Goal: Contribute content: Contribute content

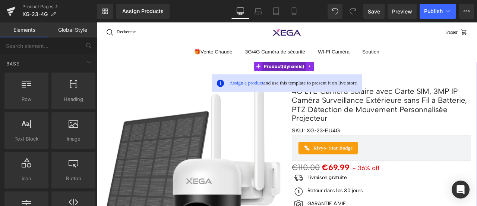
click at [316, 71] on span "Product" at bounding box center [319, 74] width 52 height 11
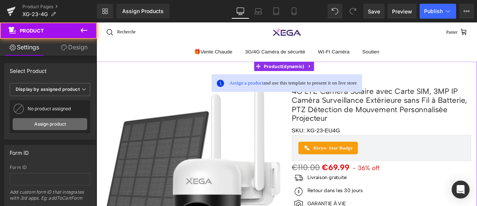
click at [37, 125] on link "Assign product" at bounding box center [50, 124] width 75 height 12
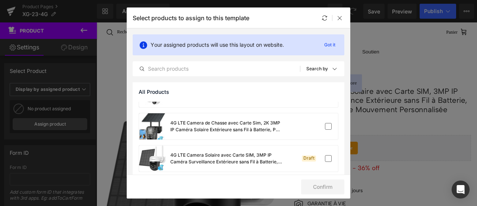
scroll to position [187, 0]
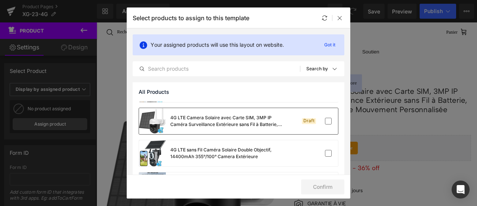
click at [249, 125] on div "4G LTE Camera Solaire avec Carte SIM, 3MP IP Caméra Surveillance Extérieure san…" at bounding box center [226, 120] width 112 height 13
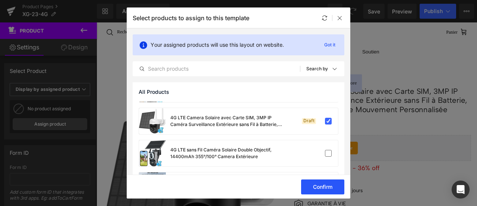
click at [325, 185] on button "Confirm" at bounding box center [322, 186] width 43 height 15
click at [325, 185] on button "Success" at bounding box center [318, 186] width 53 height 15
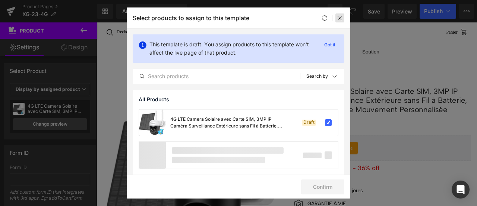
click at [339, 19] on icon at bounding box center [340, 18] width 6 height 6
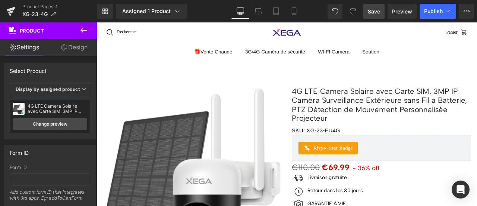
click at [374, 10] on span "Save" at bounding box center [374, 11] width 12 height 8
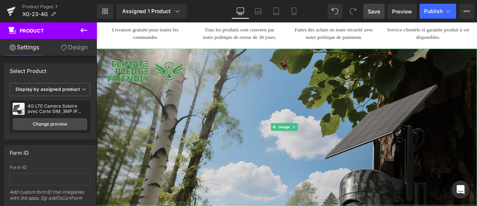
scroll to position [560, 0]
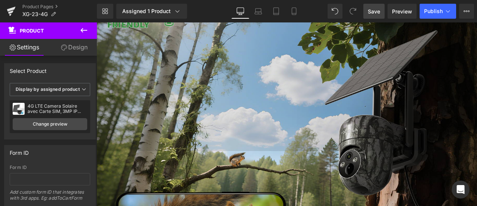
click at [263, 93] on img at bounding box center [322, 82] width 451 height 185
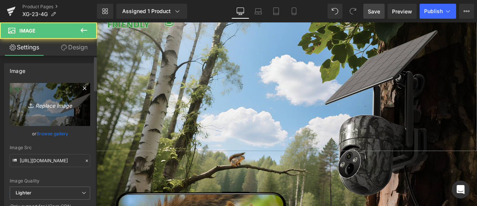
click at [51, 104] on icon "Replace Image" at bounding box center [50, 104] width 60 height 9
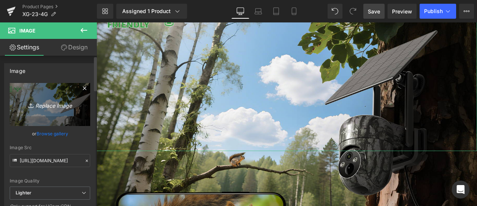
type input "C:\fakepath\详情Detail-1.jpg"
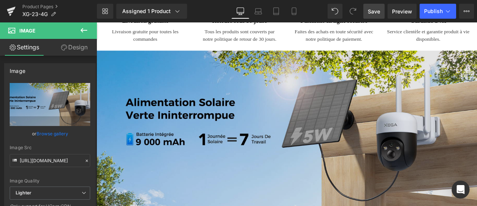
scroll to position [485, 0]
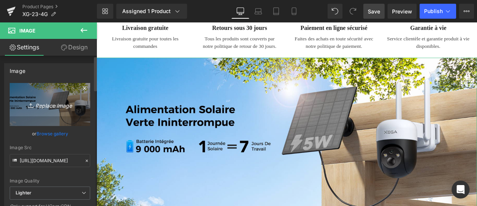
click at [29, 104] on icon at bounding box center [31, 104] width 7 height 7
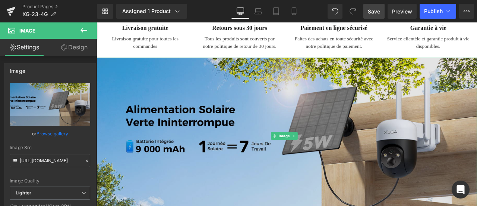
click at [190, 131] on img at bounding box center [322, 156] width 451 height 185
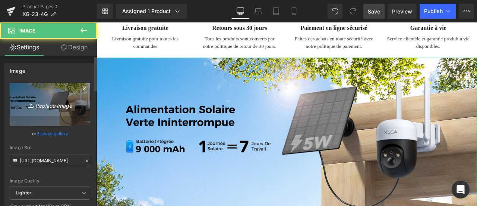
click at [41, 106] on icon "Replace Image" at bounding box center [50, 104] width 60 height 9
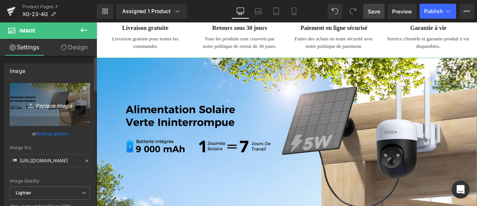
type input "C:\fakepath\详情Detail-1.jpg"
click at [33, 101] on icon "Replace Image" at bounding box center [50, 104] width 60 height 9
type input "C:\fakepath\91exIif+XtL.jpg"
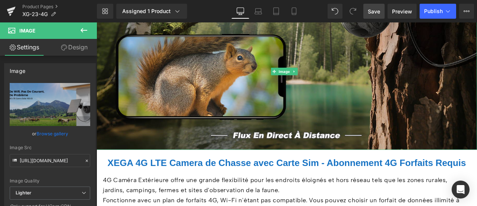
scroll to position [709, 0]
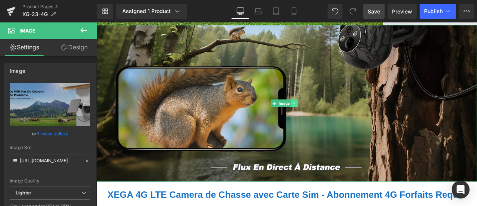
click at [331, 116] on icon at bounding box center [331, 118] width 4 height 4
click at [335, 116] on icon at bounding box center [335, 118] width 4 height 4
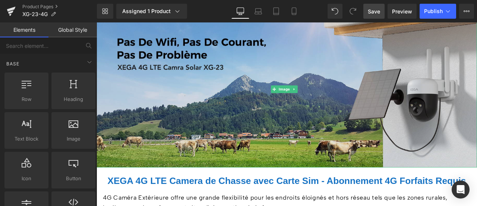
scroll to position [597, 0]
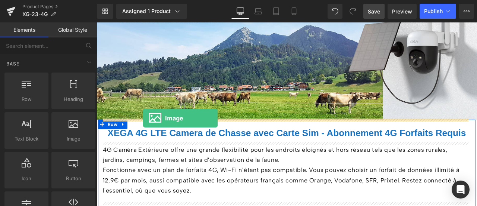
drag, startPoint x: 175, startPoint y: 149, endPoint x: 152, endPoint y: 135, distance: 26.6
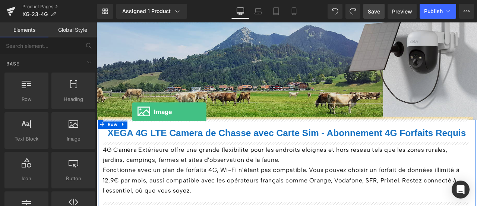
drag, startPoint x: 170, startPoint y: 147, endPoint x: 139, endPoint y: 128, distance: 36.3
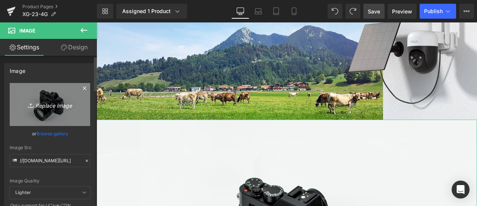
click at [51, 103] on icon "Replace Image" at bounding box center [50, 104] width 60 height 9
type input "C:\fakepath\详情Detail-1.jpg"
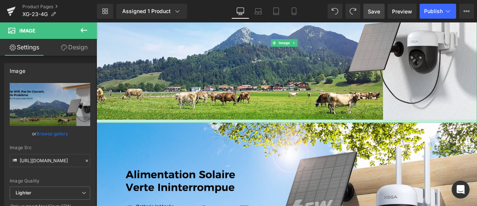
drag, startPoint x: 367, startPoint y: 134, endPoint x: 366, endPoint y: 137, distance: 4.0
click at [366, 137] on div at bounding box center [322, 139] width 451 height 4
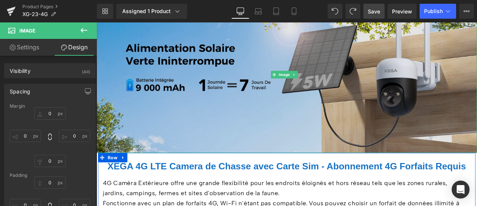
scroll to position [821, 0]
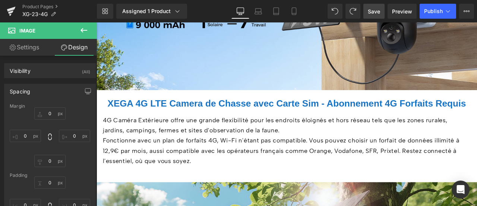
click at [201, 113] on b "XEGA 4G LTE Camera de Chasse avec Carte Sim - Abonnement 4G Forfaits Requis" at bounding box center [322, 118] width 425 height 12
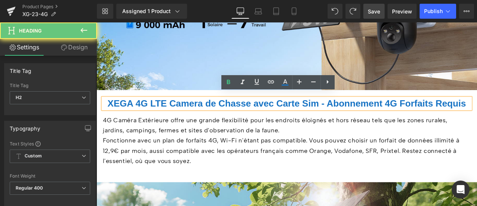
click at [201, 113] on b "XEGA 4G LTE Camera de Chasse avec Carte Sim - Abonnement 4G Forfaits Requis" at bounding box center [322, 118] width 425 height 12
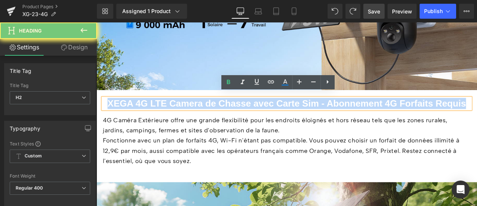
click at [201, 113] on b "XEGA 4G LTE Camera de Chasse avec Carte Sim - Abonnement 4G Forfaits Requis" at bounding box center [322, 118] width 425 height 12
paste div
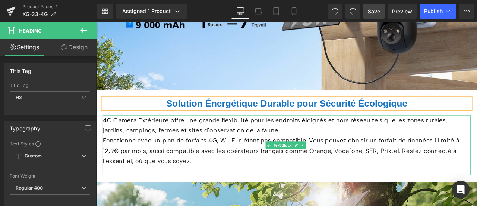
click at [190, 134] on span "4G Caméra Extérieure offre une grande flexibilité pour les endroits éloignés et…" at bounding box center [308, 144] width 409 height 21
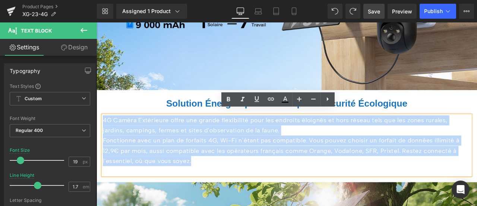
drag, startPoint x: 103, startPoint y: 133, endPoint x: 219, endPoint y: 184, distance: 127.1
click at [219, 184] on div "4G Caméra Extérieure offre une grande flexibilité pour les endroits éloignés et…" at bounding box center [322, 167] width 436 height 71
paste div
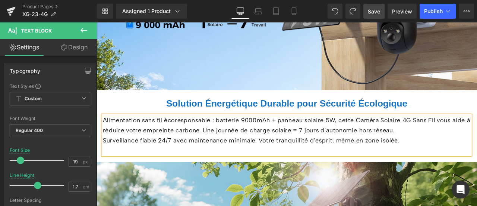
click at [126, 115] on h2 "Solution Énergétique Durable pour Sécurité Écologique" at bounding box center [322, 118] width 436 height 13
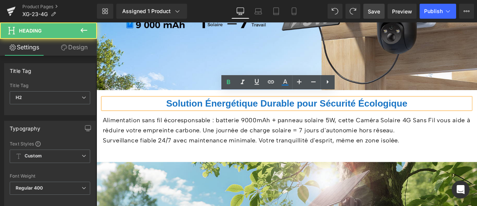
click at [121, 123] on div "Solution Énergétique Durable pour Sécurité Écologique Heading Alimentation sans…" at bounding box center [322, 141] width 448 height 75
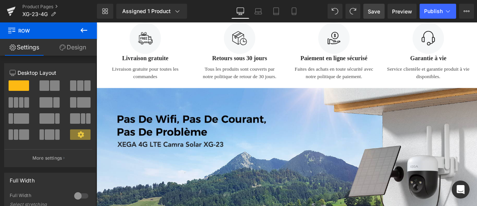
scroll to position [448, 0]
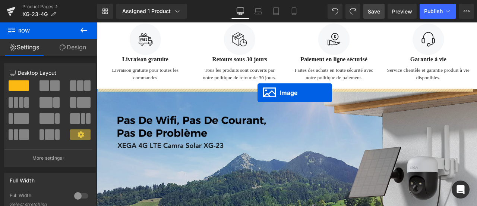
drag, startPoint x: 311, startPoint y: 154, endPoint x: 288, endPoint y: 106, distance: 54.1
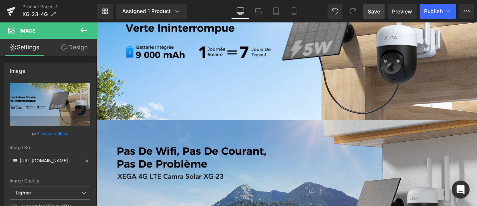
scroll to position [597, 0]
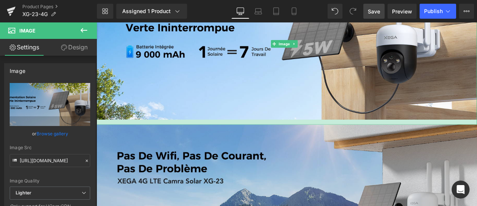
drag, startPoint x: 207, startPoint y: 133, endPoint x: 207, endPoint y: 139, distance: 6.0
click at [207, 139] on div at bounding box center [322, 140] width 451 height 6
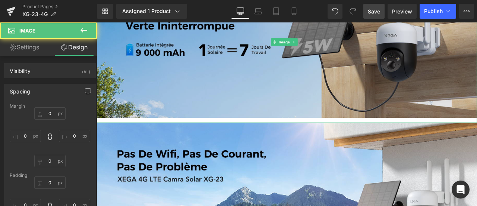
scroll to position [783, 0]
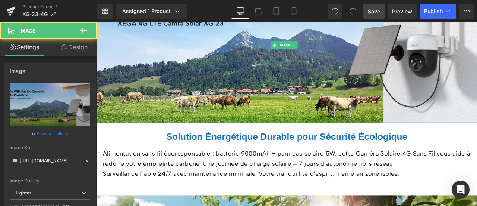
drag, startPoint x: 313, startPoint y: 139, endPoint x: 312, endPoint y: 134, distance: 5.2
click at [312, 140] on div at bounding box center [322, 141] width 451 height 2
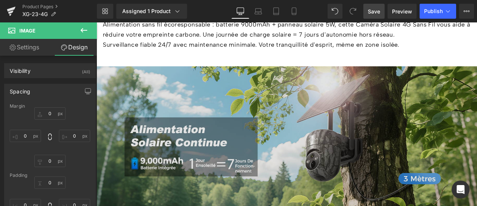
scroll to position [970, 0]
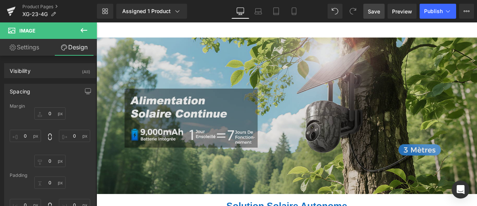
click at [251, 95] on img at bounding box center [322, 132] width 451 height 185
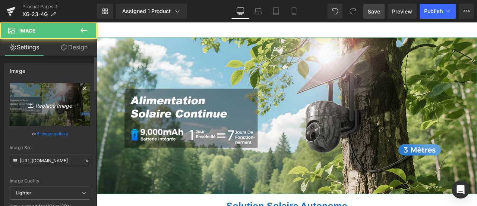
click at [47, 104] on icon "Replace Image" at bounding box center [50, 104] width 60 height 9
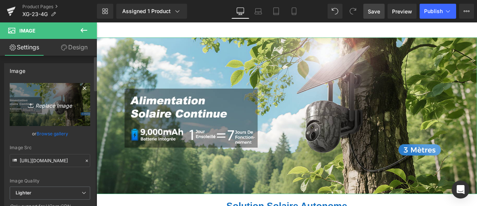
type input "C:\fakepath\详情Detail-2.jpg"
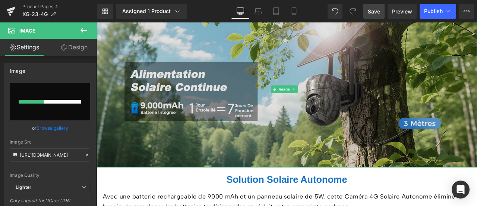
scroll to position [1044, 0]
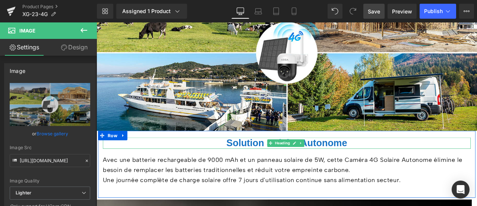
click at [269, 159] on span "Solution Solaire Autonome" at bounding box center [322, 165] width 143 height 12
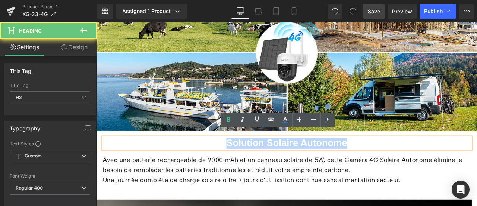
drag, startPoint x: 239, startPoint y: 157, endPoint x: 418, endPoint y: 155, distance: 179.4
click at [418, 159] on h2 "Solution Solaire Autonome" at bounding box center [322, 165] width 436 height 13
paste div
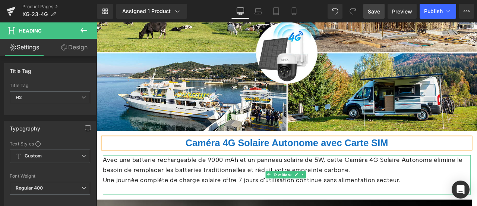
click at [169, 183] on p "Avec une batterie rechargeable de 9000 mAh et un panneau solaire de 5W, cette C…" at bounding box center [322, 191] width 436 height 24
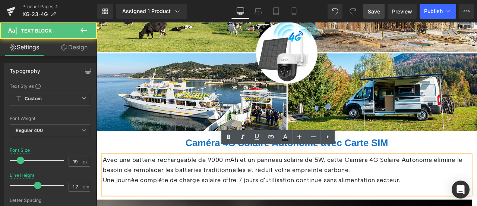
click at [170, 181] on span "Avec une batterie rechargeable de 9000 mAh et un panneau solaire de 5W, cette C…" at bounding box center [317, 191] width 426 height 21
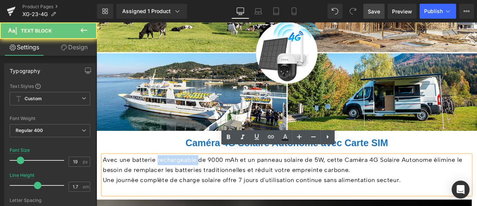
click at [170, 181] on span "Avec une batterie rechargeable de 9000 mAh et un panneau solaire de 5W, cette C…" at bounding box center [317, 191] width 426 height 21
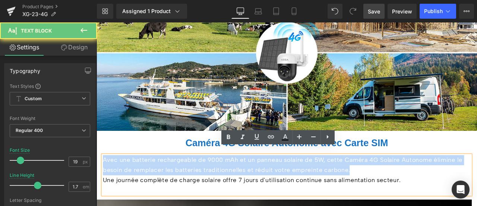
click at [170, 181] on span "Avec une batterie rechargeable de 9000 mAh et un panneau solaire de 5W, cette C…" at bounding box center [317, 191] width 426 height 21
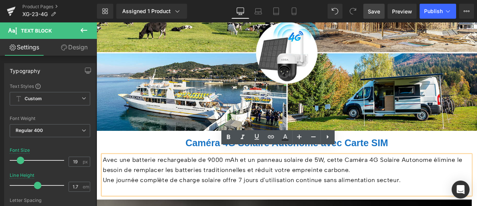
click at [460, 203] on p "Une journée complète de charge solaire offre 7 jours d'utilisation continue san…" at bounding box center [322, 209] width 436 height 12
drag, startPoint x: 420, startPoint y: 200, endPoint x: 103, endPoint y: 175, distance: 318.8
click at [104, 179] on div "Avec une batterie rechargeable de 9000 mAh et un panneau solaire de 5W, cette C…" at bounding box center [322, 202] width 436 height 47
paste div
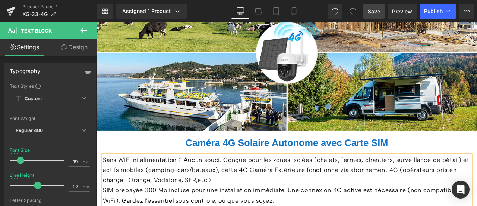
click at [100, 165] on div "Caméra 4G Solaire Autonome avec Carte SIM Heading Sans WiFi ni alimentation ? A…" at bounding box center [322, 200] width 448 height 99
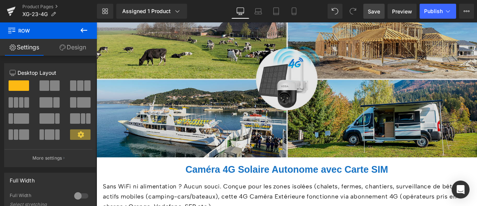
scroll to position [1082, 0]
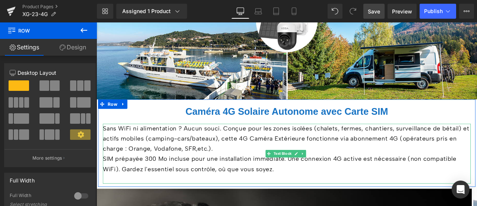
click at [234, 165] on p "Sans WiFi ni alimentation ? Aucun souci. Conçue pour les zones isolées (chalets…" at bounding box center [322, 160] width 436 height 36
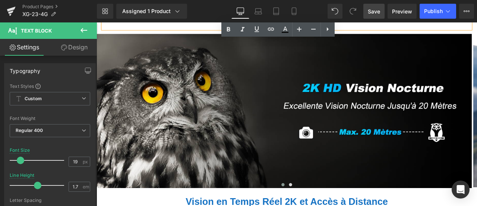
scroll to position [1306, 0]
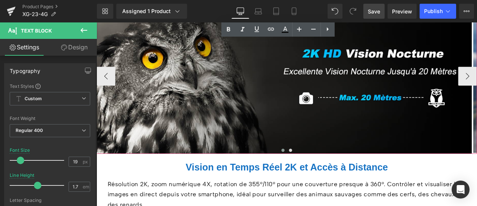
click at [316, 172] on span at bounding box center [318, 174] width 4 height 4
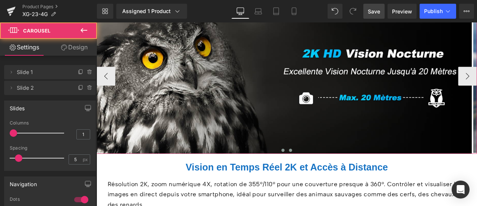
click at [325, 172] on span at bounding box center [327, 174] width 4 height 4
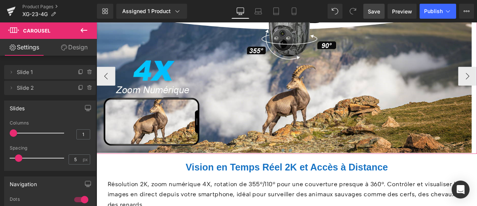
click at [316, 172] on span at bounding box center [318, 174] width 4 height 4
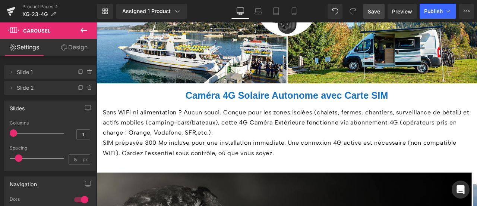
scroll to position [1231, 0]
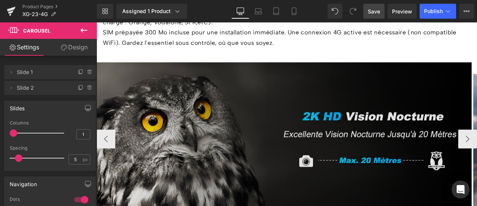
click at [243, 141] on img at bounding box center [319, 161] width 445 height 184
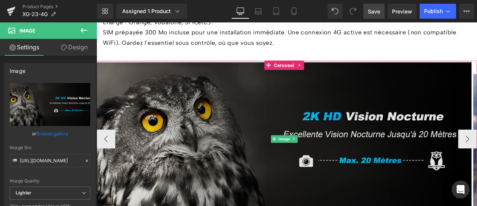
click at [211, 145] on img at bounding box center [319, 161] width 445 height 184
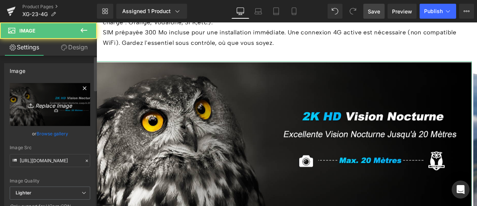
click at [48, 106] on icon "Replace Image" at bounding box center [50, 104] width 60 height 9
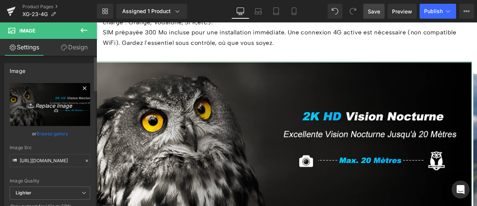
type input "C:\fakepath\详情Detail-5.jpg"
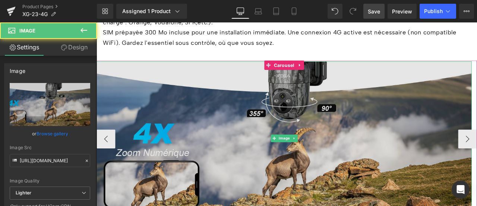
click at [251, 105] on img at bounding box center [319, 160] width 445 height 182
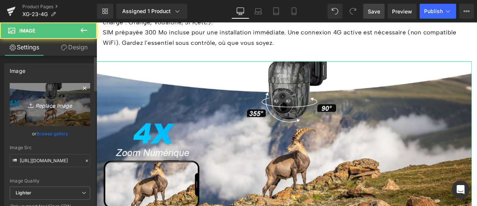
click at [66, 97] on link "Replace Image" at bounding box center [50, 104] width 81 height 43
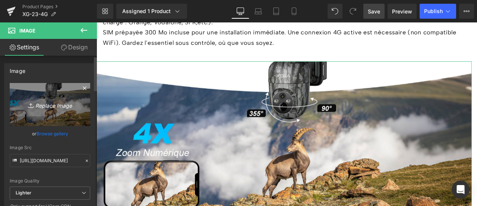
type input "C:\fakepath\详情Detail-4.jpg"
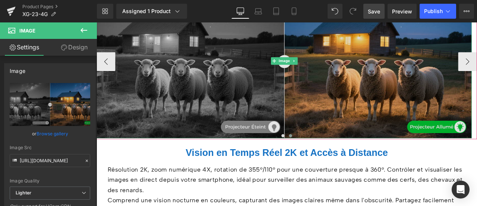
scroll to position [1417, 0]
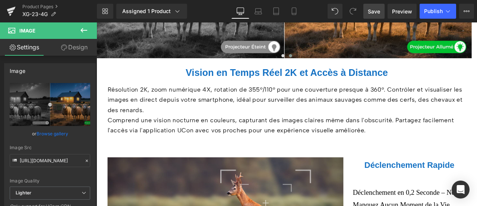
click at [241, 75] on span "Vision en Temps Réel 2K et Accès à Distance" at bounding box center [322, 81] width 240 height 12
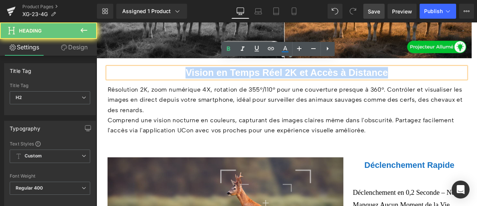
drag, startPoint x: 194, startPoint y: 71, endPoint x: 476, endPoint y: 76, distance: 282.4
click at [476, 76] on h2 "Vision en Temps Réel 2K et Accès à Distance" at bounding box center [322, 81] width 425 height 13
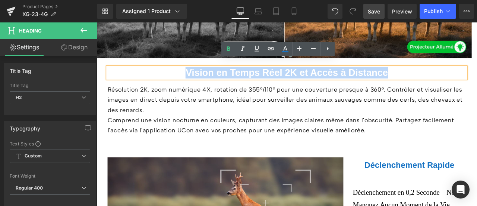
paste div
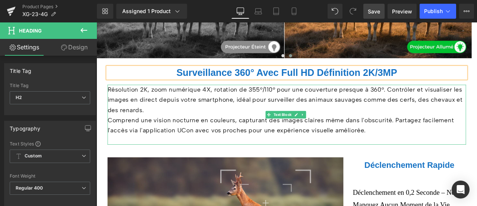
click at [189, 97] on span "Résolution 2K, zoom numérique 4X, rotation de 355°/110° pour une couverture pre…" at bounding box center [321, 113] width 422 height 33
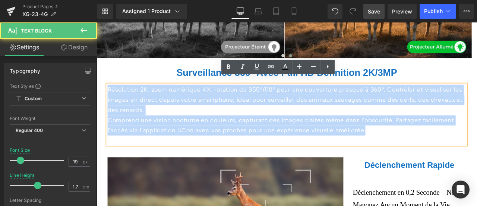
drag, startPoint x: 110, startPoint y: 92, endPoint x: 432, endPoint y: 144, distance: 326.9
click at [432, 144] on div "Résolution 2K, zoom numérique 4X, rotation de 355°/110° pour une couverture pre…" at bounding box center [322, 131] width 425 height 71
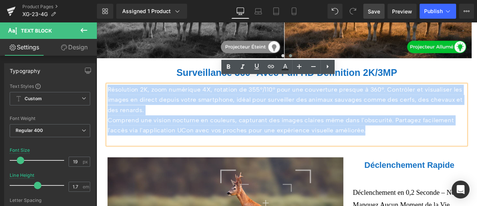
paste div
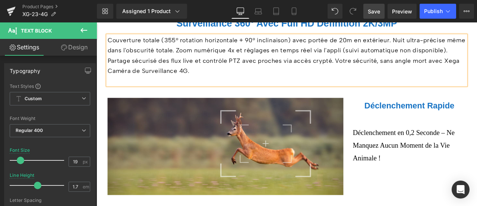
scroll to position [1529, 0]
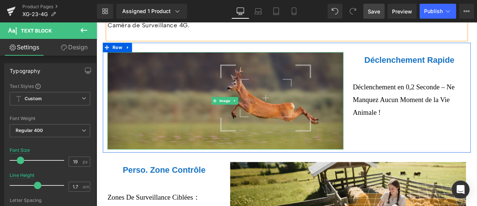
click at [199, 93] on img at bounding box center [250, 115] width 280 height 115
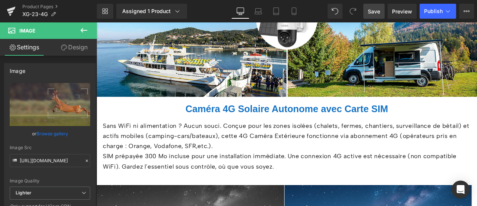
scroll to position [1156, 0]
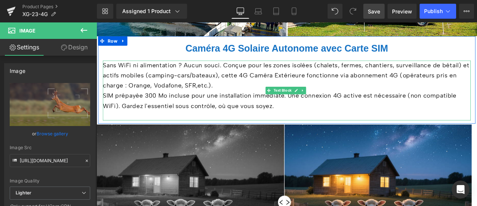
click at [317, 115] on p "SIM prépayée 300 Mo incluse pour une installation immédiate. Une connexion 4G a…" at bounding box center [322, 115] width 436 height 24
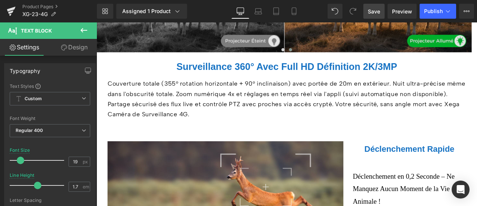
scroll to position [1492, 0]
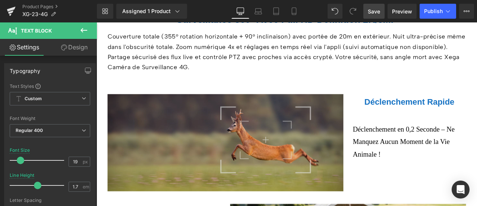
click at [212, 128] on img at bounding box center [250, 164] width 280 height 115
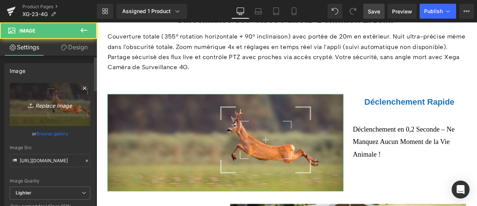
click at [33, 99] on link "Replace Image" at bounding box center [50, 104] width 81 height 43
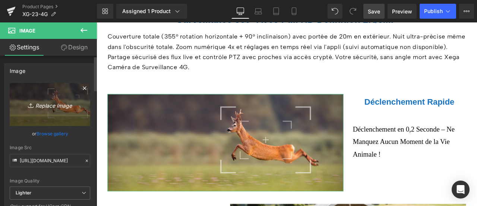
type input "C:\fakepath\详情Detail-3.jpg"
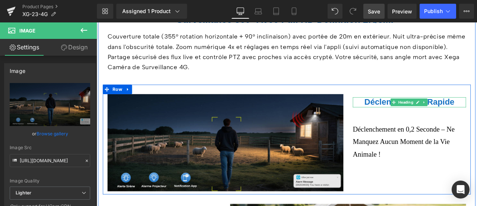
click at [414, 111] on span "Déclenchement Rapide" at bounding box center [467, 116] width 107 height 11
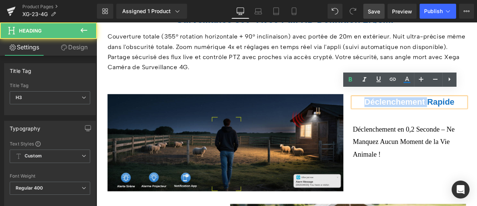
click at [414, 111] on span "Déclenchement Rapide" at bounding box center [467, 116] width 107 height 11
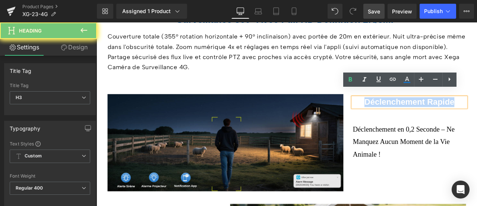
click at [414, 111] on span "Déclenchement Rapide" at bounding box center [467, 116] width 107 height 11
paste div
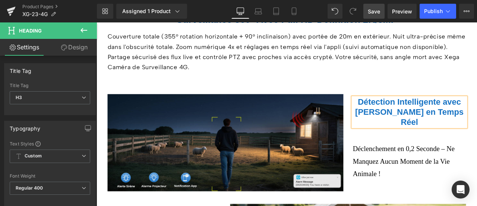
click at [424, 167] on span "Déclenchement en 0,2 Seconde – Ne Manquez Aucun Moment de la Vie Animale !" at bounding box center [461, 186] width 121 height 39
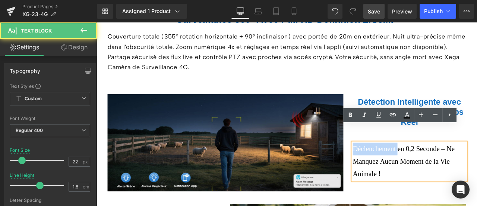
click at [424, 167] on span "Déclenchement en 0,2 Seconde – Ne Manquez Aucun Moment de la Vie Animale !" at bounding box center [461, 186] width 121 height 39
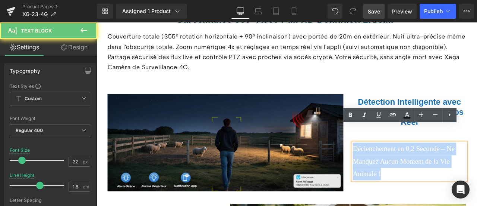
click at [424, 167] on span "Déclenchement en 0,2 Seconde – Ne Manquez Aucun Moment de la Vie Animale !" at bounding box center [461, 186] width 121 height 39
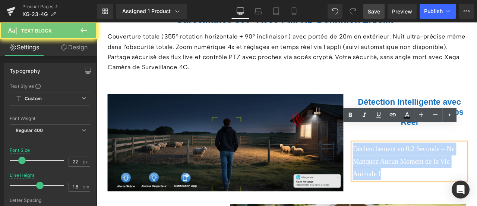
paste div
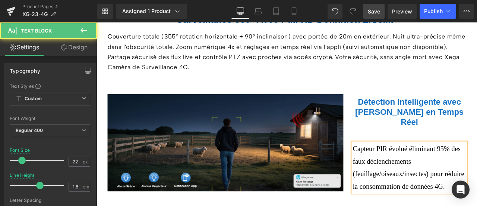
click at [477, 195] on p "Capteur PIR évolué éliminant 95% des faux déclenchements (feuillage/oiseaux/ins…" at bounding box center [468, 194] width 134 height 59
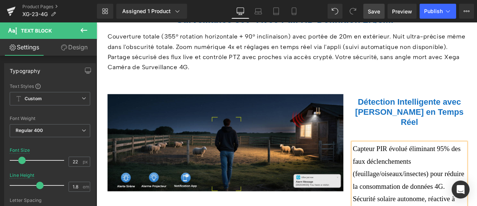
click at [443, 167] on font "Capteur PIR évolué éliminant 95% des faux déclenchements (feuillage/oiseaux/ins…" at bounding box center [467, 194] width 132 height 54
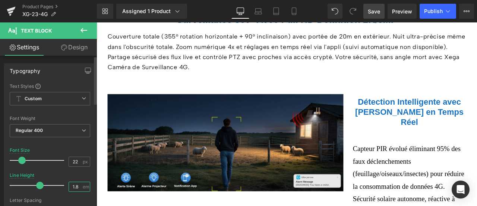
drag, startPoint x: 73, startPoint y: 187, endPoint x: 77, endPoint y: 187, distance: 3.7
click at [77, 187] on input "1.8" at bounding box center [75, 186] width 13 height 9
type input "1.4"
click at [71, 172] on div "Line Height 1.4 em" at bounding box center [50, 184] width 81 height 25
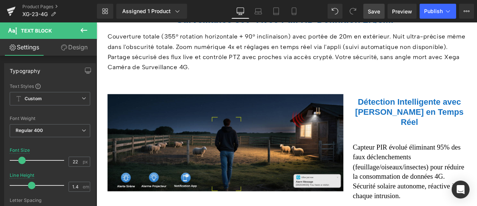
click at [73, 47] on link "Design" at bounding box center [74, 47] width 48 height 17
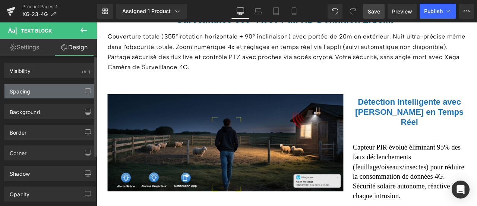
click at [34, 91] on div "Spacing" at bounding box center [49, 91] width 91 height 14
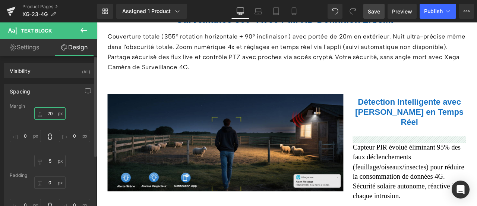
click at [46, 109] on input "20" at bounding box center [49, 113] width 31 height 12
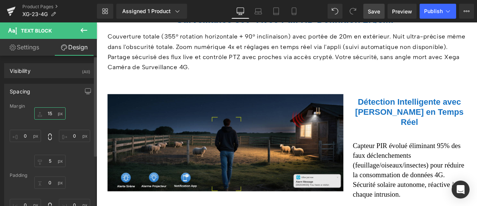
click at [49, 110] on input "15" at bounding box center [49, 113] width 31 height 12
drag, startPoint x: 49, startPoint y: 112, endPoint x: 56, endPoint y: 112, distance: 6.7
click at [56, 112] on input "15" at bounding box center [49, 113] width 31 height 12
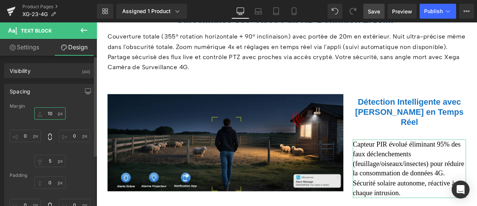
type input "10"
click at [75, 160] on div "10 0 5 0" at bounding box center [50, 137] width 81 height 60
click at [34, 49] on link "Settings" at bounding box center [24, 47] width 48 height 17
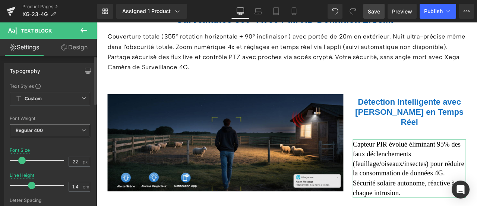
scroll to position [37, 0]
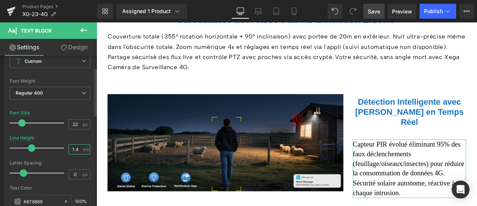
click at [76, 148] on input "1.4" at bounding box center [75, 148] width 13 height 9
type input "1.5"
click at [74, 139] on div "Line Height 1.5 em" at bounding box center [50, 147] width 81 height 25
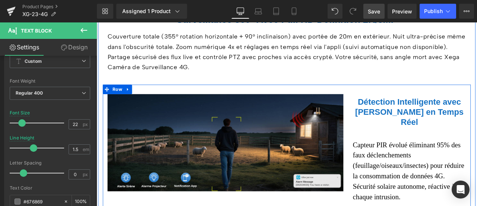
click at [419, 113] on b "Détection Intelligente avec [PERSON_NAME] en Temps Réel" at bounding box center [468, 128] width 129 height 34
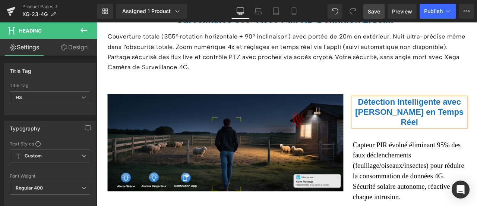
click at [84, 50] on link "Design" at bounding box center [74, 47] width 48 height 17
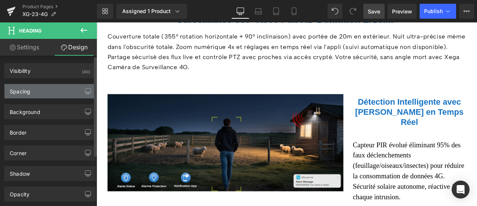
click at [38, 90] on div "Spacing" at bounding box center [49, 91] width 91 height 14
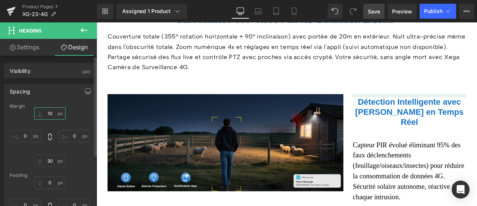
click at [49, 113] on input "10" at bounding box center [49, 113] width 31 height 12
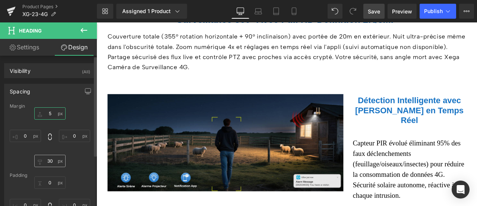
type input "5"
click at [49, 157] on input "30" at bounding box center [49, 160] width 31 height 12
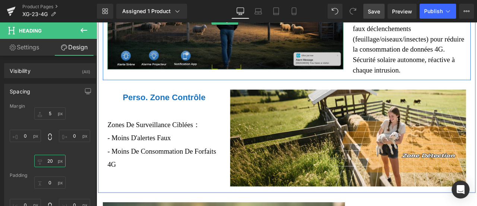
scroll to position [1641, 0]
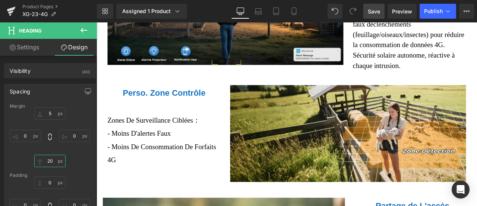
type input "20"
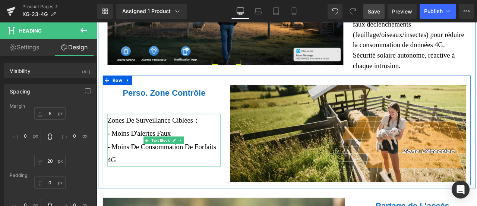
click at [128, 134] on span "Zones De Surveillance Ciblées：" at bounding box center [165, 138] width 110 height 9
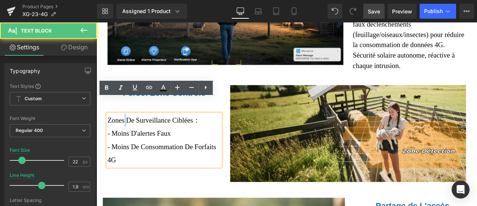
click at [128, 134] on span "Zones De Surveillance Ciblées：" at bounding box center [165, 138] width 110 height 9
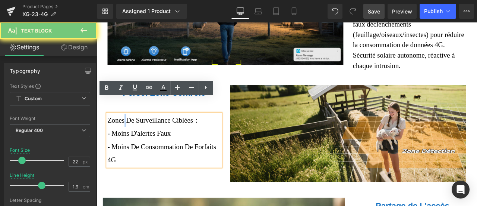
click at [128, 134] on span "Zones De Surveillance Ciblées：" at bounding box center [165, 138] width 110 height 9
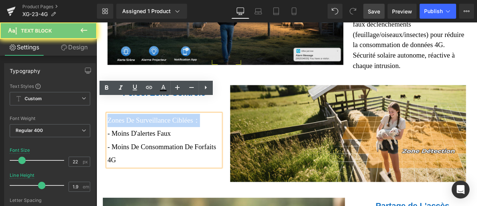
click at [128, 134] on span "Zones De Surveillance Ciblées：" at bounding box center [165, 138] width 110 height 9
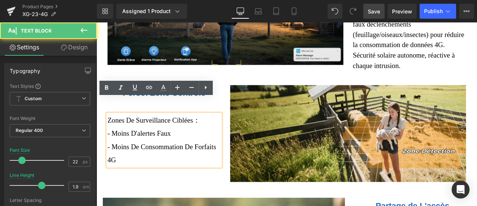
drag, startPoint x: 158, startPoint y: 144, endPoint x: 147, endPoint y: 160, distance: 19.8
click at [159, 162] on p "- Moins De Consommation De Forfaits 4G" at bounding box center [177, 177] width 134 height 31
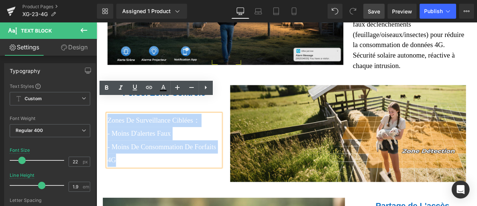
drag, startPoint x: 124, startPoint y: 169, endPoint x: 109, endPoint y: 121, distance: 50.0
click at [110, 131] on div "Zones De Surveillance Ciblées： - Moins D'alertes Faux - Moins De Consommation D…" at bounding box center [177, 162] width 134 height 62
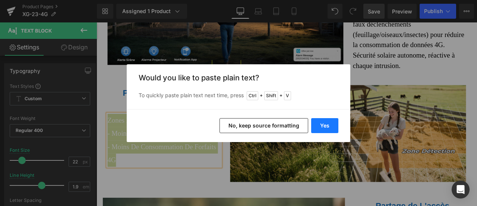
click at [320, 121] on button "Yes" at bounding box center [324, 125] width 27 height 15
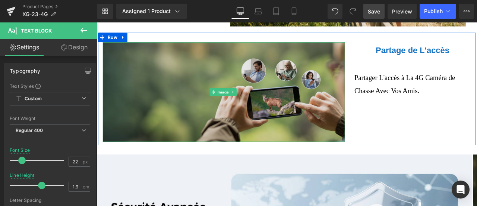
scroll to position [1790, 0]
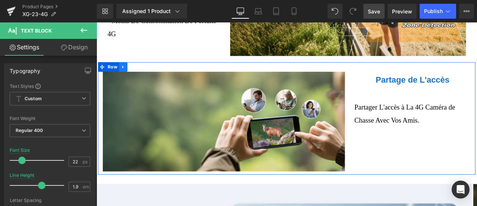
click at [127, 72] on icon at bounding box center [128, 75] width 5 height 6
click at [143, 69] on link at bounding box center [148, 74] width 10 height 11
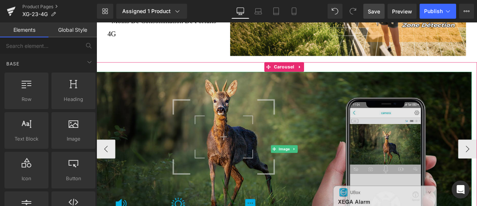
click at [223, 126] on img at bounding box center [319, 172] width 445 height 182
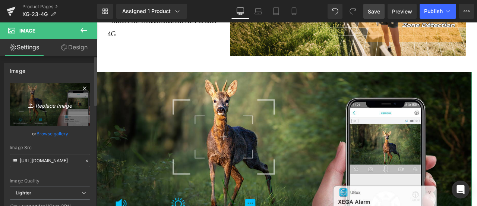
click at [36, 103] on icon "Replace Image" at bounding box center [50, 104] width 60 height 9
type input "C:\fakepath\详情Detail-7.jpg"
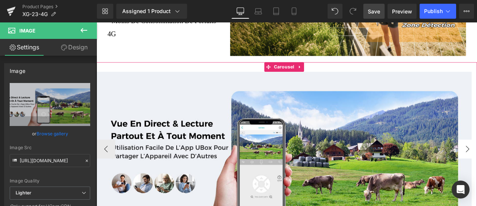
click at [315, 69] on span "Carousel" at bounding box center [319, 74] width 28 height 11
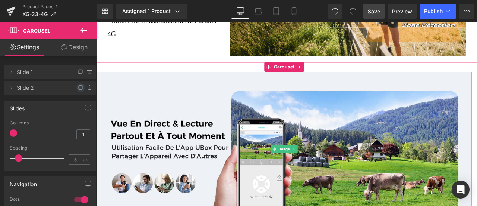
click at [79, 86] on icon at bounding box center [80, 87] width 3 height 4
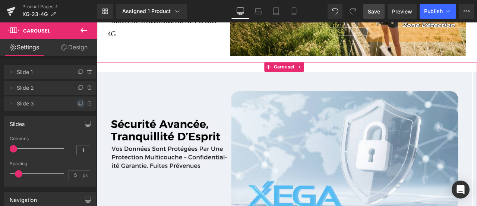
click at [78, 101] on icon at bounding box center [81, 103] width 6 height 6
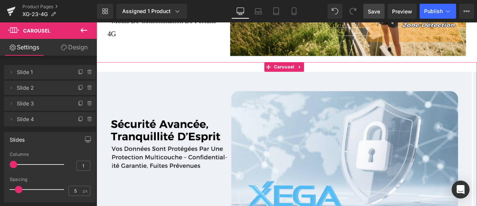
click at [56, 102] on span "Slide 3" at bounding box center [42, 103] width 51 height 14
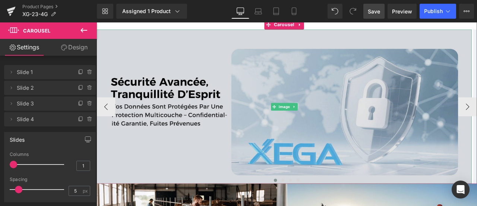
scroll to position [1902, 0]
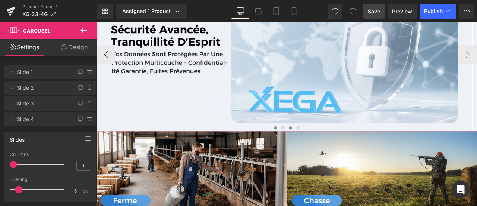
click at [325, 143] on button at bounding box center [326, 146] width 9 height 7
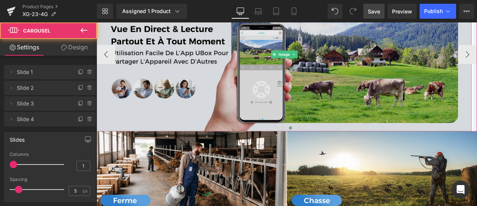
click at [295, 58] on img at bounding box center [319, 60] width 445 height 182
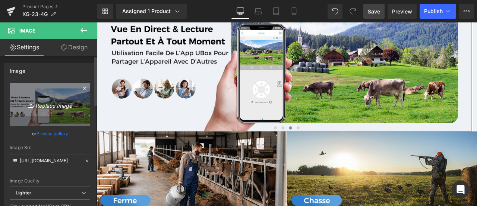
click at [35, 100] on icon "Replace Image" at bounding box center [50, 104] width 60 height 9
type input "C:\fakepath\详情Detail-9.jpg"
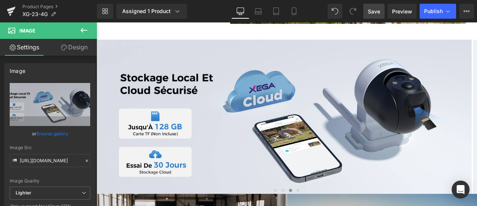
scroll to position [1828, 0]
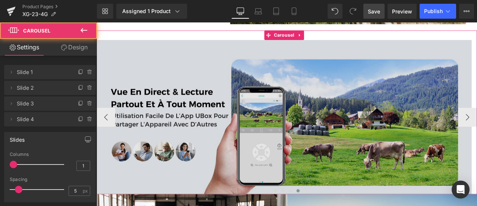
click at [222, 120] on img at bounding box center [319, 134] width 445 height 182
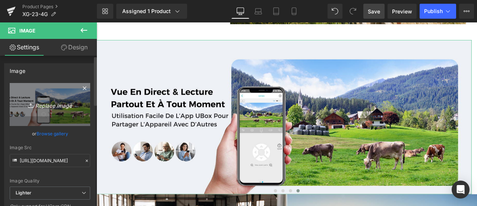
click at [52, 108] on icon "Replace Image" at bounding box center [50, 104] width 60 height 9
type input "C:\fakepath\详情Detail-10.jpg"
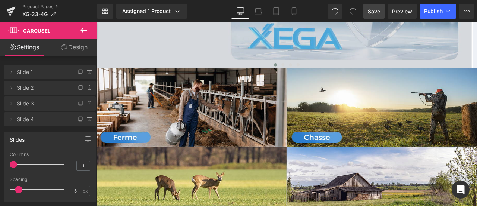
scroll to position [1940, 0]
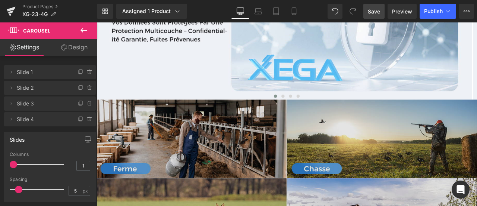
click at [264, 160] on img at bounding box center [322, 206] width 451 height 185
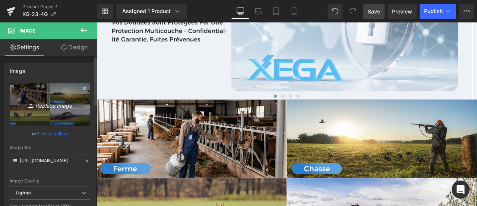
click at [33, 109] on link "Replace Image" at bounding box center [50, 104] width 81 height 43
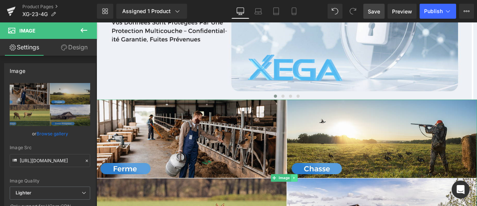
click at [332, 204] on icon at bounding box center [331, 206] width 4 height 4
click at [337, 204] on icon at bounding box center [335, 206] width 4 height 4
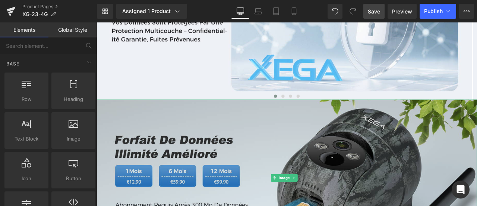
click at [222, 168] on img at bounding box center [322, 206] width 451 height 185
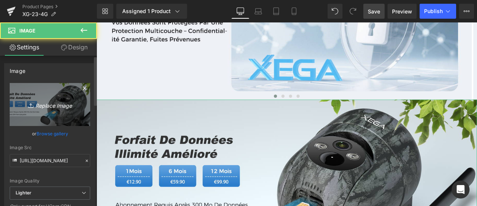
click at [57, 103] on icon "Replace Image" at bounding box center [50, 104] width 60 height 9
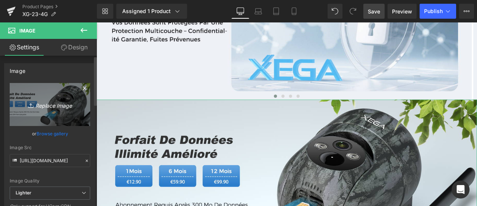
type input "C:\fakepath\详情Detail-10.jpg"
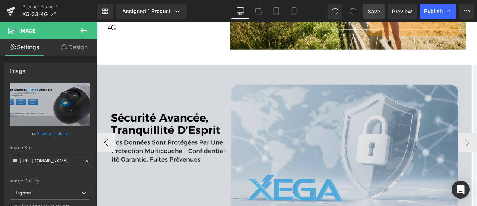
scroll to position [1753, 0]
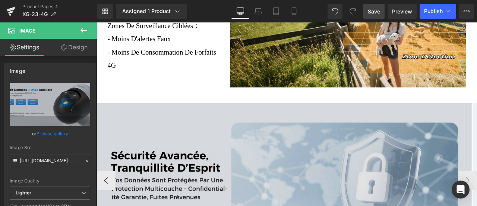
click at [308, 118] on img at bounding box center [319, 209] width 445 height 182
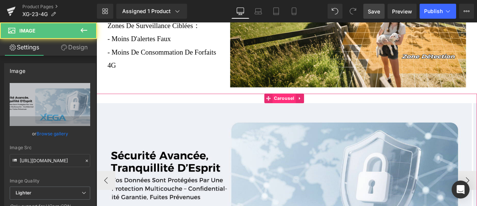
click at [310, 107] on span "Carousel" at bounding box center [319, 112] width 28 height 11
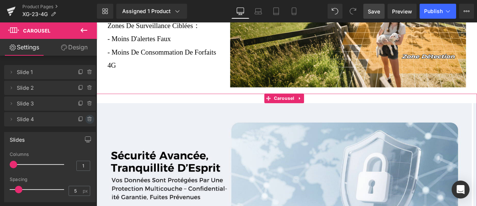
click at [87, 118] on icon at bounding box center [90, 119] width 6 height 6
click at [85, 118] on button "Delete" at bounding box center [82, 120] width 24 height 10
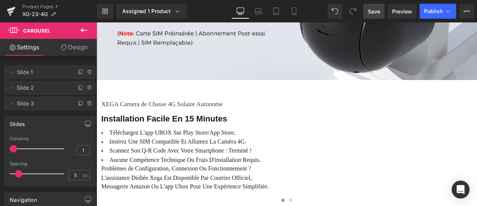
scroll to position [2201, 0]
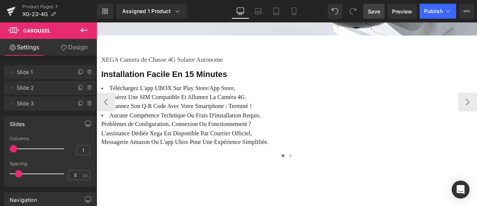
click at [141, 62] on span "XEGA Camera de Chasse 4G Solaire Autonome" at bounding box center [174, 66] width 144 height 8
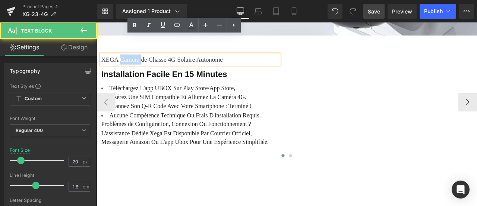
click at [141, 62] on span "XEGA Camera de Chasse 4G Solaire Autonome" at bounding box center [174, 66] width 144 height 8
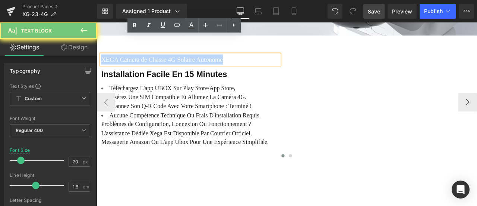
click at [141, 62] on span "XEGA Camera de Chasse 4G Solaire Autonome" at bounding box center [174, 66] width 144 height 8
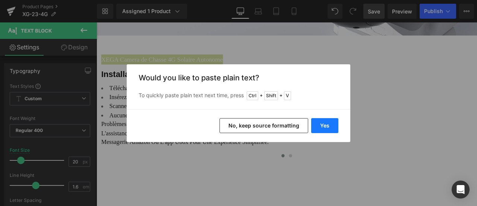
click at [327, 127] on button "Yes" at bounding box center [324, 125] width 27 height 15
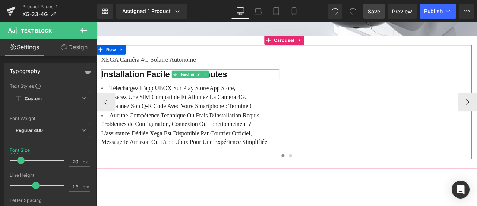
click at [170, 78] on span "Installation Facile En 15 Minutes" at bounding box center [176, 83] width 149 height 11
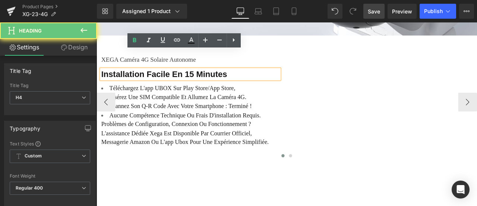
click at [170, 78] on span "Installation Facile En 15 Minutes" at bounding box center [176, 83] width 149 height 11
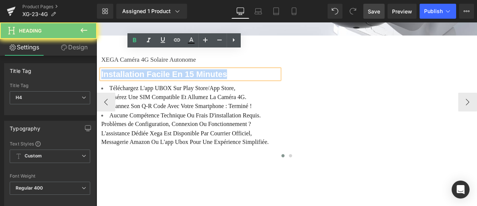
click at [170, 78] on span "Installation Facile En 15 Minutes" at bounding box center [176, 83] width 149 height 11
paste div
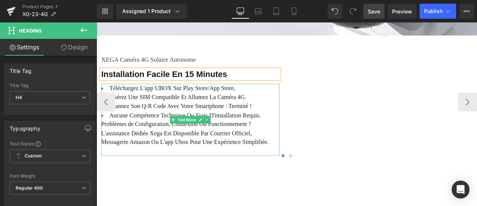
click at [132, 96] on span "Téléchargez L'app UBOX Sur Play Store/App Store," at bounding box center [186, 100] width 149 height 8
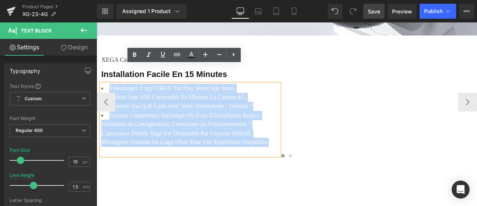
drag, startPoint x: 112, startPoint y: 79, endPoint x: 308, endPoint y: 147, distance: 208.4
click at [308, 147] on ul "Téléchargez L'app UBOX Sur Play Store/App Store, Insérez Une SIM Compatible Et …" at bounding box center [208, 132] width 212 height 75
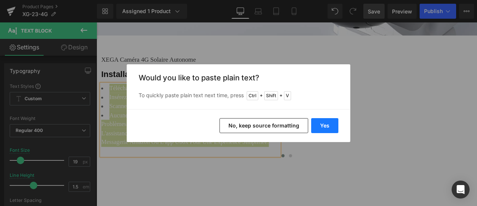
click at [321, 124] on button "Yes" at bounding box center [324, 125] width 27 height 15
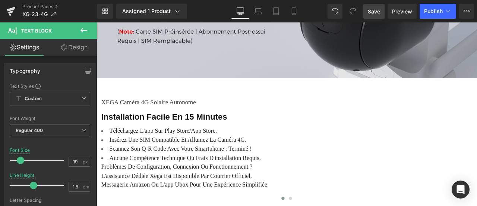
scroll to position [2089, 0]
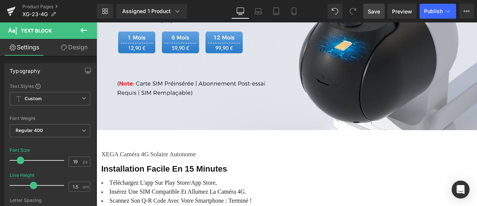
click at [379, 10] on span "Save" at bounding box center [374, 11] width 12 height 8
click at [54, 14] on icon at bounding box center [53, 14] width 5 height 5
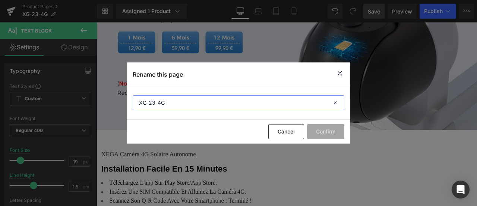
drag, startPoint x: 171, startPoint y: 104, endPoint x: 128, endPoint y: 103, distance: 42.5
click at [128, 103] on section "XG-23-4G" at bounding box center [239, 102] width 224 height 33
click at [341, 75] on icon at bounding box center [340, 73] width 9 height 9
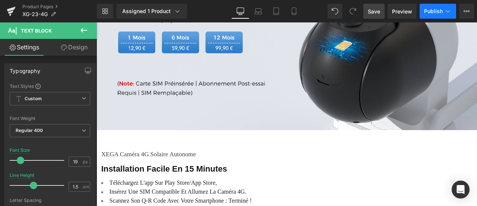
click at [431, 12] on span "Publish" at bounding box center [433, 11] width 19 height 6
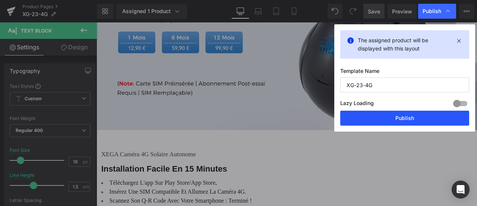
click at [416, 117] on button "Publish" at bounding box center [405, 117] width 129 height 15
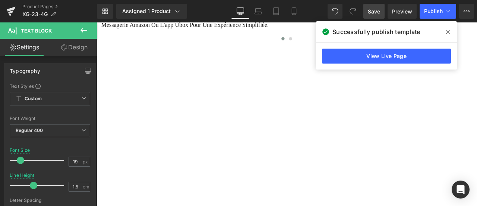
scroll to position [2350, 0]
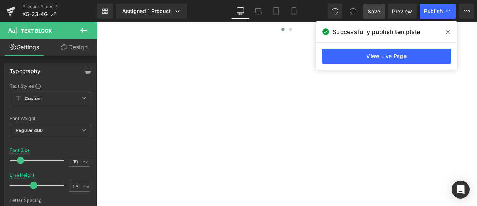
click at [449, 31] on icon at bounding box center [449, 32] width 4 height 4
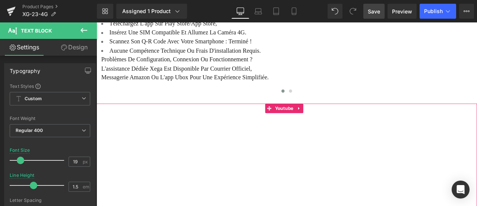
scroll to position [2275, 0]
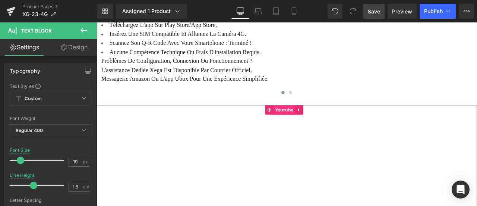
click at [324, 120] on span "Youtube" at bounding box center [319, 125] width 26 height 11
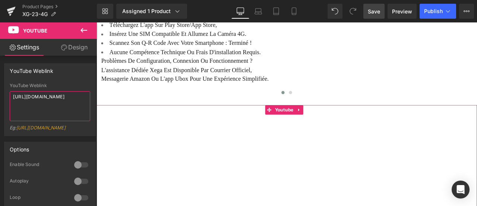
drag, startPoint x: 84, startPoint y: 96, endPoint x: 4, endPoint y: 97, distance: 79.5
click at [4, 97] on div "YouTube Weblink [URL][DOMAIN_NAME] Eg: [URL][DOMAIN_NAME]" at bounding box center [49, 109] width 91 height 53
paste textarea "ftmNKxTXGmA"
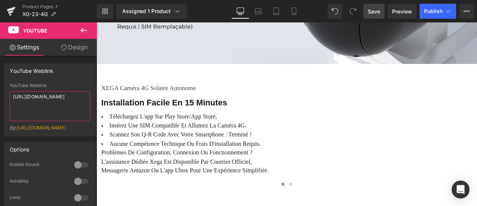
scroll to position [2163, 0]
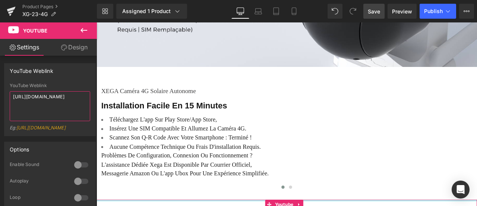
type textarea "[URL][DOMAIN_NAME]"
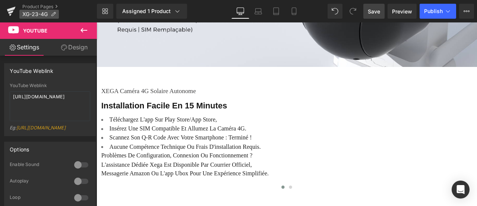
click at [56, 13] on icon at bounding box center [53, 14] width 5 height 5
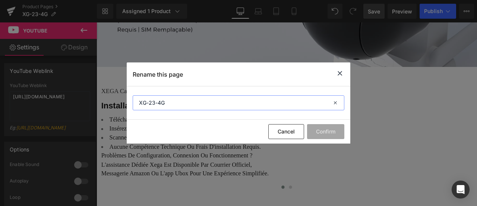
drag, startPoint x: 166, startPoint y: 103, endPoint x: 126, endPoint y: 102, distance: 39.6
click at [126, 102] on div "Rename this page XG-23-4G Cancel Confirm" at bounding box center [238, 103] width 477 height 206
click at [341, 72] on icon at bounding box center [340, 73] width 9 height 9
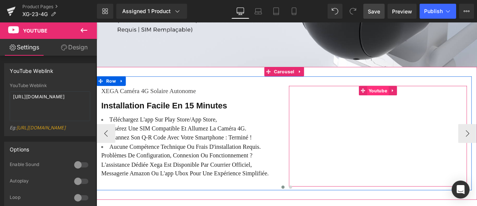
click at [422, 98] on span "Youtube" at bounding box center [430, 103] width 26 height 11
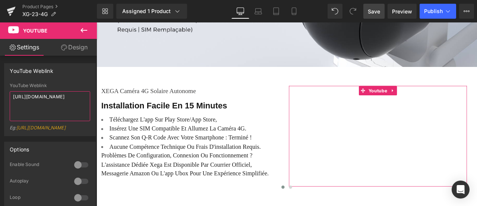
drag, startPoint x: 81, startPoint y: 95, endPoint x: 0, endPoint y: 93, distance: 81.3
click at [0, 93] on div "YouTube Weblink YouTube Weblink [URL][DOMAIN_NAME] Eg: [URL][DOMAIN_NAME]" at bounding box center [50, 96] width 100 height 78
paste textarea "5qrI5uWNgD0"
type textarea "[URL][DOMAIN_NAME]"
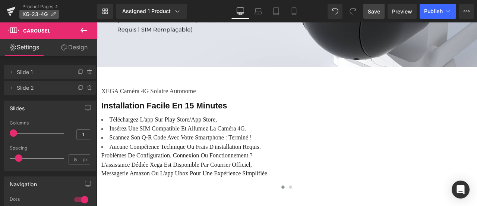
click at [55, 14] on icon at bounding box center [53, 14] width 5 height 5
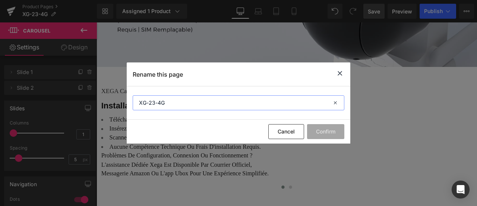
drag, startPoint x: 170, startPoint y: 103, endPoint x: 118, endPoint y: 103, distance: 52.2
click at [118, 103] on div "Rename this page XG-23-4G Cancel Confirm" at bounding box center [238, 103] width 477 height 206
drag, startPoint x: 338, startPoint y: 72, endPoint x: 285, endPoint y: 59, distance: 55.0
click at [338, 72] on icon at bounding box center [340, 73] width 9 height 9
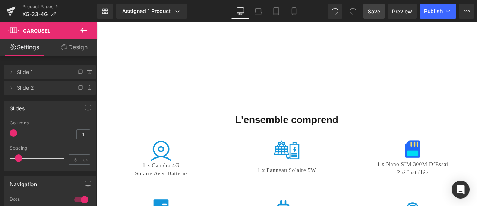
scroll to position [2574, 0]
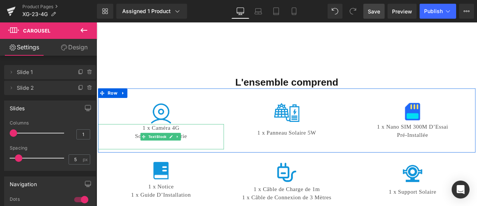
click at [160, 142] on p "1 x Caméra 4G" at bounding box center [172, 146] width 149 height 9
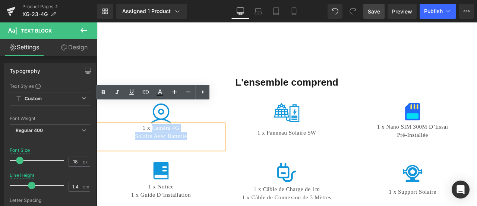
drag, startPoint x: 160, startPoint y: 122, endPoint x: 214, endPoint y: 135, distance: 55.8
click at [214, 142] on div "1 x Caméra 4G Solaire Avec Batterie" at bounding box center [172, 156] width 149 height 29
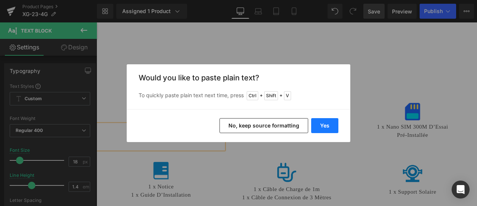
click at [320, 125] on button "Yes" at bounding box center [324, 125] width 27 height 15
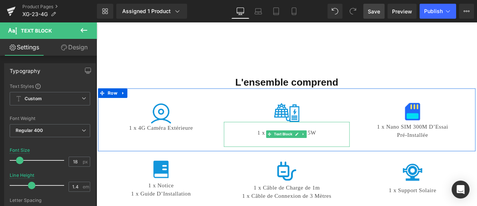
click at [294, 147] on p "1 x Panneau Solaire 5W" at bounding box center [322, 153] width 149 height 12
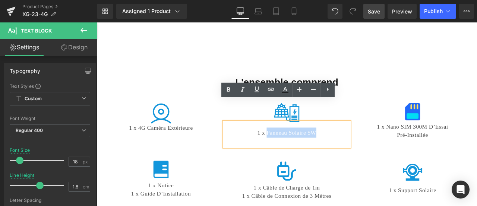
drag, startPoint x: 307, startPoint y: 128, endPoint x: 358, endPoint y: 131, distance: 51.2
click at [358, 147] on p "1 x Panneau Solaire 5W" at bounding box center [322, 153] width 149 height 12
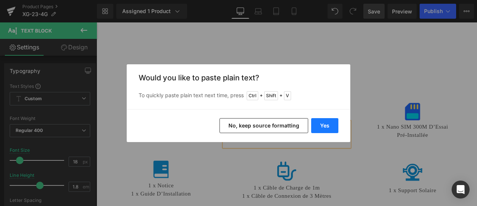
click at [330, 122] on button "Yes" at bounding box center [324, 125] width 27 height 15
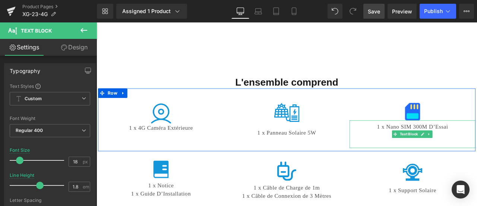
click at [436, 141] on p "1 x Nano SIM 300M D’Essai" at bounding box center [471, 145] width 149 height 9
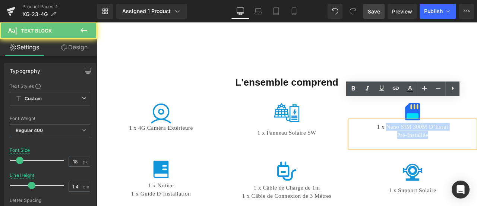
drag, startPoint x: 438, startPoint y: 120, endPoint x: 494, endPoint y: 129, distance: 57.5
click at [477, 138] on div "1 x Nano SIM 300M D’Essai Pré-Installée" at bounding box center [471, 154] width 149 height 32
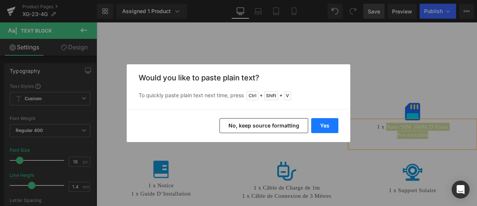
click at [329, 129] on button "Yes" at bounding box center [324, 125] width 27 height 15
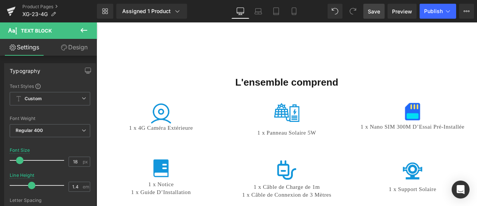
click at [256, 172] on div "Rendering Content" at bounding box center [239, 176] width 46 height 8
click at [251, 173] on div "Rendering Content" at bounding box center [239, 176] width 46 height 8
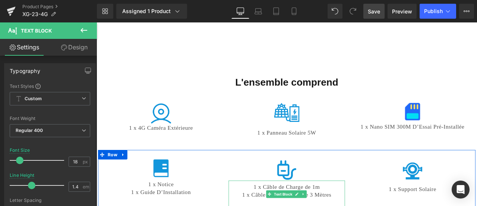
drag, startPoint x: 346, startPoint y: 196, endPoint x: 371, endPoint y: 203, distance: 26.0
drag, startPoint x: 341, startPoint y: 196, endPoint x: 334, endPoint y: 202, distance: 9.3
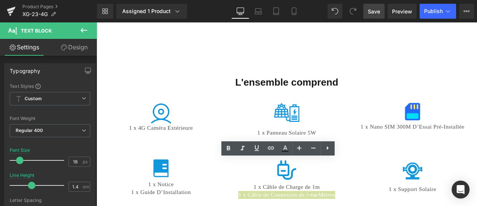
click at [254, 173] on div "Rendering Content" at bounding box center [239, 176] width 46 height 8
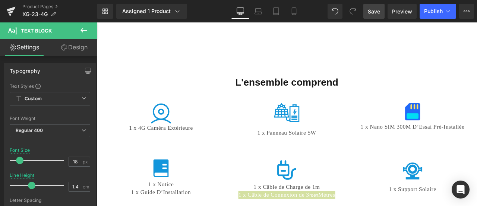
click at [246, 173] on div "Rendering Content" at bounding box center [239, 176] width 46 height 8
click at [245, 173] on div "Rendering Content" at bounding box center [239, 176] width 46 height 8
click at [257, 174] on div "Rendering Content" at bounding box center [239, 176] width 46 height 8
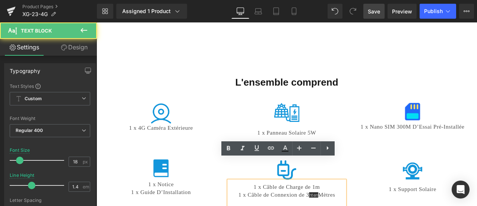
click at [255, 173] on div "Rendering Content" at bounding box center [239, 176] width 46 height 8
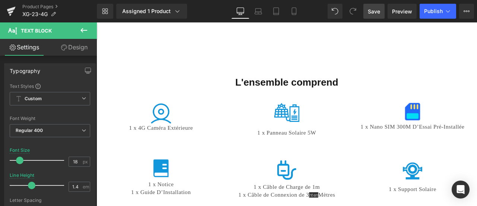
click at [250, 174] on div "Rendering Content" at bounding box center [239, 176] width 46 height 8
click at [243, 175] on div "Rendering Content" at bounding box center [239, 176] width 46 height 8
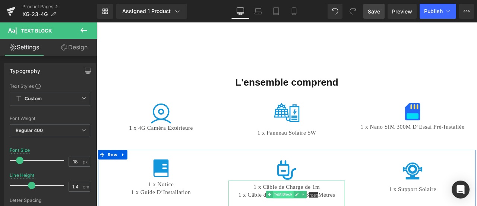
drag, startPoint x: 349, startPoint y: 196, endPoint x: 322, endPoint y: 201, distance: 27.8
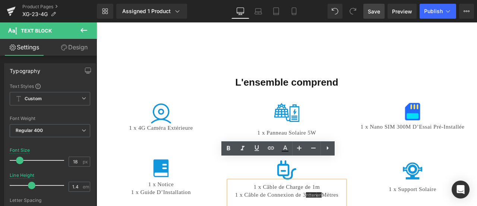
drag, startPoint x: 378, startPoint y: 202, endPoint x: 269, endPoint y: 201, distance: 108.6
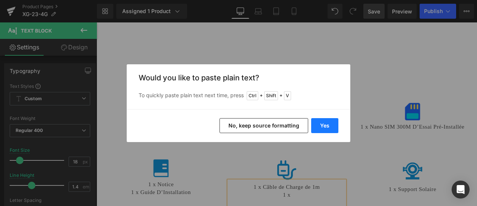
click at [323, 125] on button "Yes" at bounding box center [324, 125] width 27 height 15
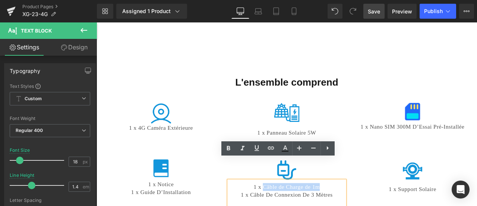
drag, startPoint x: 291, startPoint y: 194, endPoint x: 370, endPoint y: 192, distance: 79.5
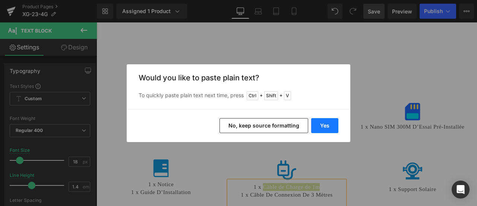
click at [325, 131] on button "Yes" at bounding box center [324, 125] width 27 height 15
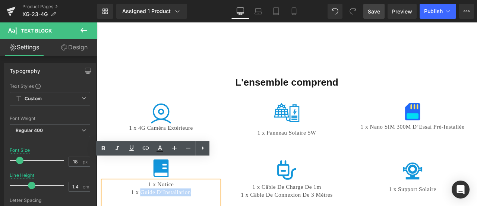
drag, startPoint x: 147, startPoint y: 199, endPoint x: 214, endPoint y: 196, distance: 66.8
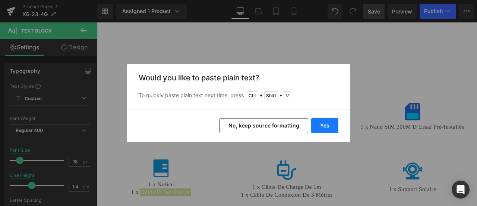
click at [320, 127] on button "Yes" at bounding box center [324, 125] width 27 height 15
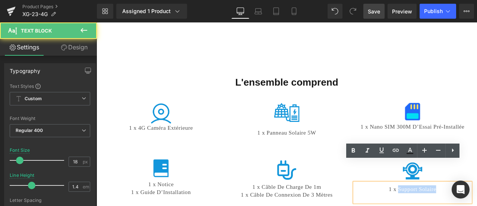
drag, startPoint x: 451, startPoint y: 196, endPoint x: 502, endPoint y: 195, distance: 51.1
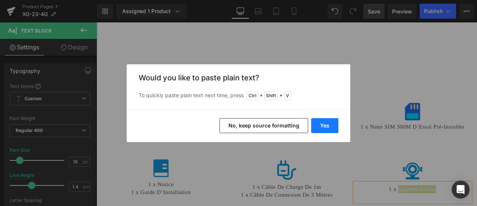
click at [327, 127] on button "Yes" at bounding box center [324, 125] width 27 height 15
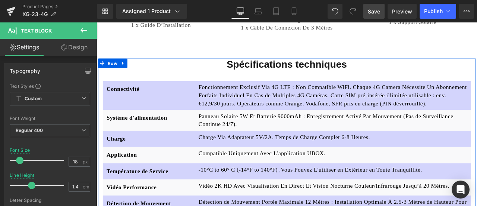
scroll to position [2760, 0]
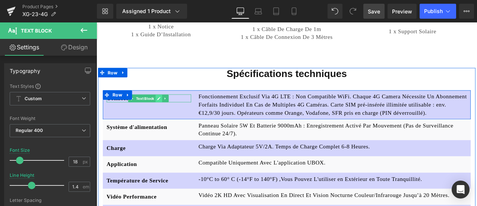
click at [169, 110] on icon at bounding box center [171, 112] width 4 height 4
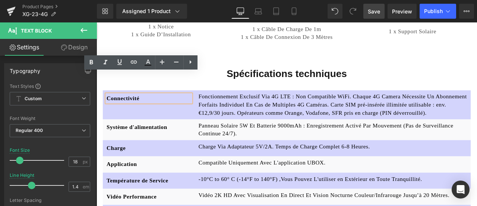
click at [158, 107] on p "Connectivité" at bounding box center [159, 111] width 100 height 9
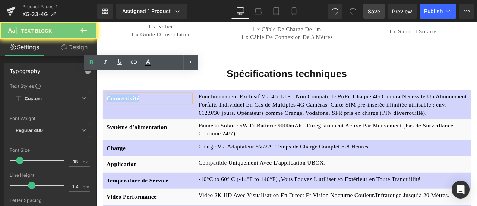
click at [158, 107] on p "Connectivité" at bounding box center [159, 111] width 100 height 9
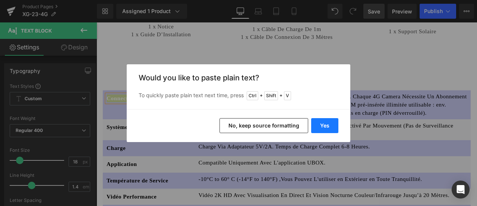
click at [323, 121] on button "Yes" at bounding box center [324, 125] width 27 height 15
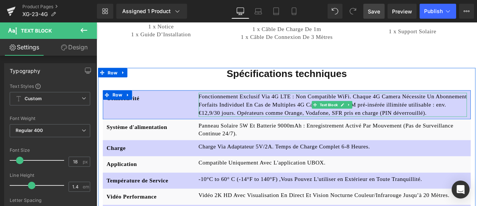
click at [261, 106] on p "Fonctionnement Exclusif Via 4G LTE : Non Compatible WiFi. Chaque 4G Camera Néce…" at bounding box center [377, 120] width 319 height 28
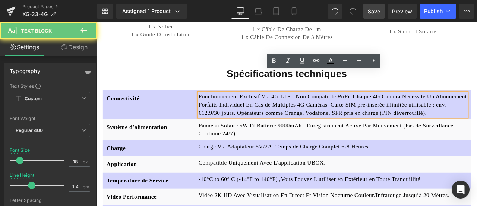
click at [261, 106] on p "Fonctionnement Exclusif Via 4G LTE : Non Compatible WiFi. Chaque 4G Camera Néce…" at bounding box center [377, 120] width 319 height 28
click at [262, 106] on p "Fonctionnement Exclusif Via 4G LTE : Non Compatible WiFi. Chaque 4G Camera Néce…" at bounding box center [377, 120] width 319 height 28
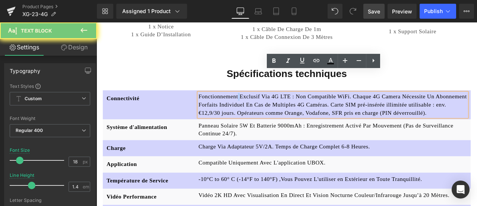
click at [262, 106] on p "Fonctionnement Exclusif Via 4G LTE : Non Compatible WiFi. Chaque 4G Camera Néce…" at bounding box center [377, 120] width 319 height 28
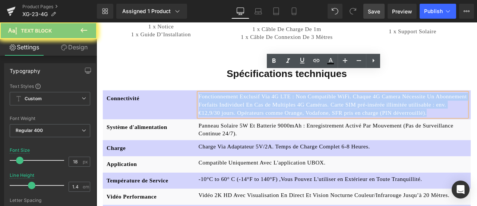
click at [262, 106] on p "Fonctionnement Exclusif Via 4G LTE : Non Compatible WiFi. Chaque 4G Camera Néce…" at bounding box center [377, 120] width 319 height 28
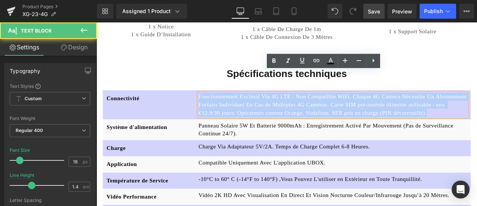
click at [262, 106] on p "Fonctionnement Exclusif Via 4G LTE : Non Compatible WiFi. Chaque 4G Camera Néce…" at bounding box center [377, 120] width 319 height 28
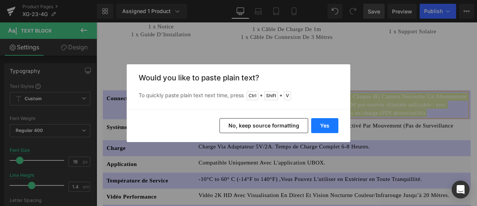
click at [322, 125] on button "Yes" at bounding box center [324, 125] width 27 height 15
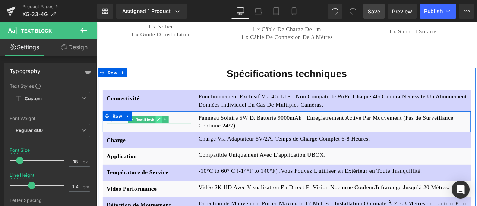
click at [169, 135] on icon at bounding box center [171, 137] width 4 height 4
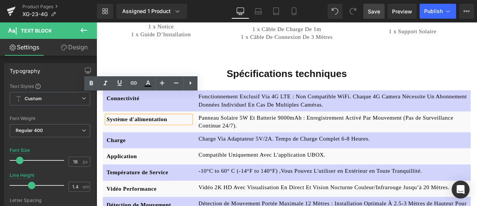
click at [163, 133] on span "Système d'alimentation" at bounding box center [145, 136] width 72 height 7
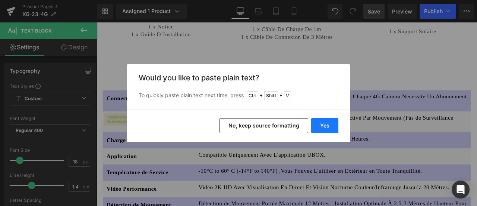
click at [320, 123] on button "Yes" at bounding box center [324, 125] width 27 height 15
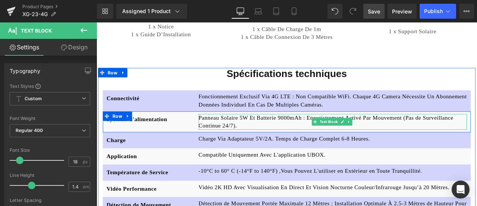
click at [269, 131] on p "Panneau Solaire 5W Et Batterie 9000mAh : Enregistrement Activé Par Mouvement (P…" at bounding box center [377, 140] width 319 height 19
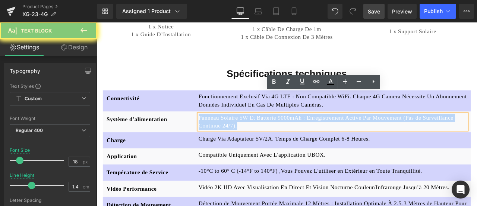
click at [269, 131] on p "Panneau Solaire 5W Et Batterie 9000mAh : Enregistrement Activé Par Mouvement (P…" at bounding box center [377, 140] width 319 height 19
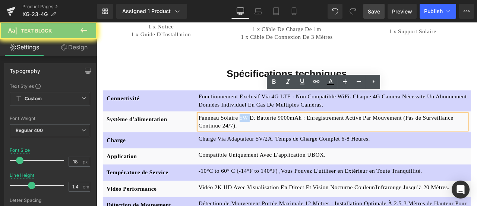
click at [269, 131] on p "Panneau Solaire 5W Et Batterie 9000mAh : Enregistrement Activé Par Mouvement (P…" at bounding box center [377, 140] width 319 height 19
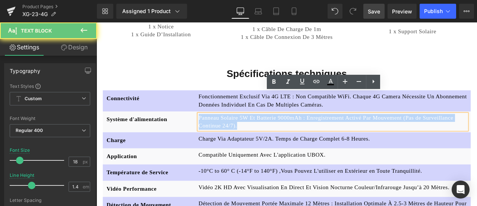
click at [269, 131] on p "Panneau Solaire 5W Et Batterie 9000mAh : Enregistrement Activé Par Mouvement (P…" at bounding box center [377, 140] width 319 height 19
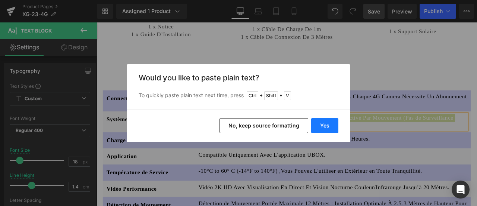
click at [319, 128] on button "Yes" at bounding box center [324, 125] width 27 height 15
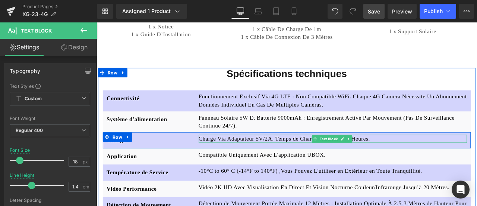
click at [245, 155] on p "Charge Via Adaptateur 5V/2A. Temps de Charge Complet 6-8 Heures." at bounding box center [377, 159] width 319 height 9
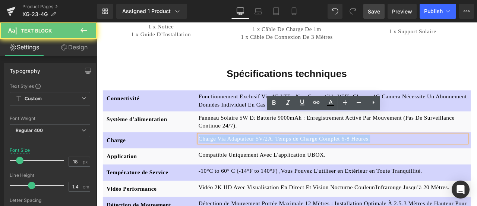
click at [245, 155] on p "Charge Via Adaptateur 5V/2A. Temps de Charge Complet 6-8 Heures." at bounding box center [377, 159] width 319 height 9
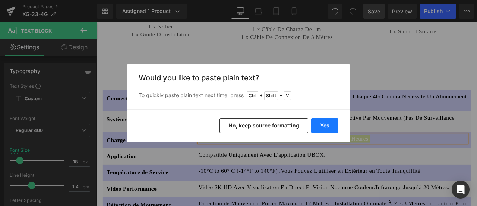
click at [330, 123] on button "Yes" at bounding box center [324, 125] width 27 height 15
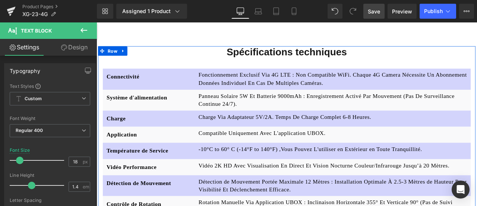
scroll to position [2798, 0]
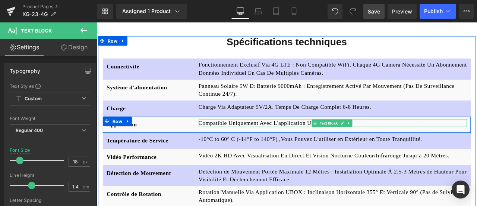
click at [275, 137] on p "Compatible Uniquement Avec L'application UBOX." at bounding box center [377, 141] width 319 height 9
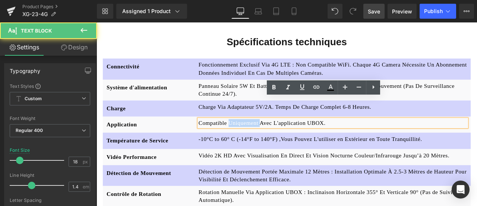
click at [275, 137] on p "Compatible Uniquement Avec L'application UBOX." at bounding box center [377, 141] width 319 height 9
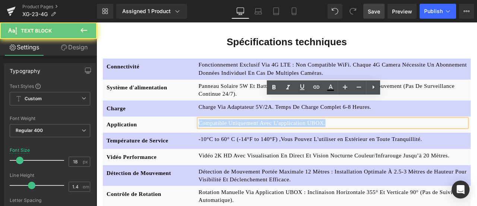
click at [275, 137] on p "Compatible Uniquement Avec L'application UBOX." at bounding box center [377, 141] width 319 height 9
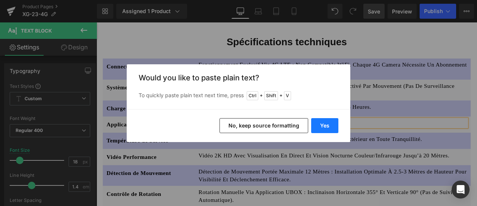
click at [338, 122] on button "Yes" at bounding box center [324, 125] width 27 height 15
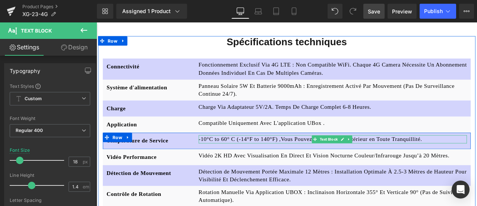
click at [261, 156] on p "-10°C to 60° C (-14°F to 140°F) ,Vous Pouvez L'utiliser en Extérieur en Toute T…" at bounding box center [377, 160] width 319 height 9
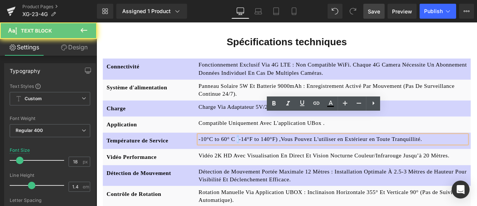
click at [261, 156] on p "-10°C to 60° C (-14°F to 140°F) ,Vous Pouvez L'utiliser en Extérieur en Toute T…" at bounding box center [377, 160] width 319 height 9
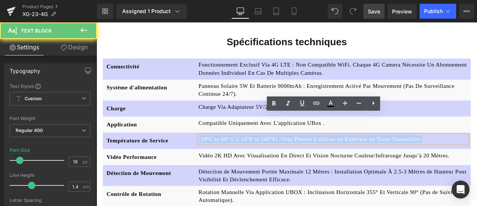
click at [261, 156] on p "-10°C to 60° C (-14°F to 140°F) ,Vous Pouvez L'utiliser en Extérieur en Toute T…" at bounding box center [377, 160] width 319 height 9
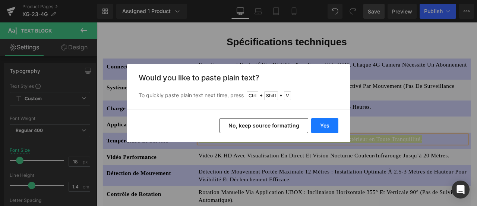
click at [332, 126] on button "Yes" at bounding box center [324, 125] width 27 height 15
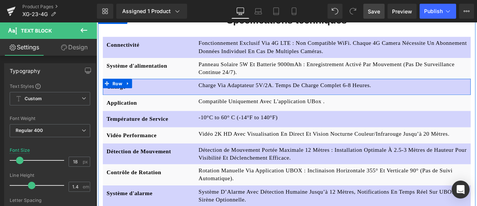
scroll to position [2835, 0]
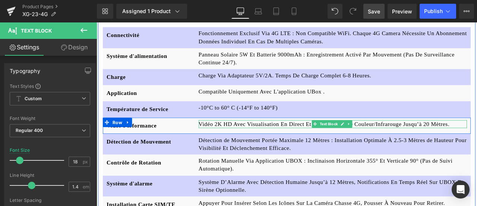
click at [246, 138] on p "Vidéo 2K HD Avec Visualisation En Direct Et Vision Nocturne Couleur/Infrarouge …" at bounding box center [377, 142] width 319 height 9
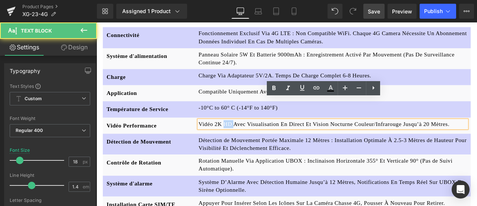
click at [246, 138] on p "Vidéo 2K HD Avec Visualisation En Direct Et Vision Nocturne Couleur/Infrarouge …" at bounding box center [377, 142] width 319 height 9
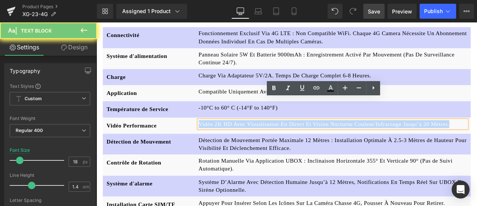
click at [246, 138] on p "Vidéo 2K HD Avec Visualisation En Direct Et Vision Nocturne Couleur/Infrarouge …" at bounding box center [377, 142] width 319 height 9
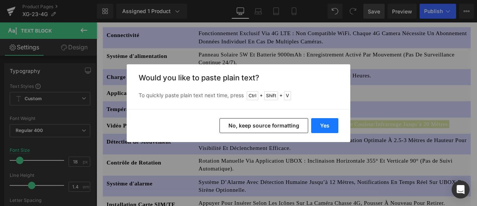
click at [320, 125] on button "Yes" at bounding box center [324, 125] width 27 height 15
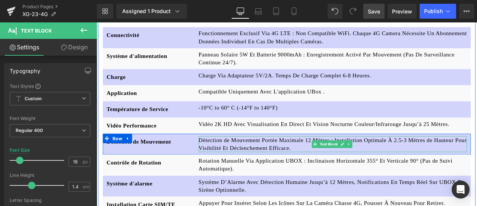
click at [226, 157] on p "Détection de Mouvement Portée Maximale 12 Mètres : Installation Optimale À 2.5-…" at bounding box center [377, 166] width 319 height 19
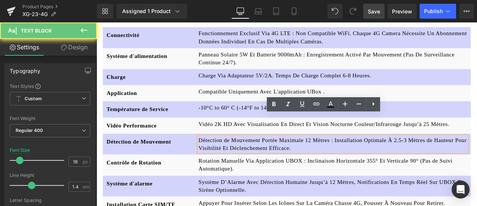
click at [226, 157] on p "Détection de Mouvement Portée Maximale 12 Mètres : Installation Optimale À 2.5-…" at bounding box center [377, 166] width 319 height 19
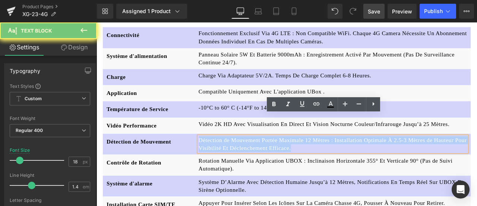
click at [226, 157] on p "Détection de Mouvement Portée Maximale 12 Mètres : Installation Optimale À 2.5-…" at bounding box center [377, 166] width 319 height 19
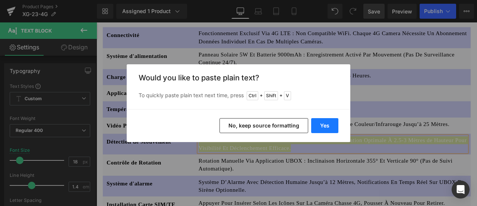
click at [320, 124] on button "Yes" at bounding box center [324, 125] width 27 height 15
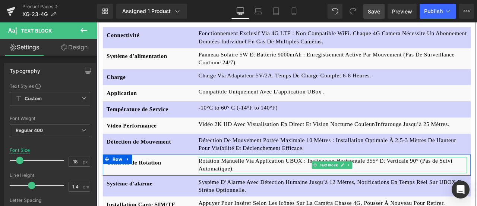
click at [258, 182] on p "Rotation Manuelle Via Application UBOX : Inclinaison Horizontale 355° Et Vertic…" at bounding box center [377, 191] width 319 height 19
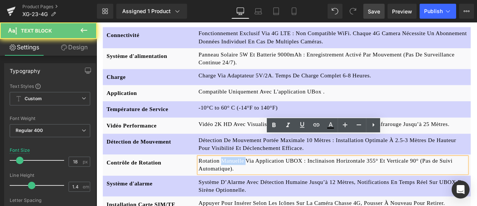
click at [258, 182] on p "Rotation Manuelle Via Application UBOX : Inclinaison Horizontale 355° Et Vertic…" at bounding box center [377, 191] width 319 height 19
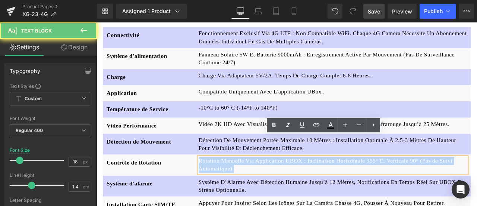
click at [258, 182] on p "Rotation Manuelle Via Application UBOX : Inclinaison Horizontale 355° Et Vertic…" at bounding box center [377, 191] width 319 height 19
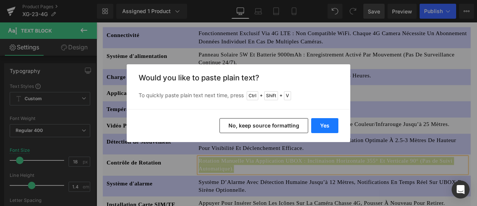
click at [331, 121] on button "Yes" at bounding box center [324, 125] width 27 height 15
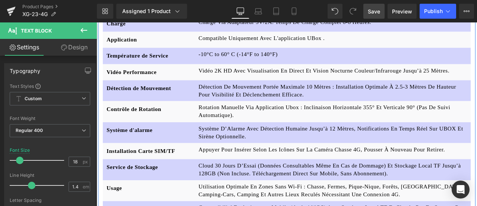
scroll to position [2910, 0]
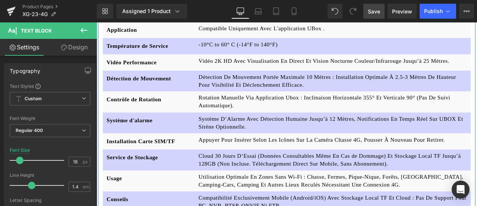
click at [246, 132] on p "Système D’Alarme Avec Détection Humaine Jusqu’à 12 Mètres, Notifications En Tem…" at bounding box center [377, 141] width 319 height 19
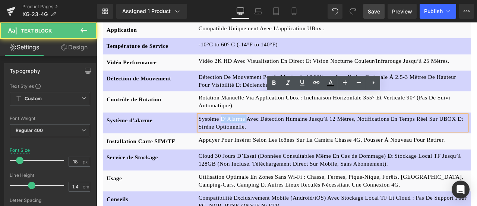
click at [246, 132] on p "Système D’Alarme Avec Détection Humaine Jusqu’à 12 Mètres, Notifications En Tem…" at bounding box center [377, 141] width 319 height 19
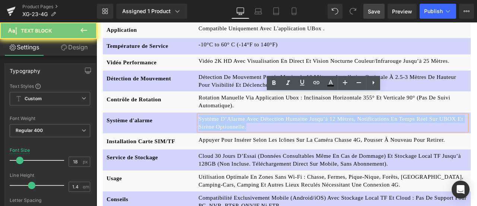
click at [246, 132] on p "Système D’Alarme Avec Détection Humaine Jusqu’à 12 Mètres, Notifications En Tem…" at bounding box center [377, 141] width 319 height 19
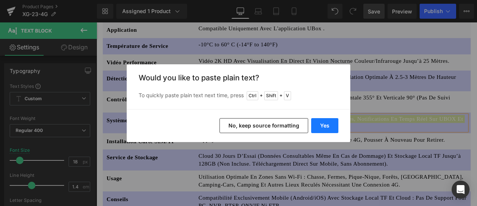
click at [317, 126] on button "Yes" at bounding box center [324, 125] width 27 height 15
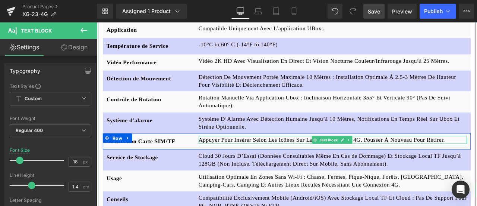
click at [264, 157] on p "Appuyer Pour Insérer Selon Les Icônes Sur La Caméra Chasse 4G, Pousser À Nouvea…" at bounding box center [377, 161] width 319 height 9
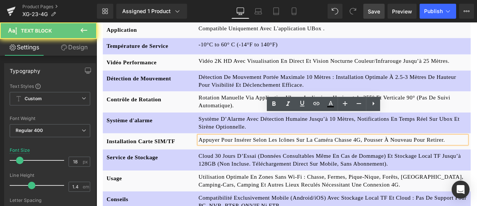
click at [264, 157] on p "Appuyer Pour Insérer Selon Les Icônes Sur La Caméra Chasse 4G, Pousser À Nouvea…" at bounding box center [377, 161] width 319 height 9
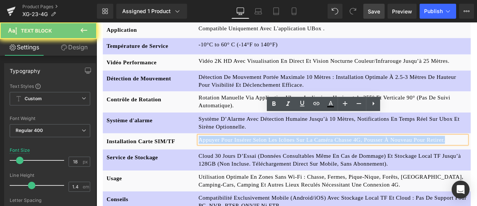
click at [264, 157] on p "Appuyer Pour Insérer Selon Les Icônes Sur La Caméra Chasse 4G, Pousser À Nouvea…" at bounding box center [377, 161] width 319 height 9
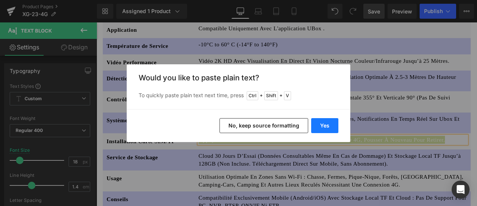
click at [322, 125] on button "Yes" at bounding box center [324, 125] width 27 height 15
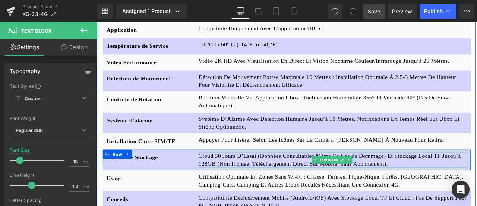
click at [286, 176] on p "Cloud 30 Jours D’Essai (Données Consultables Même En Cas de Dommage) Et Stockag…" at bounding box center [377, 185] width 319 height 19
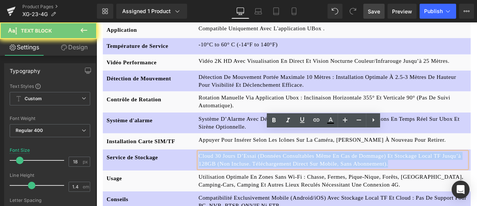
click at [286, 176] on p "Cloud 30 Jours D’Essai (Données Consultables Même En Cas de Dommage) Et Stockag…" at bounding box center [377, 185] width 319 height 19
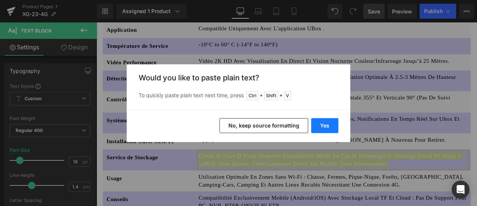
click at [323, 123] on button "Yes" at bounding box center [324, 125] width 27 height 15
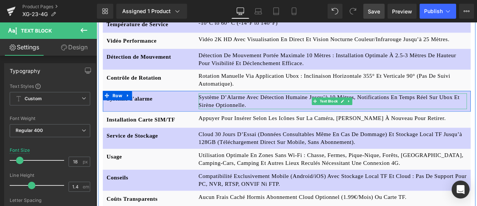
scroll to position [2947, 0]
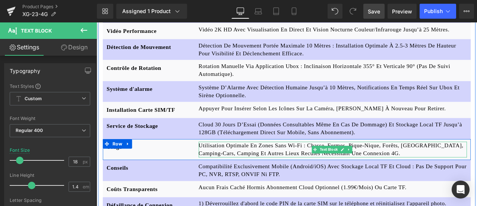
click at [235, 163] on p "Utilisation Optimale En Zones Sans Wi-Fi : Chasse, Fermes, Pique-Nique, Forêts,…" at bounding box center [377, 172] width 319 height 19
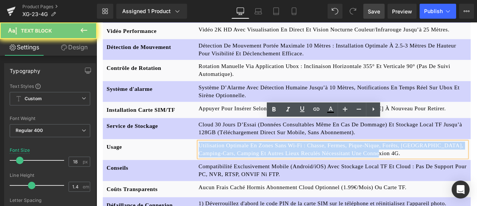
click at [235, 163] on p "Utilisation Optimale En Zones Sans Wi-Fi : Chasse, Fermes, Pique-Nique, Forêts,…" at bounding box center [377, 172] width 319 height 19
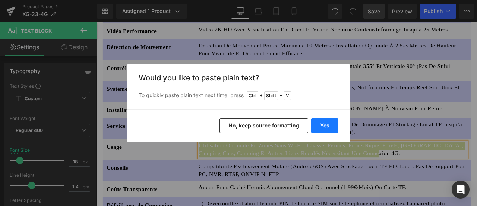
click at [329, 123] on button "Yes" at bounding box center [324, 125] width 27 height 15
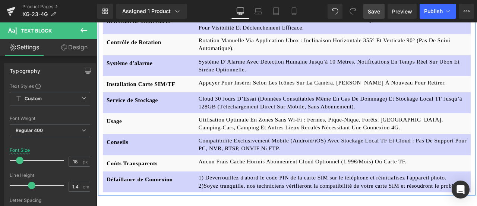
scroll to position [3021, 0]
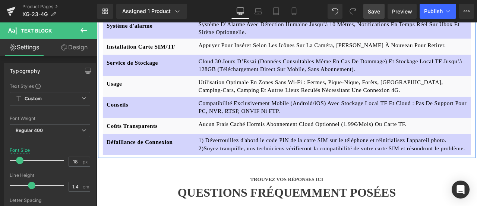
click at [250, 113] on p "Compatibilité Exclusivement Mobile (Android/iOS) Avec Stockage Local TF Et Clou…" at bounding box center [377, 122] width 319 height 19
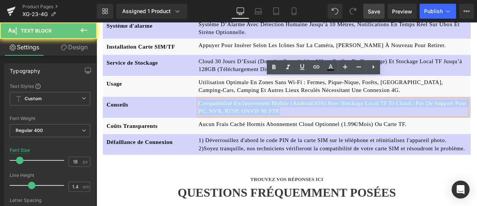
click at [250, 113] on p "Compatibilité Exclusivement Mobile (Android/iOS) Avec Stockage Local TF Et Clou…" at bounding box center [377, 122] width 319 height 19
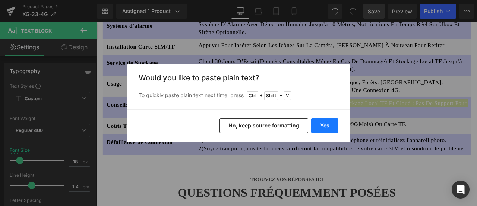
click at [325, 126] on button "Yes" at bounding box center [324, 125] width 27 height 15
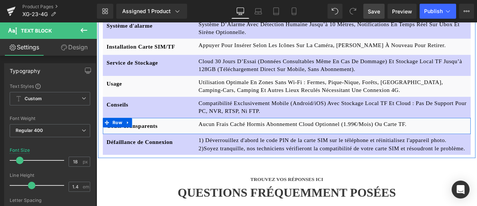
click at [236, 138] on p "Aucun Frais Caché Hormis Abonnement Cloud Optionnel (1.99€/Mois) Ou Carte TF." at bounding box center [377, 142] width 319 height 9
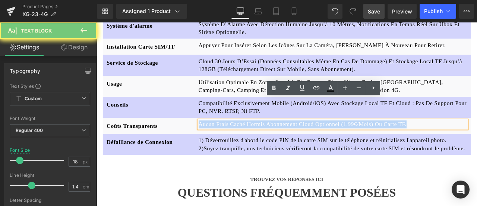
click at [236, 138] on p "Aucun Frais Caché Hormis Abonnement Cloud Optionnel (1.99€/Mois) Ou Carte TF." at bounding box center [377, 142] width 319 height 9
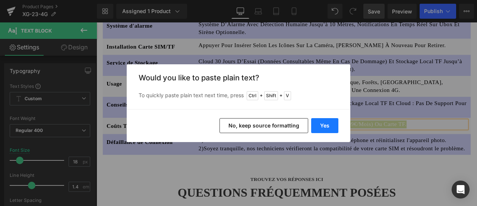
click at [332, 126] on button "Yes" at bounding box center [324, 125] width 27 height 15
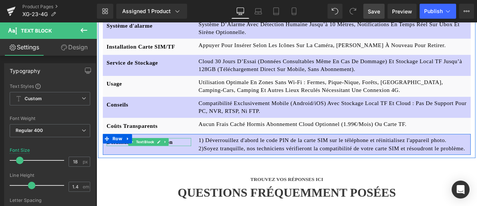
click at [169, 162] on icon at bounding box center [171, 164] width 4 height 4
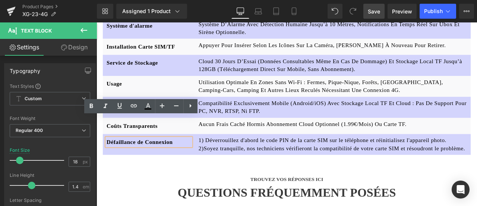
click at [162, 160] on span "Défaillance de Connexion" at bounding box center [148, 163] width 78 height 7
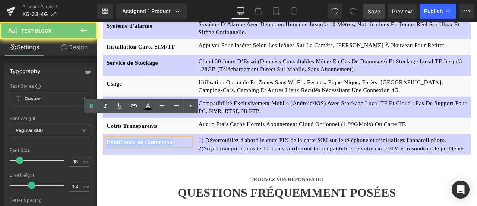
click at [162, 160] on span "Défaillance de Connexion" at bounding box center [148, 163] width 78 height 7
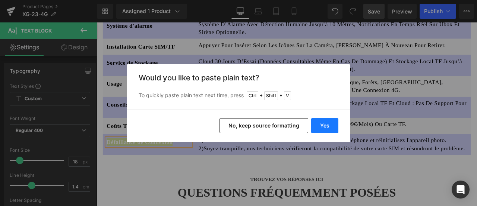
click at [321, 125] on button "Yes" at bounding box center [324, 125] width 27 height 15
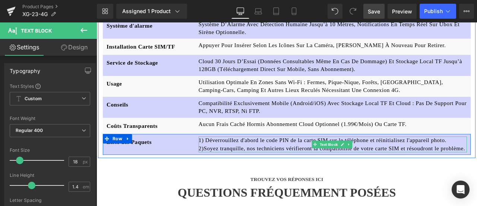
click at [259, 157] on p "1) Déverrouillez d'abord le code PIN de la carte SIM sur le téléphone et réinit…" at bounding box center [377, 161] width 319 height 9
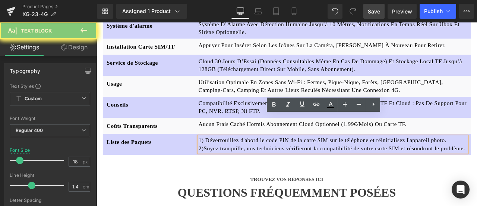
click at [259, 157] on p "1) Déverrouillez d'abord le code PIN de la carte SIM sur le téléphone et réinit…" at bounding box center [377, 161] width 319 height 9
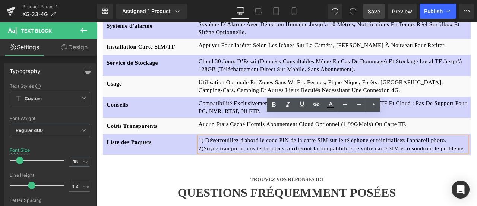
click at [263, 167] on p "2)Soyez tranquille, nos techniciens vérifieront la compatibilité de votre carte…" at bounding box center [377, 171] width 319 height 9
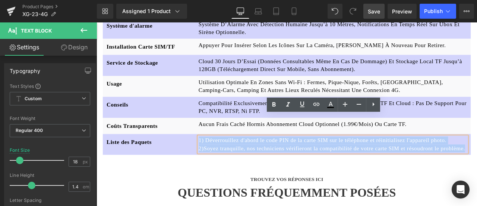
drag, startPoint x: 216, startPoint y: 136, endPoint x: 535, endPoint y: 150, distance: 318.8
click at [477, 157] on div "1) Déverrouillez d'abord le code PIN de la carte SIM sur le téléphone et réinit…" at bounding box center [377, 166] width 328 height 19
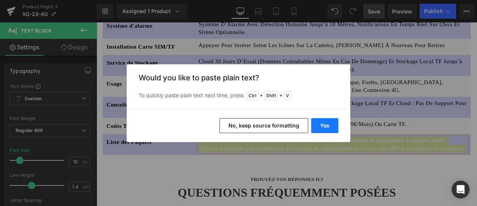
click at [325, 126] on button "Yes" at bounding box center [324, 125] width 27 height 15
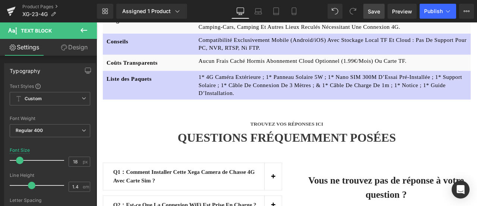
scroll to position [3245, 0]
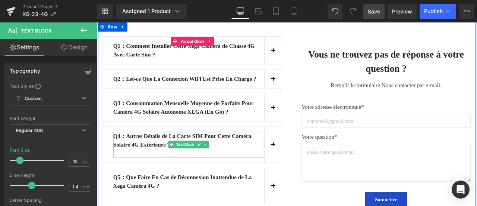
click at [162, 153] on strong "Q4：Autres Détails de La Carte SIM Pour Cette Caméra Solaire 4G Extérieure？" at bounding box center [198, 162] width 164 height 18
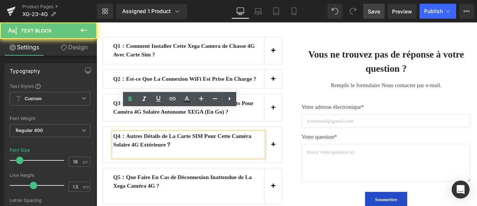
click at [176, 153] on strong "Q4：Autres Détails de La Carte SIM Pour Cette Caméra Solaire 4G Extérieure？" at bounding box center [198, 162] width 164 height 18
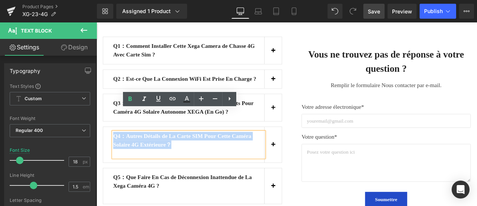
click at [176, 153] on strong "Q4：Autres Détails de La Carte SIM Pour Cette Caméra Solaire 4G Extérieure？" at bounding box center [198, 162] width 164 height 18
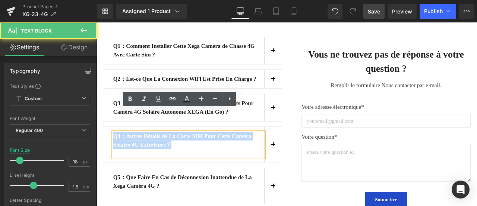
click at [123, 153] on strong "Q4：Autres Détails de La Carte SIM Pour Cette Caméra Solaire 4G Extérieure？" at bounding box center [198, 162] width 164 height 18
drag, startPoint x: 129, startPoint y: 131, endPoint x: 214, endPoint y: 150, distance: 87.1
click at [214, 152] on div "Q4：Autres Détails de La Carte SIM Pour Cette Caméra Solaire 4G Extérieure？" at bounding box center [205, 167] width 179 height 30
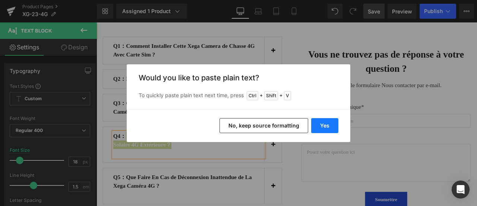
click at [313, 126] on button "Yes" at bounding box center [324, 125] width 27 height 15
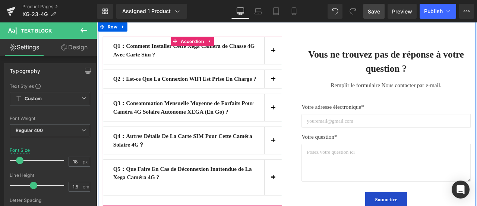
click at [306, 164] on span "button" at bounding box center [306, 164] width 0 height 0
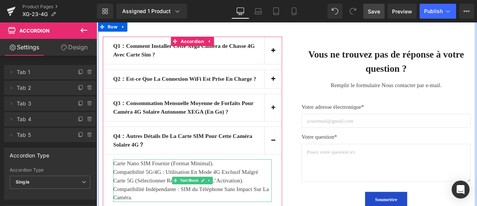
click at [137, 184] on p "Carte Nano SIM Fournie (Format Minimal)." at bounding box center [210, 189] width 188 height 10
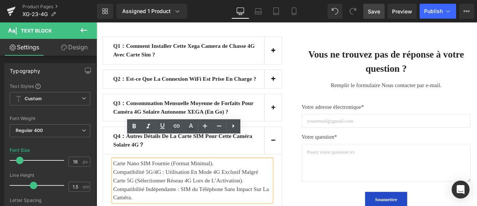
click at [178, 194] on p "Compatibilité 5G/4G : Utilisation En Mode 4G Exclusif Malgré Carte 5G (Sélectio…" at bounding box center [210, 204] width 188 height 20
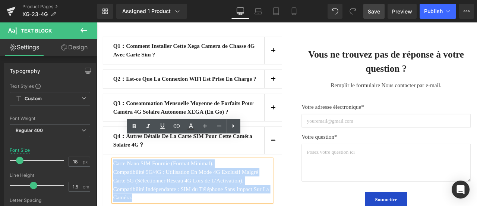
drag, startPoint x: 145, startPoint y: 202, endPoint x: 113, endPoint y: 165, distance: 48.4
click at [116, 184] on div "Carte Nano SIM Fournie (Format Minimal). Compatibilité 5G/4G : Utilisation En M…" at bounding box center [210, 209] width 188 height 50
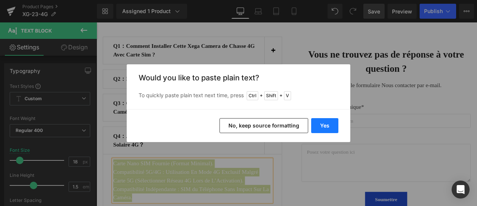
click at [317, 126] on button "Yes" at bounding box center [324, 125] width 27 height 15
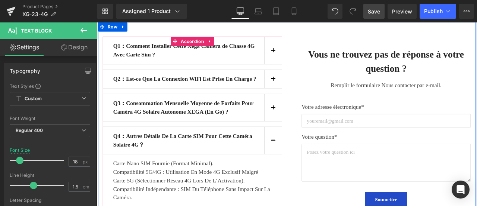
click at [301, 146] on button "button" at bounding box center [305, 162] width 21 height 32
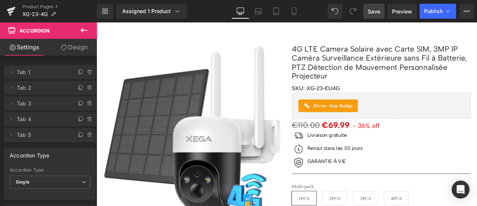
scroll to position [0, 0]
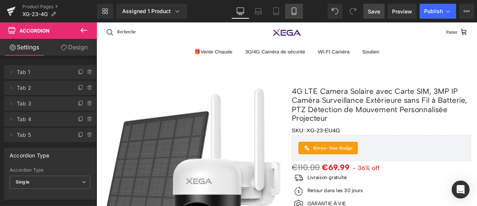
click at [293, 11] on icon at bounding box center [294, 10] width 7 height 7
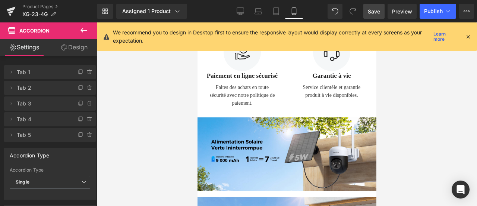
scroll to position [733, 0]
click at [469, 34] on icon at bounding box center [468, 36] width 7 height 7
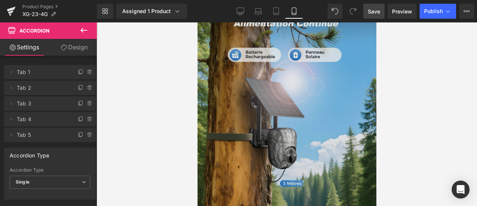
scroll to position [1068, 0]
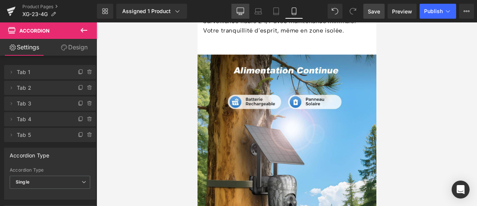
click at [237, 10] on icon at bounding box center [240, 11] width 7 height 6
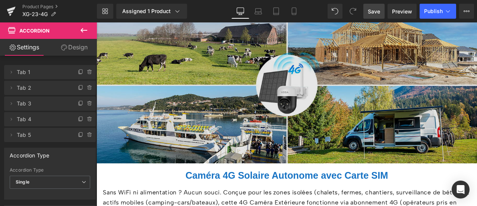
scroll to position [978, 0]
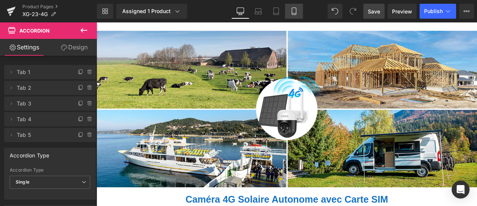
click at [295, 13] on icon at bounding box center [294, 13] width 4 height 0
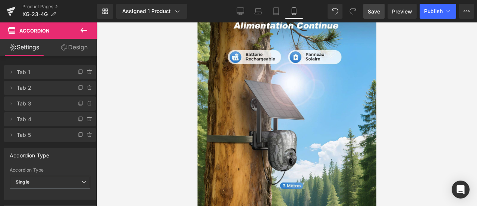
scroll to position [1114, 0]
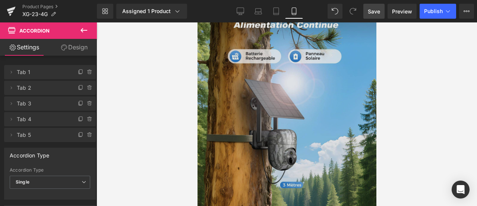
click at [311, 79] on img at bounding box center [286, 121] width 179 height 224
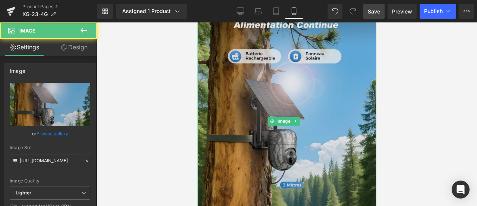
click at [298, 145] on img at bounding box center [286, 121] width 179 height 224
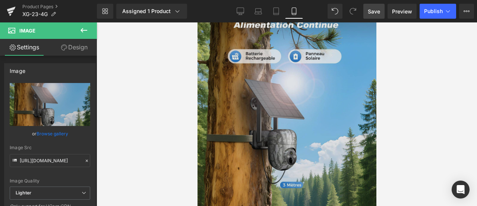
click at [304, 118] on img at bounding box center [286, 121] width 179 height 224
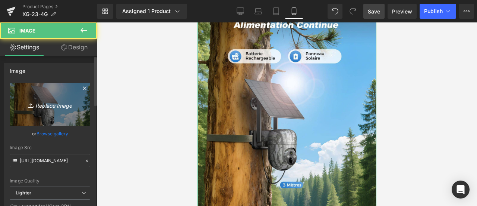
click at [29, 102] on icon at bounding box center [31, 104] width 7 height 7
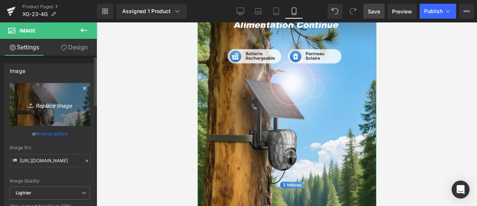
type input "C:\fakepath\812W5eD-eAL.jpg"
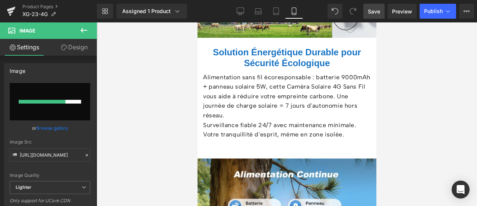
scroll to position [815, 0]
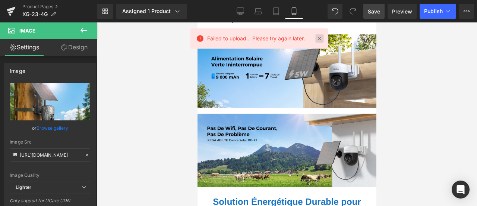
click at [320, 38] on link at bounding box center [320, 38] width 8 height 8
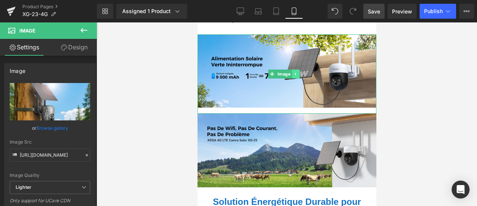
click at [295, 76] on icon at bounding box center [296, 74] width 4 height 4
click at [292, 76] on icon at bounding box center [291, 74] width 4 height 4
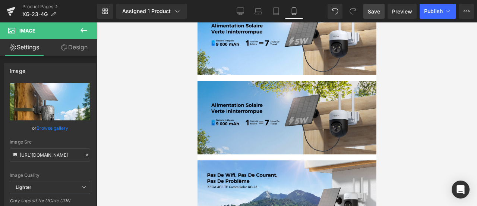
scroll to position [846, 0]
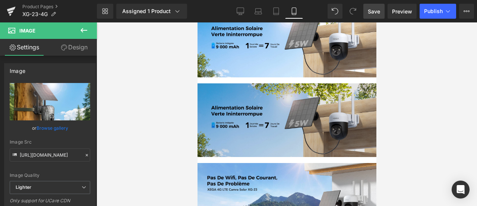
click at [258, 132] on img at bounding box center [286, 122] width 179 height 79
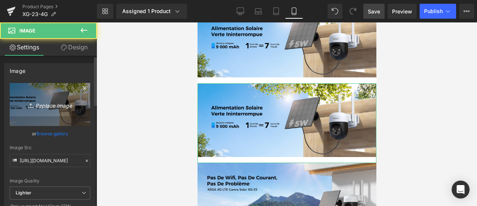
click at [33, 103] on icon "Replace Image" at bounding box center [50, 104] width 60 height 9
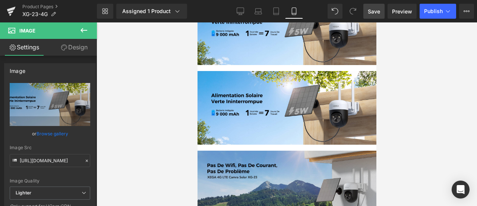
scroll to position [808, 0]
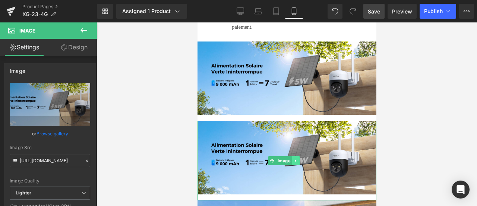
click at [295, 163] on icon at bounding box center [296, 160] width 4 height 4
click at [298, 162] on icon at bounding box center [299, 160] width 4 height 4
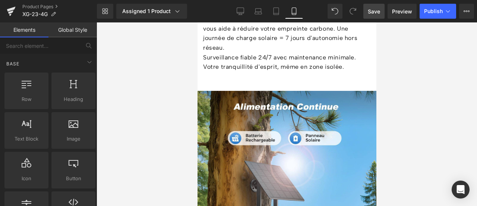
scroll to position [1144, 0]
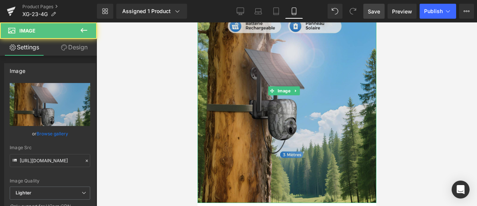
click at [281, 86] on div "Image" at bounding box center [286, 91] width 179 height 224
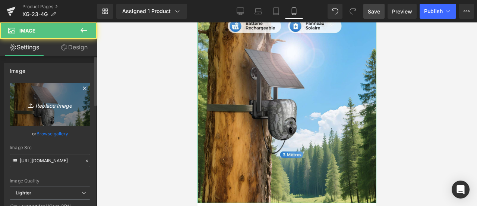
click at [46, 108] on icon "Replace Image" at bounding box center [50, 104] width 60 height 9
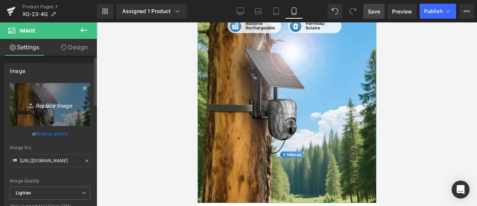
type input "C:\fakepath\71BvPIOvKTL.jpg"
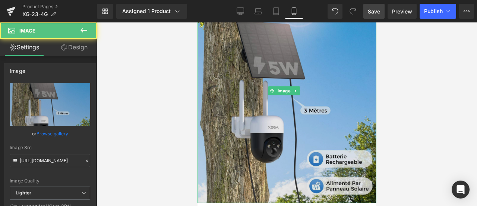
click at [269, 82] on img at bounding box center [286, 91] width 179 height 224
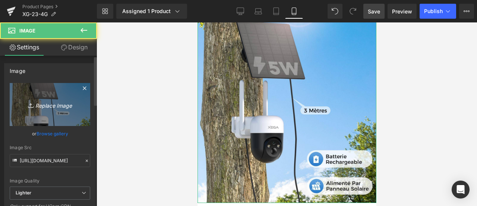
click at [46, 109] on icon "Replace Image" at bounding box center [50, 104] width 60 height 9
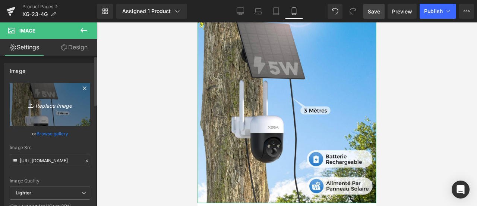
type input "C:\fakepath\71y-u54UIDL.jpg"
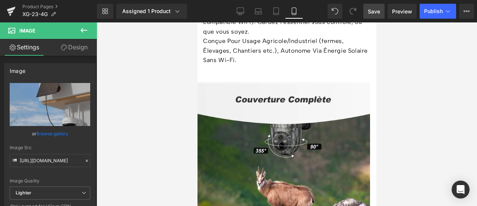
scroll to position [1554, 0]
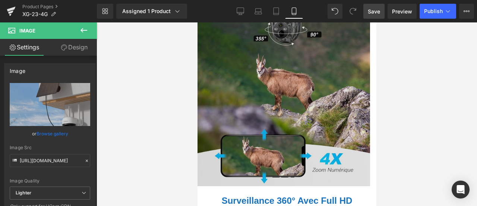
click at [261, 59] on img at bounding box center [283, 77] width 173 height 217
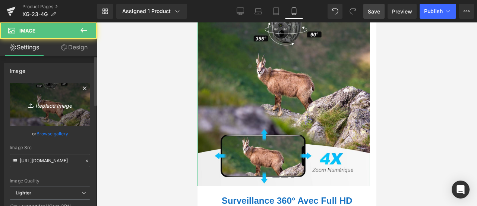
click at [54, 97] on link "Replace Image" at bounding box center [50, 104] width 81 height 43
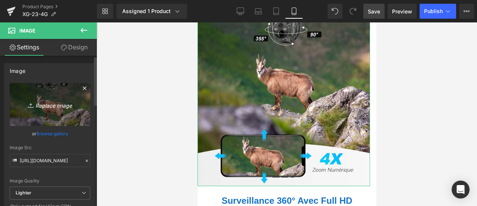
type input "C:\fakepath\71L-TMn1lOL.jpg"
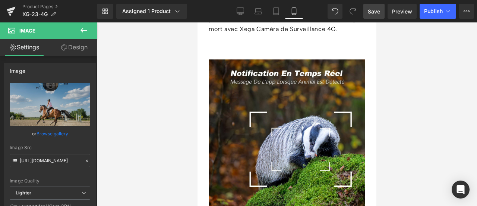
scroll to position [1853, 0]
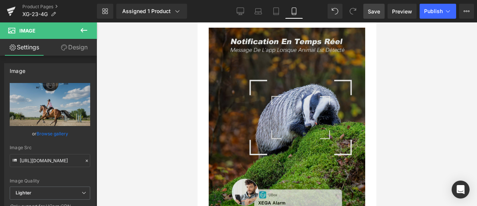
click at [284, 112] on img at bounding box center [287, 126] width 157 height 196
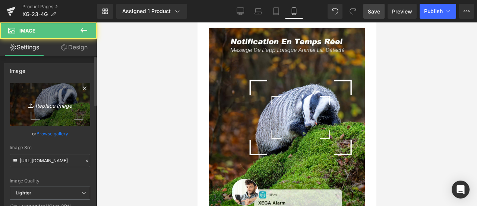
click at [34, 104] on icon "Replace Image" at bounding box center [50, 104] width 60 height 9
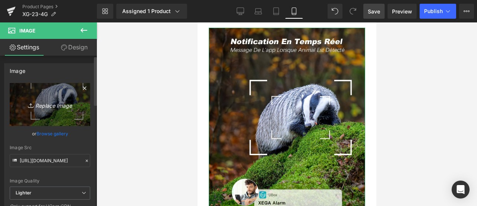
type input "C:\fakepath\71s8wgv5SgL.jpg"
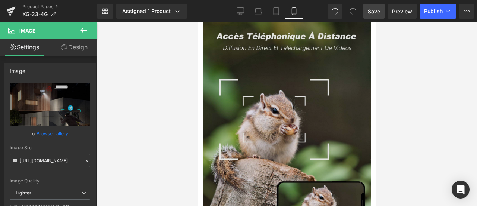
scroll to position [2188, 0]
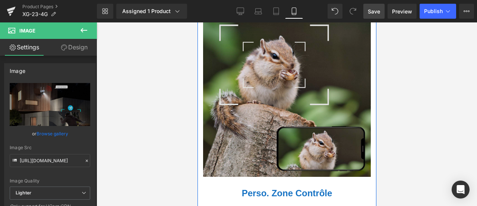
click at [303, 93] on img at bounding box center [287, 72] width 168 height 210
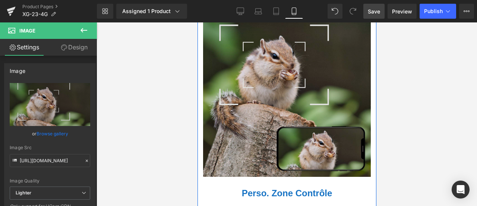
click at [279, 84] on img at bounding box center [287, 72] width 168 height 210
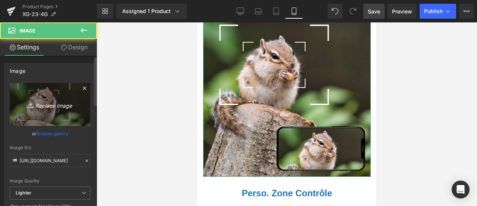
click at [41, 103] on icon "Replace Image" at bounding box center [50, 104] width 60 height 9
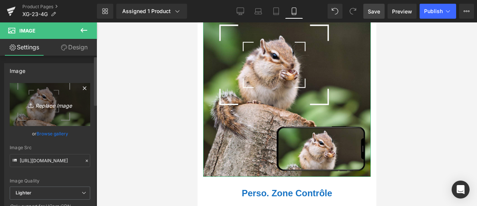
type input "C:\fakepath\81KY17omSfL.jpg"
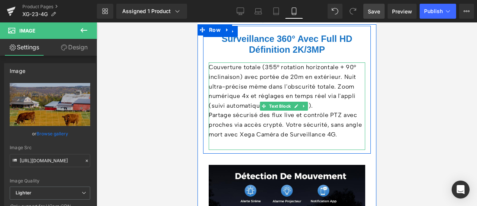
scroll to position [1778, 0]
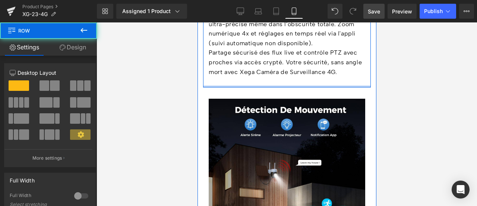
drag, startPoint x: 275, startPoint y: 84, endPoint x: 275, endPoint y: 80, distance: 4.1
click at [275, 80] on div "Surveillance 360° Avec Full HD Définition 2K/3MP Heading Couverture totale (355…" at bounding box center [287, 25] width 168 height 124
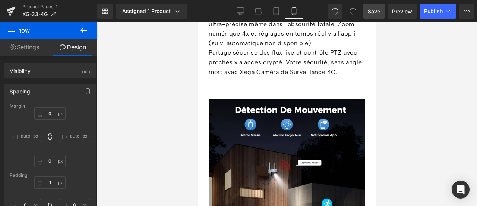
click at [396, 77] on div at bounding box center [287, 113] width 381 height 183
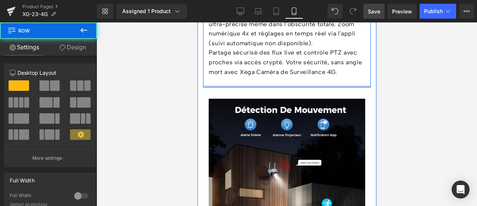
drag, startPoint x: 330, startPoint y: 81, endPoint x: 332, endPoint y: 77, distance: 4.7
click at [330, 77] on div "Surveillance 360° Avec Full HD Définition 2K/3MP Heading Couverture totale (355…" at bounding box center [287, 25] width 168 height 124
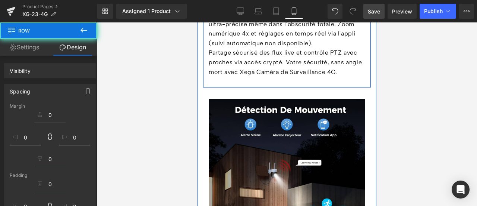
click at [404, 78] on div at bounding box center [287, 113] width 381 height 183
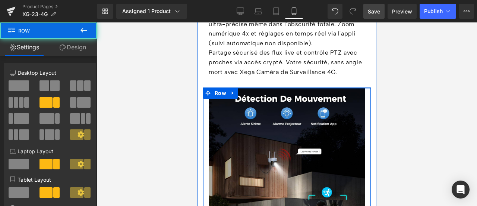
drag, startPoint x: 325, startPoint y: 91, endPoint x: 331, endPoint y: 80, distance: 13.0
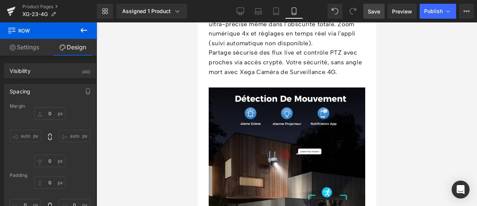
click at [393, 91] on div at bounding box center [287, 113] width 381 height 183
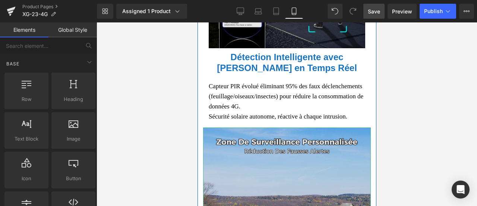
scroll to position [2002, 0]
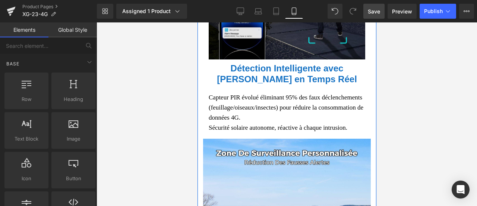
click at [260, 95] on font "Capteur PIR évolué éliminant 95% des faux déclenchements (feuillage/oiseaux/ins…" at bounding box center [286, 107] width 155 height 27
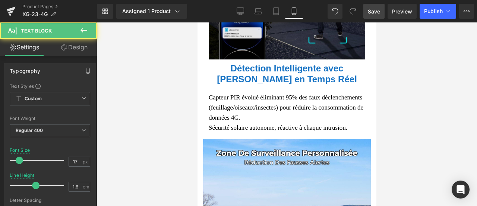
click at [71, 47] on link "Design" at bounding box center [74, 47] width 48 height 17
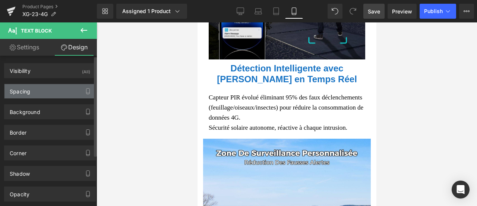
click at [38, 87] on div "Spacing" at bounding box center [49, 91] width 91 height 14
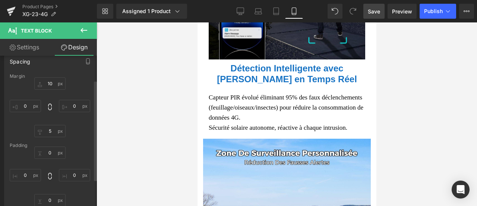
scroll to position [37, 0]
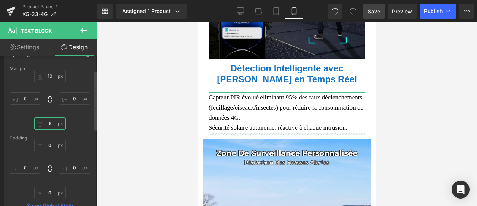
click at [51, 120] on input "5" at bounding box center [49, 123] width 31 height 12
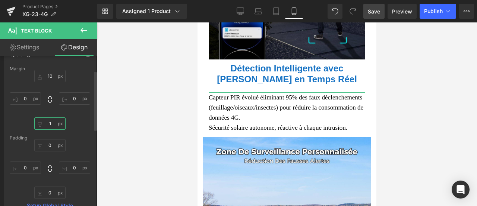
type input "15"
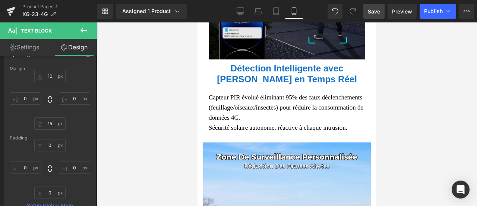
click at [223, 63] on b "Détection Intelligente avec [PERSON_NAME] en Temps Réel" at bounding box center [287, 73] width 140 height 21
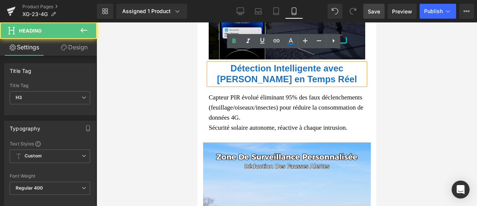
click at [71, 46] on link "Design" at bounding box center [74, 47] width 48 height 17
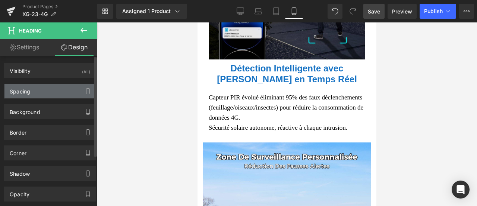
click at [40, 89] on div "Spacing" at bounding box center [49, 91] width 91 height 14
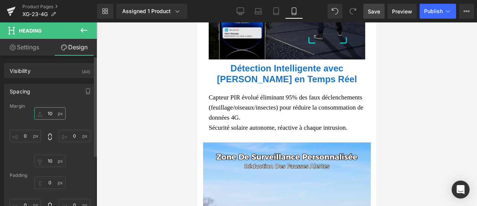
click at [48, 109] on input "text" at bounding box center [49, 113] width 31 height 12
type input "15"
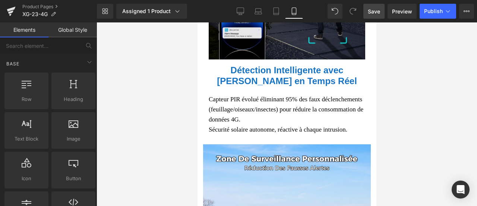
click at [404, 114] on div at bounding box center [287, 113] width 381 height 183
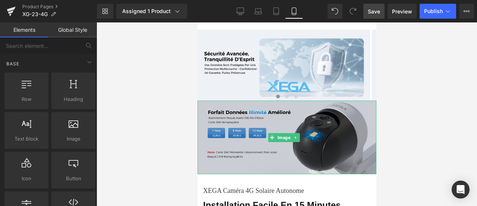
scroll to position [2375, 0]
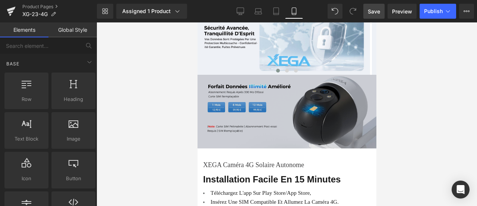
click at [266, 97] on img at bounding box center [286, 111] width 179 height 73
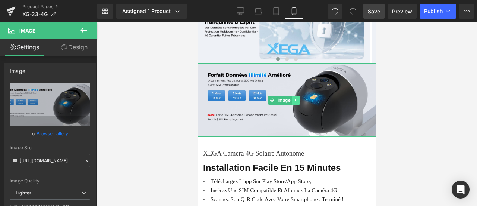
click at [296, 98] on icon at bounding box center [296, 100] width 4 height 4
click at [292, 98] on icon at bounding box center [291, 100] width 4 height 4
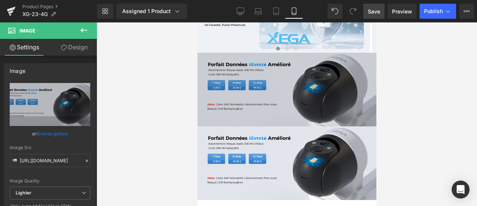
scroll to position [2400, 0]
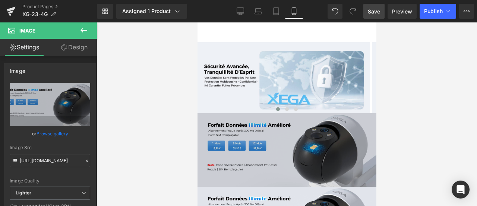
click at [249, 113] on img at bounding box center [286, 149] width 179 height 73
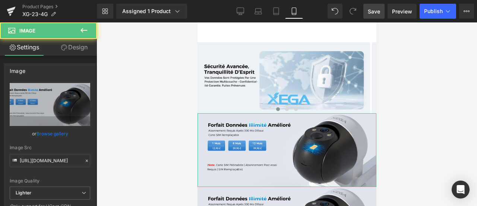
click at [76, 50] on link "Design" at bounding box center [74, 47] width 48 height 17
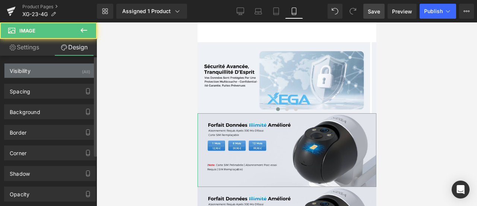
click at [52, 69] on div "Visibility (All)" at bounding box center [49, 70] width 91 height 14
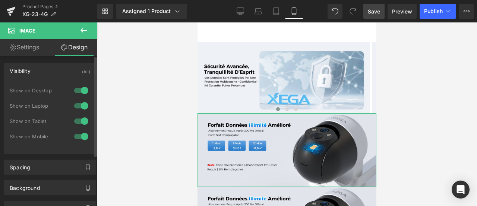
click at [80, 134] on div at bounding box center [81, 136] width 18 height 12
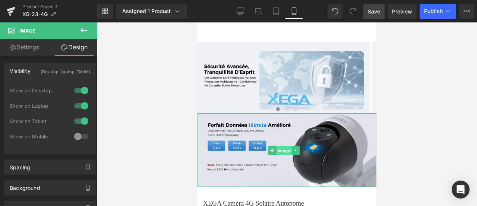
click at [288, 145] on span "Image" at bounding box center [284, 149] width 16 height 9
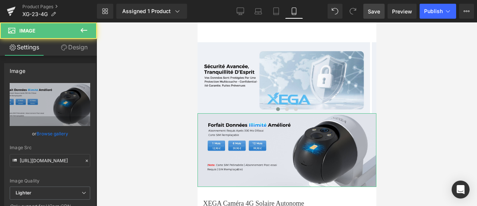
click at [84, 47] on link "Design" at bounding box center [74, 47] width 48 height 17
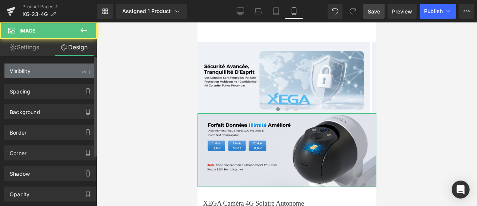
click at [72, 69] on div "Visibility (All)" at bounding box center [49, 70] width 91 height 14
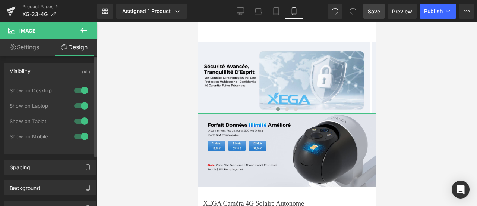
click at [80, 89] on div at bounding box center [81, 90] width 18 height 12
click at [79, 105] on div at bounding box center [81, 106] width 18 height 12
click at [76, 119] on div at bounding box center [81, 121] width 18 height 12
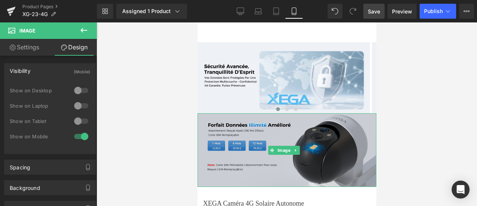
click at [224, 113] on img at bounding box center [286, 149] width 179 height 73
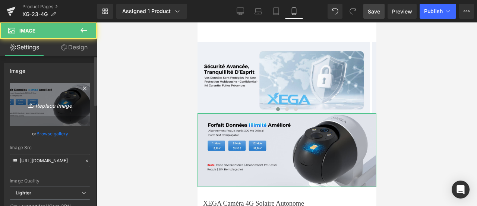
click at [35, 106] on icon "Replace Image" at bounding box center [50, 104] width 60 height 9
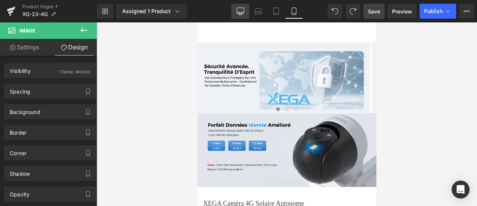
click at [236, 16] on link "Desktop" at bounding box center [241, 11] width 18 height 15
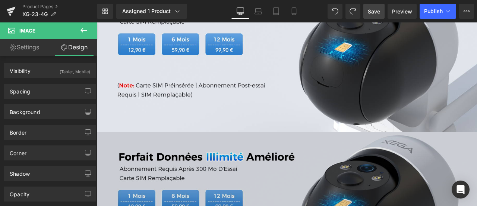
scroll to position [1975, 0]
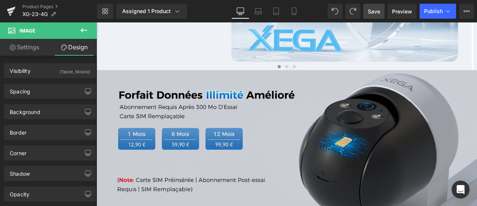
click at [217, 100] on img at bounding box center [322, 171] width 451 height 185
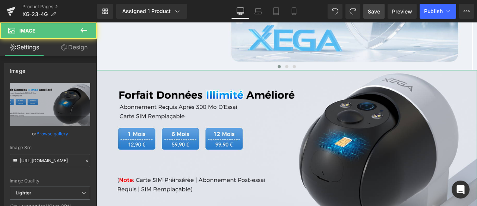
click at [69, 41] on link "Design" at bounding box center [74, 47] width 48 height 17
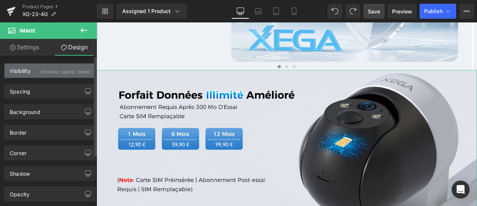
click at [59, 71] on div "(Desktop, Laptop, Tablet)" at bounding box center [66, 69] width 50 height 12
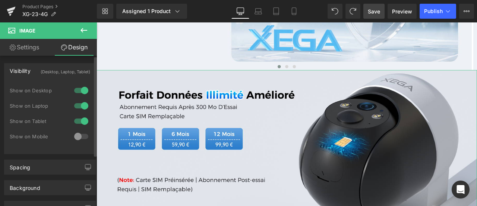
click at [78, 135] on div at bounding box center [81, 136] width 18 height 12
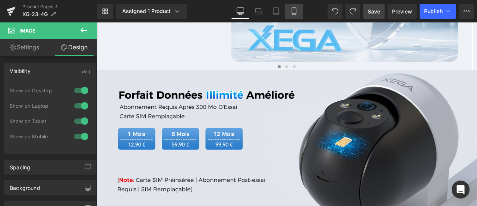
click at [299, 7] on link "Mobile" at bounding box center [294, 11] width 18 height 15
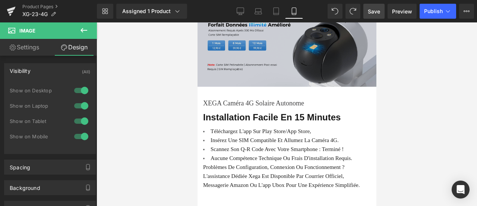
scroll to position [2544, 0]
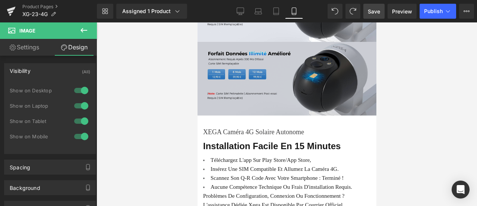
click at [260, 46] on img at bounding box center [286, 78] width 179 height 73
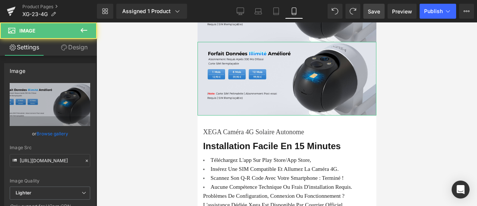
click at [75, 48] on link "Design" at bounding box center [74, 47] width 48 height 17
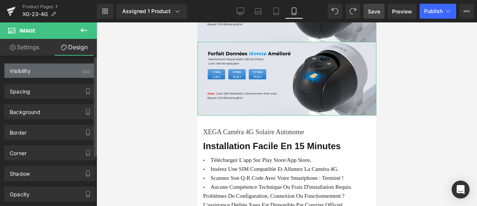
click at [66, 68] on div "Visibility (All)" at bounding box center [49, 70] width 91 height 14
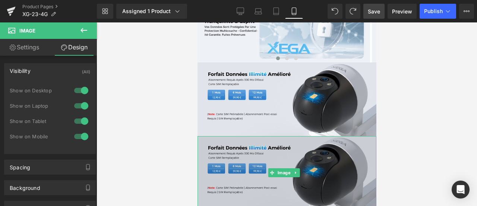
scroll to position [2432, 0]
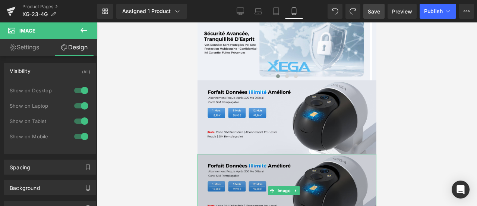
click at [255, 80] on img at bounding box center [286, 116] width 179 height 73
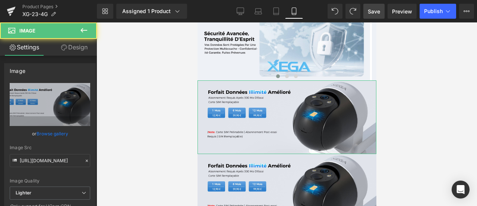
click at [81, 49] on link "Design" at bounding box center [74, 47] width 48 height 17
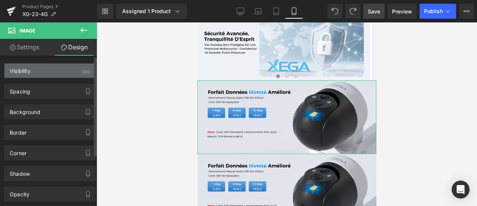
click at [69, 73] on div "Visibility (All)" at bounding box center [49, 70] width 91 height 14
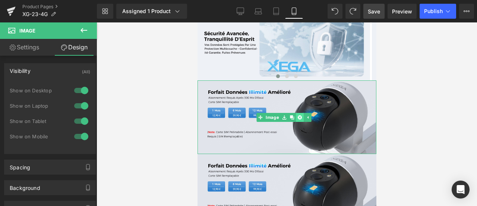
click at [298, 115] on icon at bounding box center [299, 117] width 4 height 4
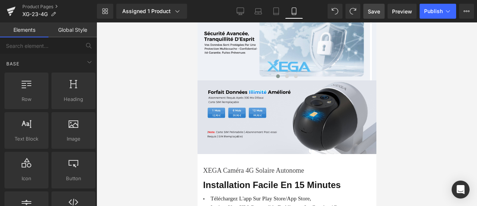
click at [442, 93] on div at bounding box center [287, 113] width 381 height 183
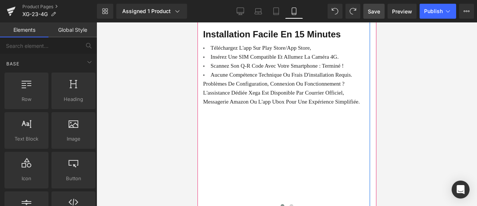
scroll to position [2619, 0]
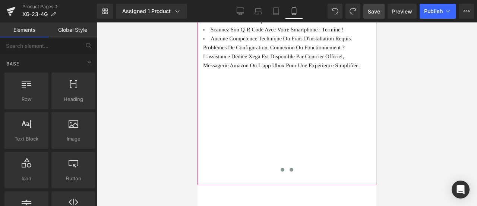
click at [289, 167] on span at bounding box center [291, 169] width 4 height 4
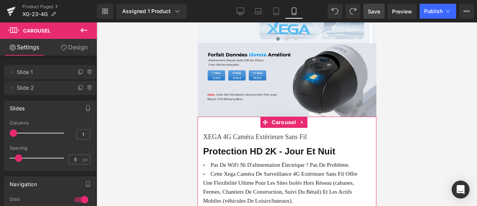
scroll to position [2582, 0]
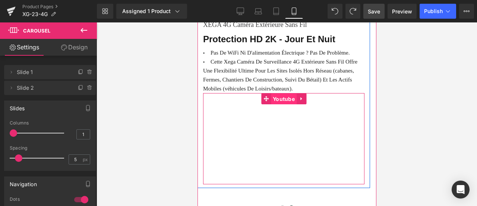
click at [285, 93] on span "Youtube" at bounding box center [284, 98] width 26 height 11
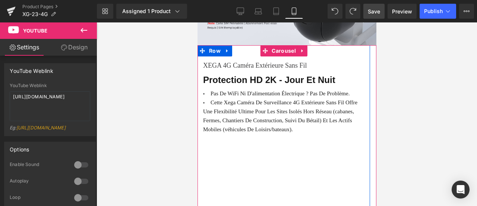
scroll to position [2544, 0]
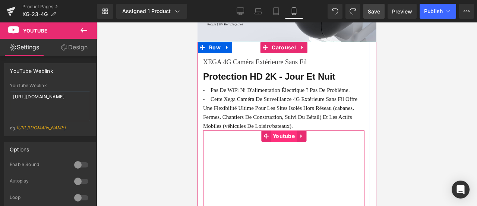
click at [283, 130] on span "Youtube" at bounding box center [284, 135] width 26 height 11
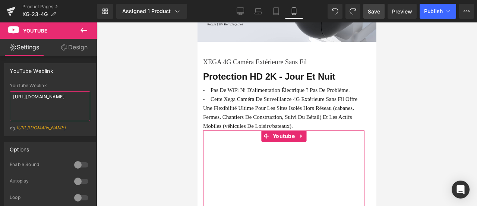
drag, startPoint x: 83, startPoint y: 97, endPoint x: 0, endPoint y: 97, distance: 83.2
click at [0, 97] on div "YouTube Weblink YouTube Weblink [URL][DOMAIN_NAME] Eg: [URL][DOMAIN_NAME]" at bounding box center [50, 96] width 100 height 78
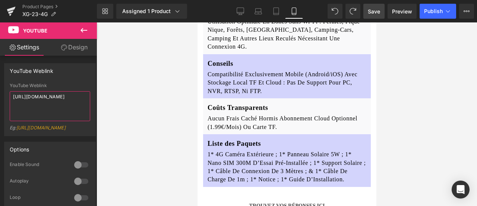
scroll to position [3589, 0]
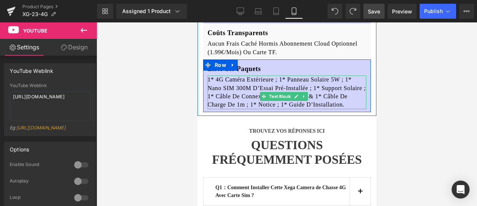
click at [279, 75] on p "1* 4G Caméra Extérieure ; 1* Panneau Solaire 5W ; 1* Nano SIM 300M D’Essai Pré-…" at bounding box center [286, 92] width 159 height 34
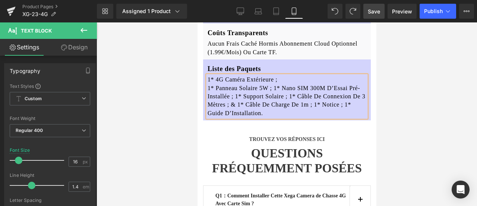
click at [274, 84] on p "1* Panneau Solaire 5W ; 1* Nano SIM 300M D’Essai Pré-Installée ; 1* Support Sol…" at bounding box center [286, 101] width 159 height 34
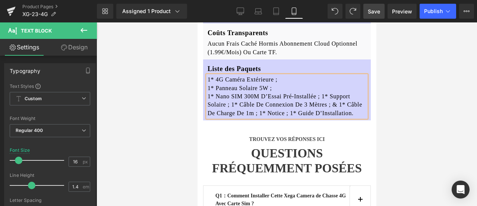
click at [322, 92] on p "1* Nano SIM 300M D’Essai Pré-Installée ; 1* Support Solaire ; 1* Câble De Conne…" at bounding box center [286, 104] width 159 height 25
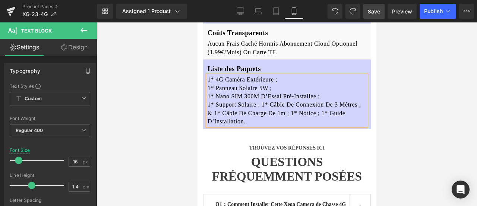
click at [261, 100] on p "1* Support Solaire ; 1* Câble De Connexion De 3 Mètres ; & 1* Câble De Charge D…" at bounding box center [286, 112] width 159 height 25
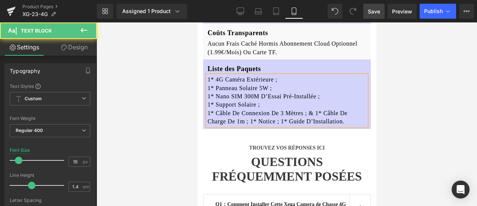
click at [316, 109] on p "1* Câble De Connexion De 3 Mètres ; & 1* Câble De Charge De 1m ; 1* Notice ; 1*…" at bounding box center [286, 117] width 159 height 17
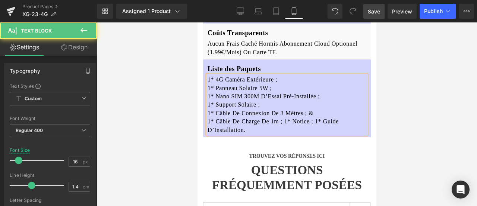
click at [314, 109] on p "1* Câble De Connexion De 3 Mètres ; &" at bounding box center [286, 113] width 159 height 8
click at [285, 117] on p "1* Câble De Charge De 1m ; 1* Notice ; 1* Guide D’Installation." at bounding box center [286, 125] width 159 height 17
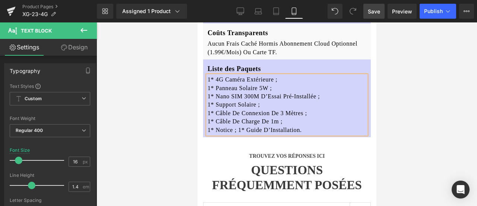
click at [404, 87] on div at bounding box center [287, 113] width 381 height 183
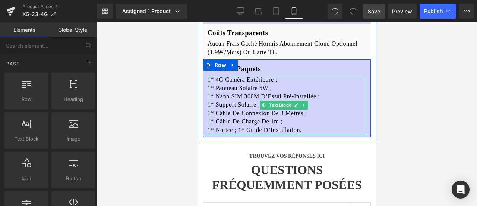
click at [328, 126] on p "1* Notice ; 1* Guide D’Installation." at bounding box center [286, 130] width 159 height 8
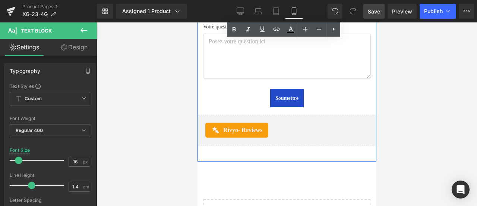
scroll to position [4036, 0]
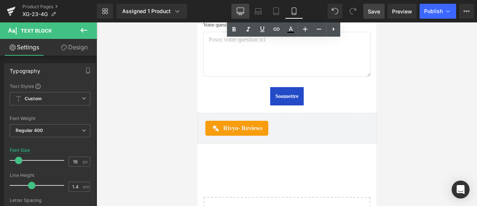
click at [236, 12] on link "Desktop" at bounding box center [241, 11] width 18 height 15
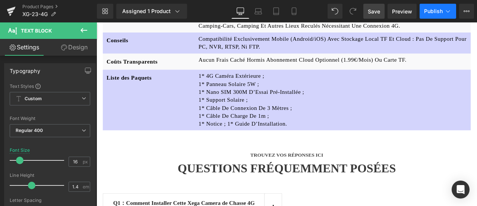
scroll to position [3069, 0]
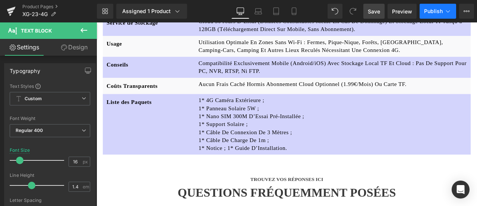
click at [436, 10] on span "Publish" at bounding box center [433, 11] width 19 height 6
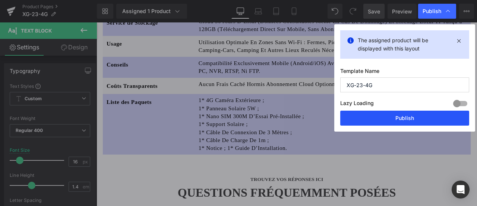
click at [427, 115] on button "Publish" at bounding box center [405, 117] width 129 height 15
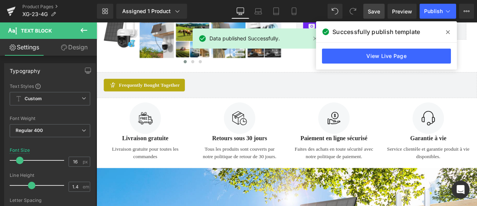
scroll to position [159, 0]
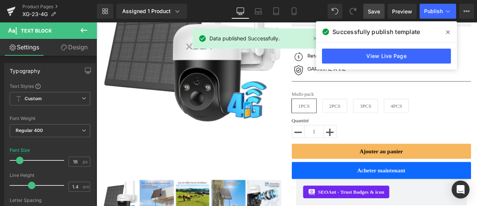
click at [450, 30] on icon at bounding box center [449, 32] width 4 height 6
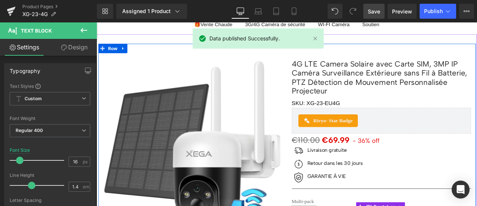
scroll to position [0, 0]
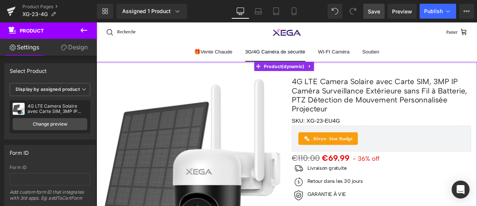
drag, startPoint x: 267, startPoint y: 71, endPoint x: 272, endPoint y: 59, distance: 13.6
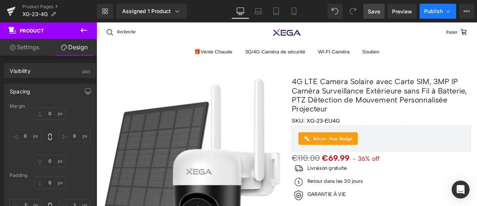
click at [438, 9] on span "Publish" at bounding box center [433, 11] width 19 height 6
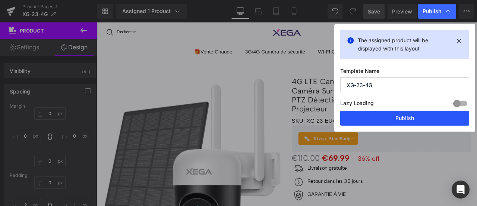
click at [415, 115] on button "Publish" at bounding box center [405, 117] width 129 height 15
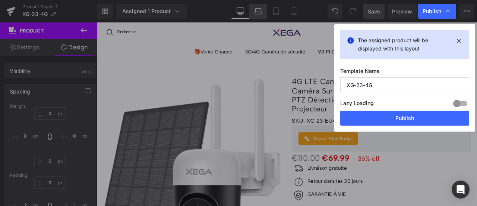
click at [255, 12] on icon at bounding box center [258, 10] width 7 height 7
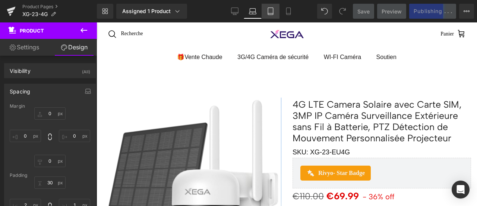
click at [270, 15] on icon at bounding box center [270, 11] width 5 height 7
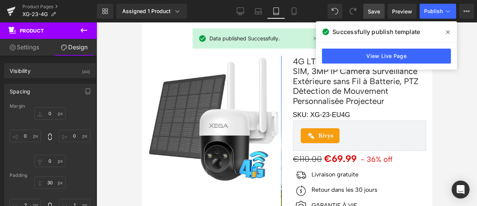
scroll to position [37, 0]
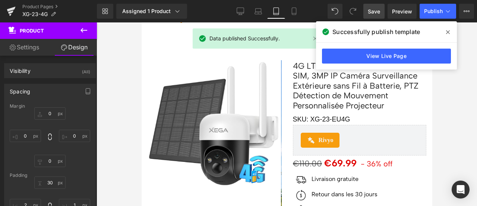
drag, startPoint x: 450, startPoint y: 31, endPoint x: 274, endPoint y: 9, distance: 177.4
click at [450, 31] on span at bounding box center [448, 32] width 12 height 12
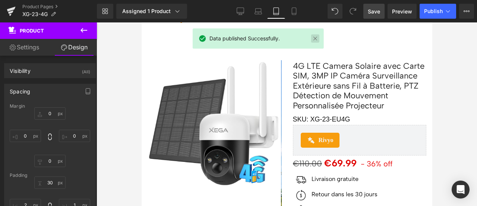
click at [317, 39] on link at bounding box center [315, 38] width 8 height 8
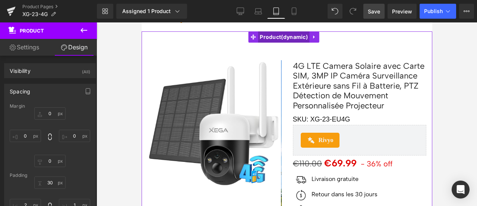
click at [269, 37] on span "Product" at bounding box center [284, 36] width 52 height 11
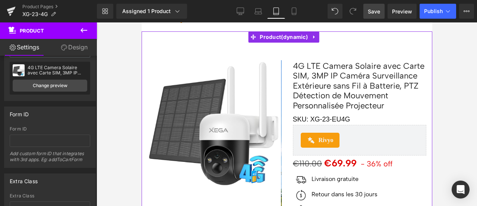
scroll to position [98, 0]
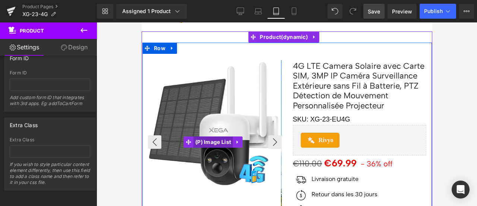
click at [209, 142] on span "(P) Image List" at bounding box center [213, 141] width 40 height 11
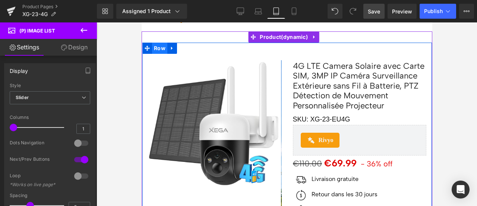
click at [162, 46] on span "Row" at bounding box center [159, 48] width 15 height 11
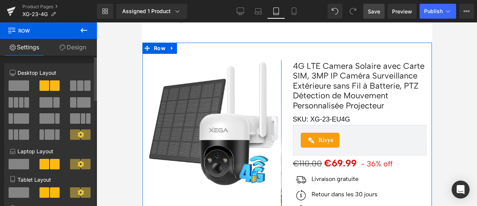
click at [25, 84] on span at bounding box center [19, 85] width 21 height 10
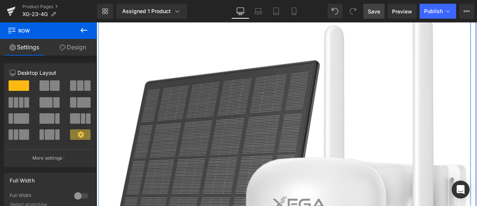
scroll to position [26, 0]
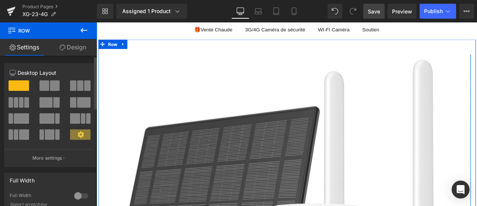
click at [51, 88] on span at bounding box center [55, 85] width 10 height 10
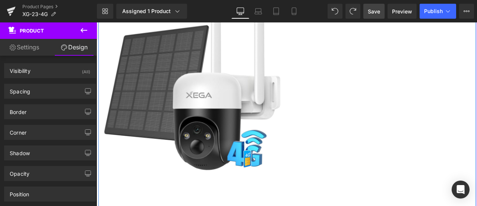
scroll to position [75, 0]
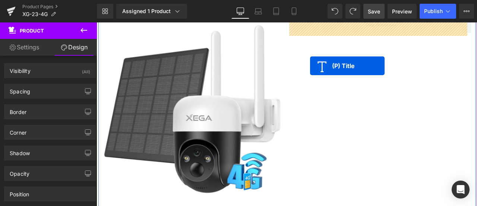
drag, startPoint x: 198, startPoint y: 158, endPoint x: 350, endPoint y: 74, distance: 173.8
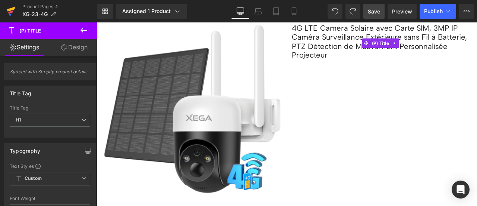
drag, startPoint x: 225, startPoint y: 6, endPoint x: 14, endPoint y: 10, distance: 211.5
click at [14, 10] on icon at bounding box center [11, 11] width 9 height 19
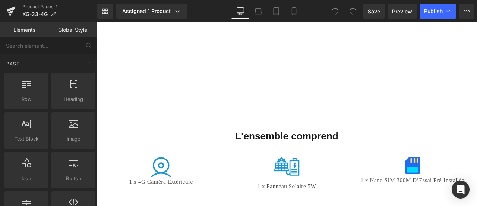
scroll to position [2686, 0]
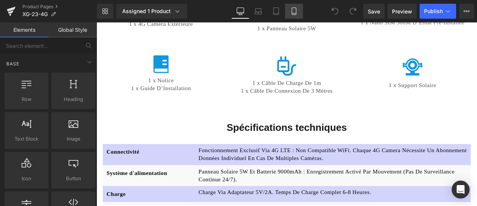
click at [290, 12] on link "Mobile" at bounding box center [294, 11] width 18 height 15
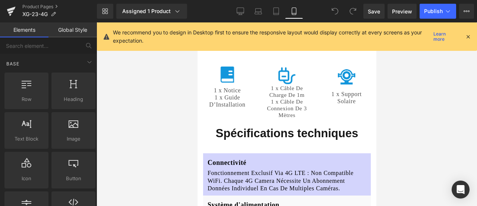
scroll to position [2833, 0]
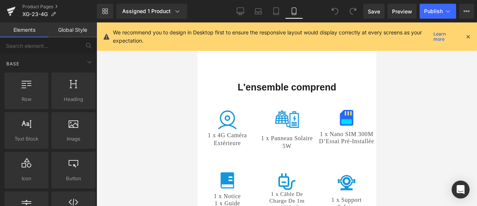
click at [469, 35] on icon at bounding box center [468, 36] width 7 height 7
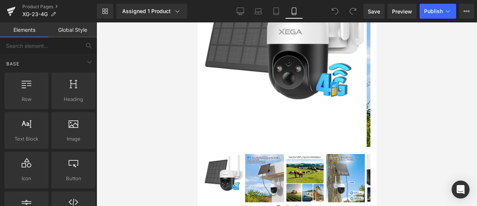
scroll to position [112, 0]
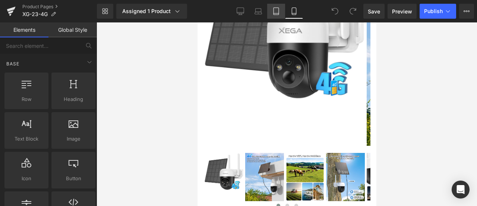
click at [279, 9] on icon at bounding box center [276, 11] width 5 height 7
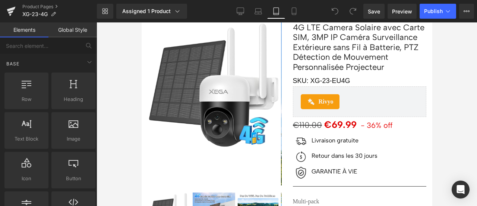
scroll to position [0, 0]
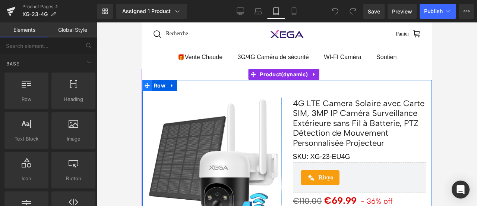
click at [151, 86] on span at bounding box center [147, 85] width 10 height 11
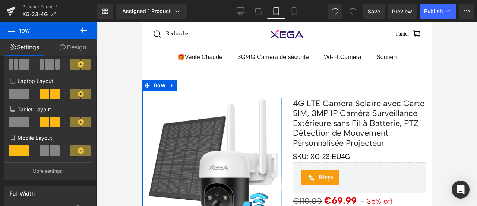
scroll to position [75, 0]
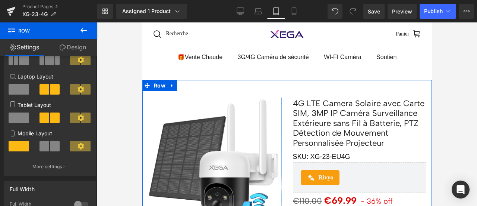
click at [23, 117] on span at bounding box center [19, 117] width 21 height 10
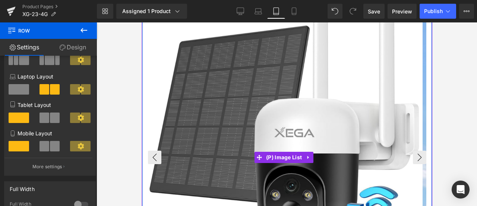
scroll to position [112, 0]
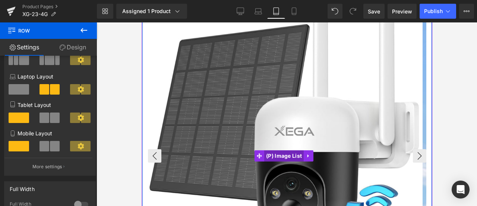
click at [286, 154] on span "(P) Image List" at bounding box center [284, 155] width 40 height 11
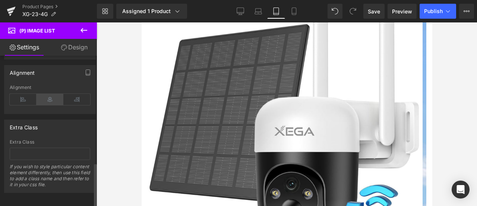
scroll to position [404, 0]
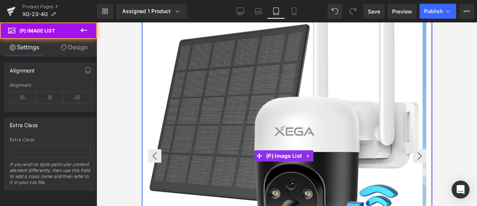
click at [228, 129] on img at bounding box center [284, 121] width 272 height 272
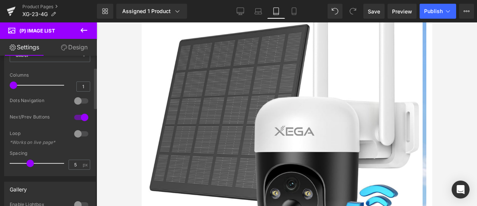
scroll to position [0, 0]
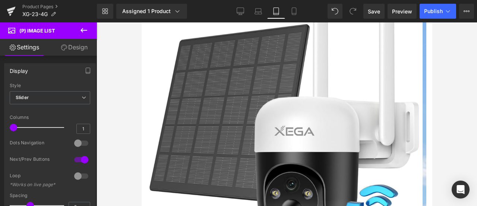
click at [79, 29] on icon at bounding box center [83, 30] width 9 height 9
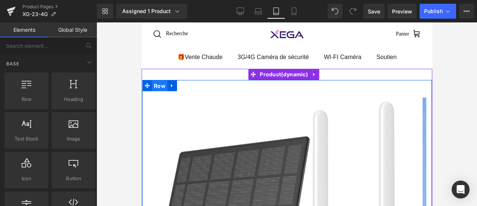
click at [153, 85] on span "Row" at bounding box center [159, 85] width 15 height 11
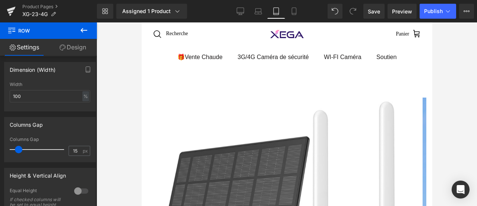
scroll to position [149, 0]
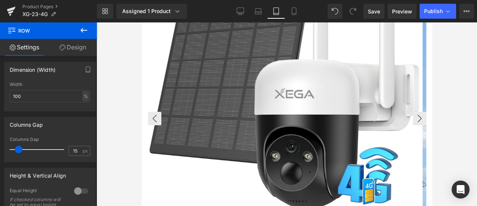
click at [320, 129] on img at bounding box center [284, 84] width 272 height 272
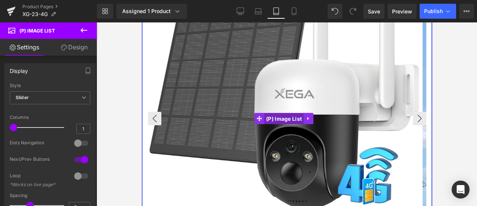
click at [288, 118] on span "(P) Image List" at bounding box center [284, 118] width 40 height 11
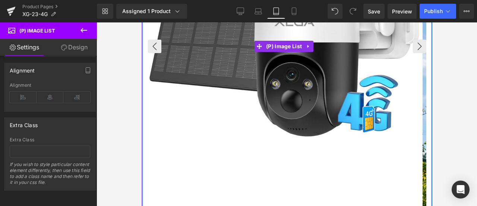
scroll to position [187, 0]
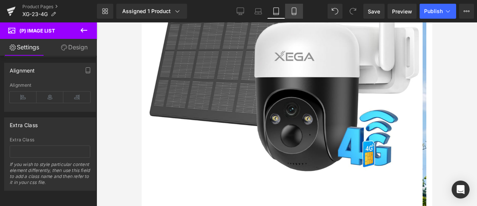
click at [294, 12] on icon at bounding box center [294, 10] width 7 height 7
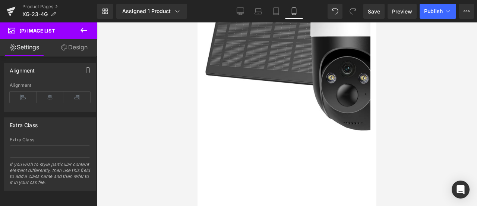
scroll to position [0, 0]
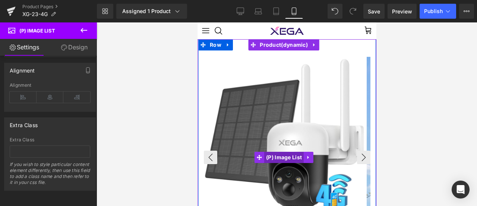
click at [284, 155] on span "(P) Image List" at bounding box center [284, 156] width 40 height 11
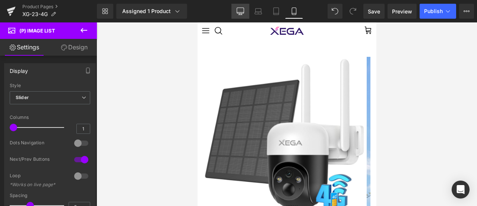
click at [235, 8] on link "Desktop" at bounding box center [241, 11] width 18 height 15
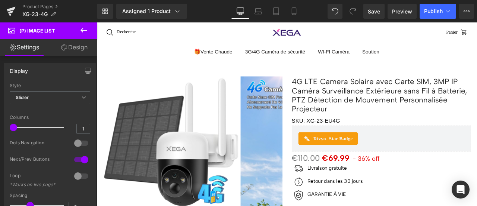
scroll to position [29, 0]
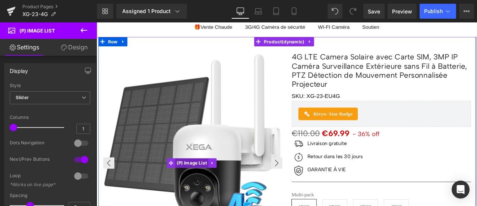
click at [209, 187] on span "(P) Image List" at bounding box center [210, 188] width 40 height 11
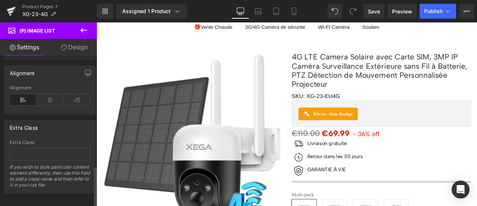
scroll to position [404, 0]
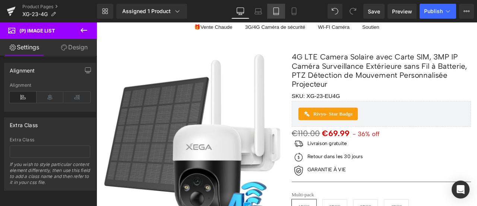
click at [278, 9] on icon at bounding box center [276, 10] width 7 height 7
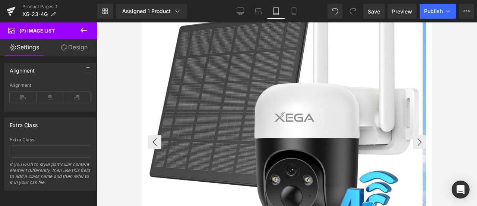
scroll to position [115, 0]
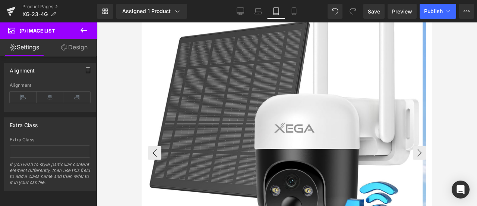
click at [272, 160] on img at bounding box center [284, 118] width 272 height 272
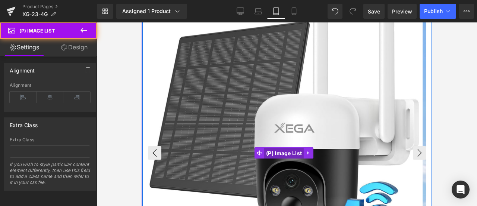
click at [272, 150] on span "(P) Image List" at bounding box center [284, 152] width 40 height 11
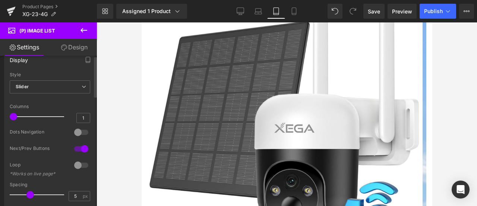
scroll to position [0, 0]
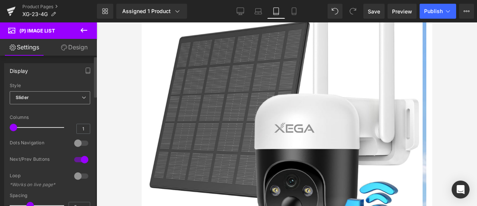
click at [59, 92] on span "Slider" at bounding box center [50, 97] width 81 height 13
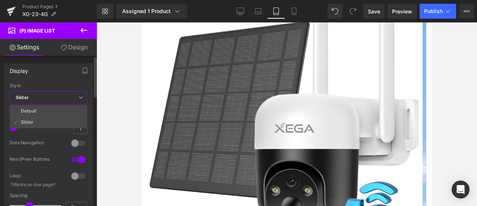
click at [62, 94] on span "Slider" at bounding box center [49, 97] width 78 height 13
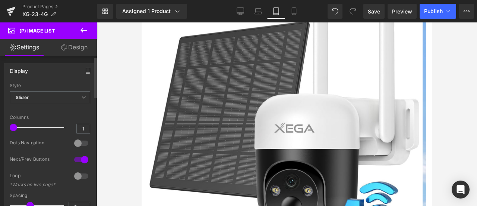
scroll to position [75, 0]
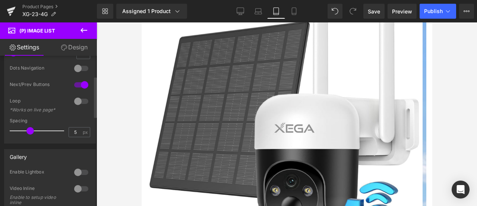
click at [78, 84] on div at bounding box center [81, 85] width 18 height 12
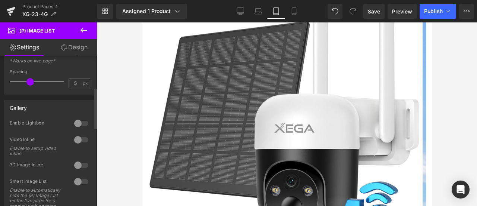
scroll to position [112, 0]
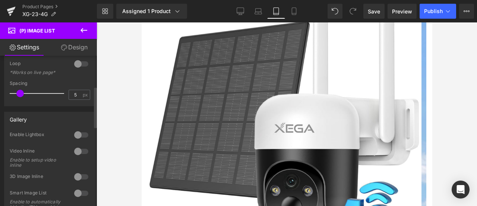
drag, startPoint x: 29, startPoint y: 94, endPoint x: 17, endPoint y: 94, distance: 11.9
click at [17, 94] on span at bounding box center [19, 93] width 7 height 7
drag, startPoint x: 17, startPoint y: 94, endPoint x: 28, endPoint y: 94, distance: 11.6
click at [28, 94] on span at bounding box center [29, 93] width 7 height 7
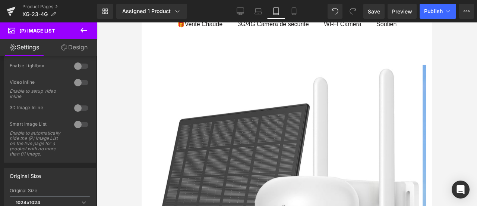
scroll to position [0, 0]
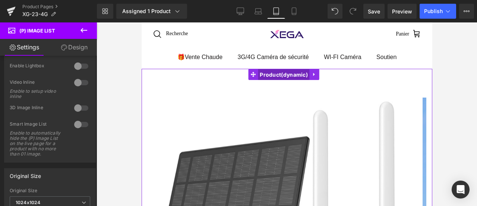
click at [287, 73] on span "Product" at bounding box center [284, 74] width 52 height 11
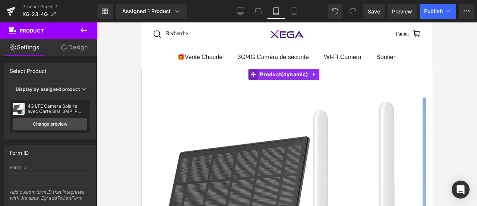
click at [253, 73] on icon at bounding box center [252, 74] width 5 height 5
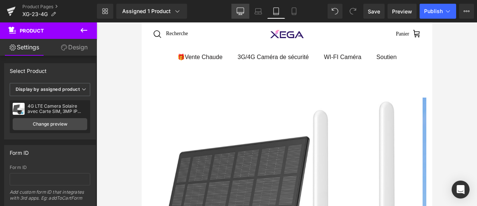
click at [242, 10] on icon at bounding box center [240, 10] width 7 height 7
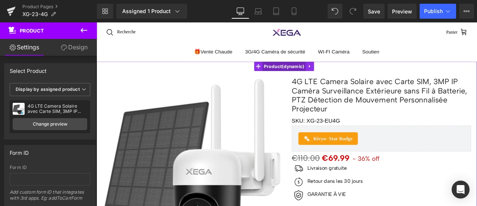
click at [319, 72] on span "Product" at bounding box center [319, 74] width 52 height 11
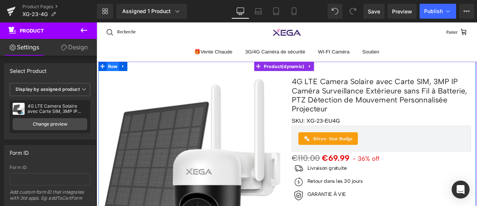
click at [110, 75] on span "Row" at bounding box center [116, 74] width 15 height 11
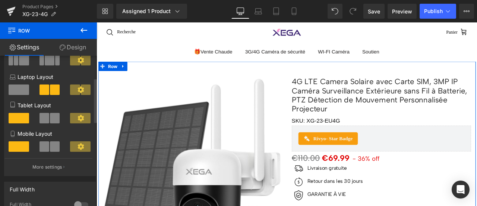
scroll to position [75, 0]
click at [47, 117] on span at bounding box center [45, 117] width 10 height 10
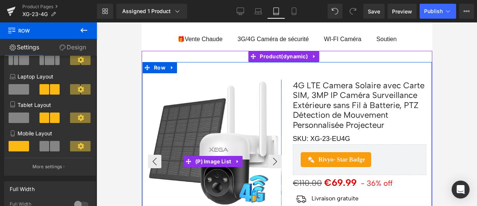
scroll to position [0, 0]
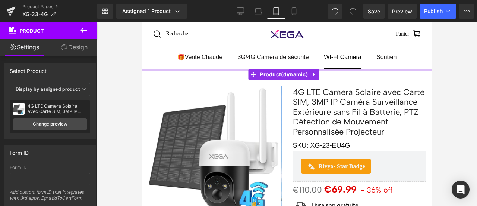
drag, startPoint x: 343, startPoint y: 76, endPoint x: 348, endPoint y: 62, distance: 14.4
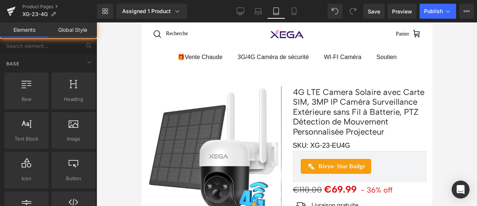
click at [454, 72] on div at bounding box center [287, 113] width 381 height 183
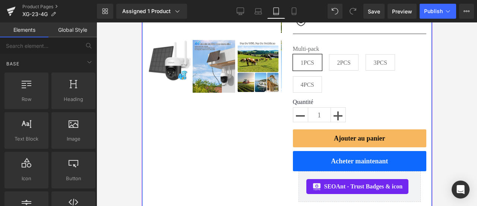
scroll to position [298, 0]
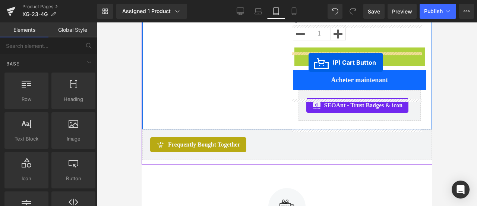
drag, startPoint x: 353, startPoint y: 65, endPoint x: 308, endPoint y: 62, distance: 44.4
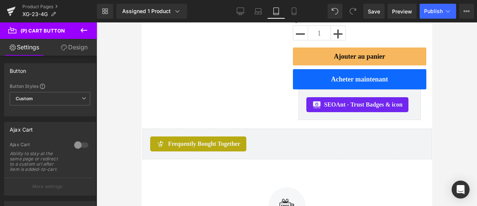
click at [464, 110] on div at bounding box center [287, 113] width 381 height 183
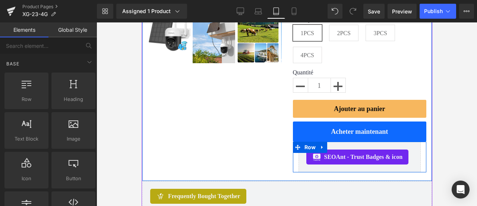
scroll to position [187, 0]
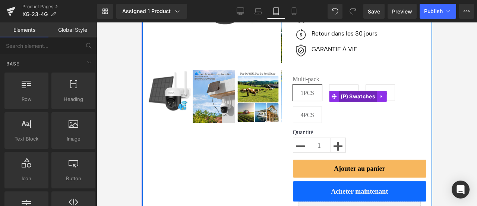
click at [347, 102] on span "(P) Swatches" at bounding box center [358, 96] width 38 height 11
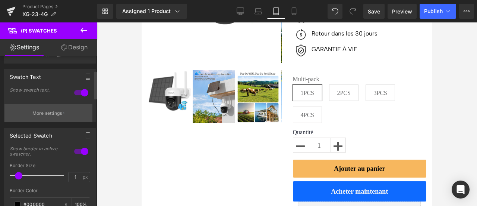
scroll to position [112, 0]
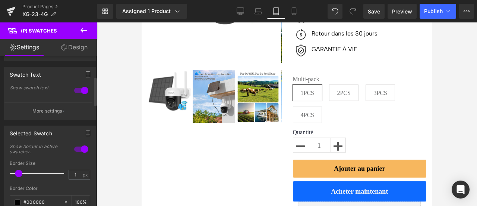
click at [18, 174] on span at bounding box center [18, 172] width 7 height 7
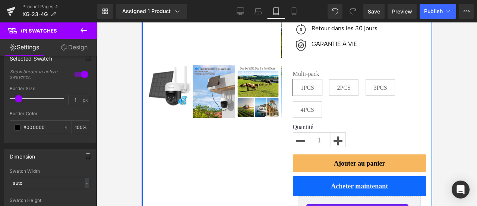
scroll to position [187, 0]
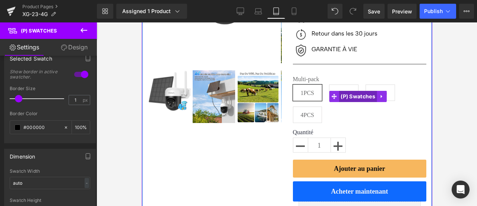
click at [363, 102] on span "(P) Swatches" at bounding box center [358, 96] width 38 height 11
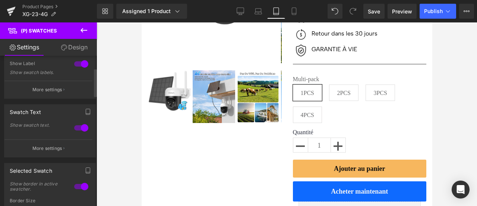
scroll to position [0, 0]
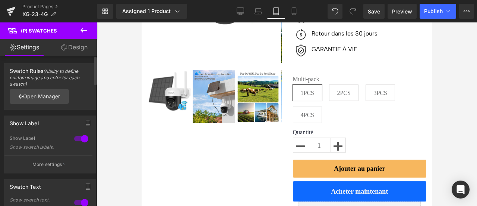
click at [76, 138] on div at bounding box center [81, 138] width 18 height 12
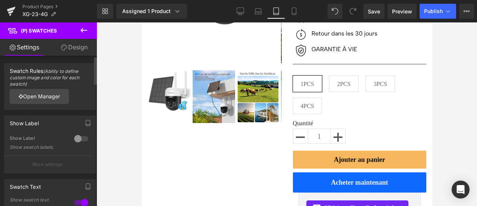
click at [76, 138] on div at bounding box center [81, 138] width 18 height 12
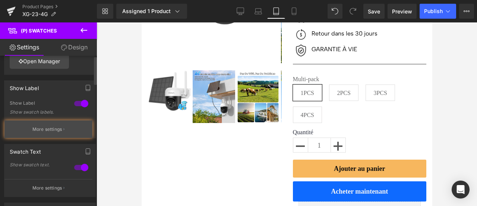
scroll to position [75, 0]
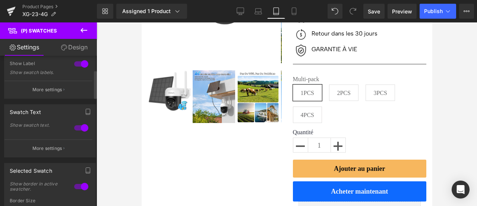
click at [80, 126] on div at bounding box center [81, 128] width 18 height 12
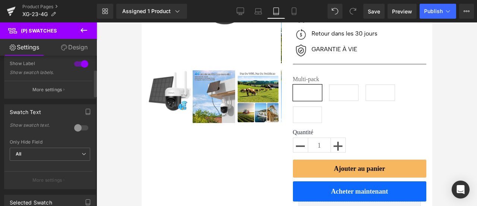
click at [80, 126] on div at bounding box center [81, 128] width 18 height 12
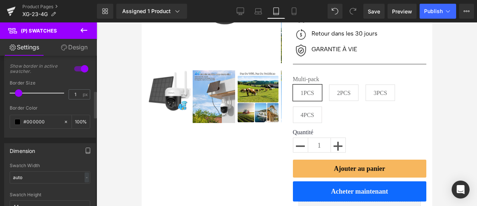
scroll to position [149, 0]
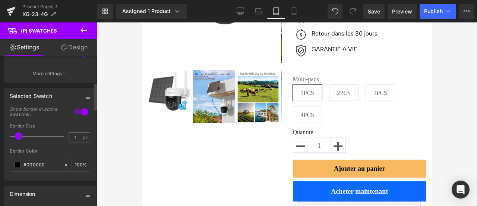
click at [78, 110] on div at bounding box center [81, 112] width 18 height 12
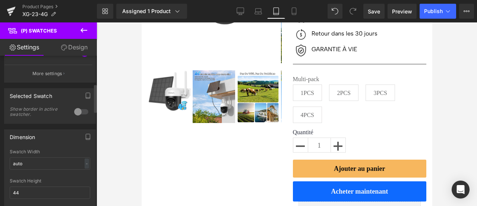
click at [78, 110] on div at bounding box center [81, 112] width 18 height 12
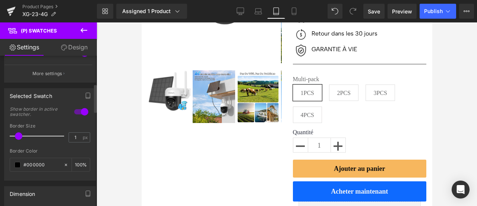
click at [78, 110] on div at bounding box center [81, 112] width 18 height 12
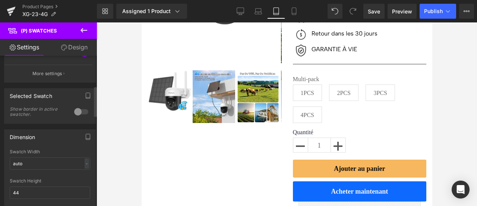
click at [78, 110] on div at bounding box center [81, 112] width 18 height 12
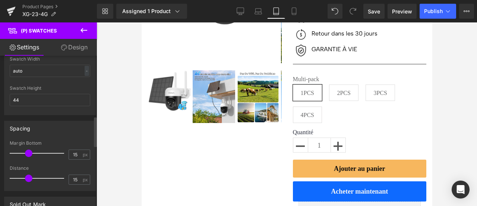
scroll to position [336, 0]
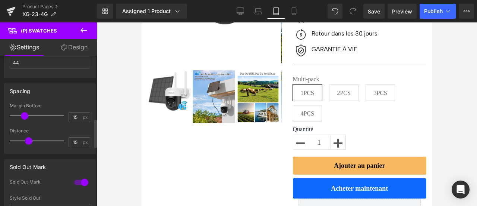
click at [23, 115] on span at bounding box center [24, 115] width 7 height 7
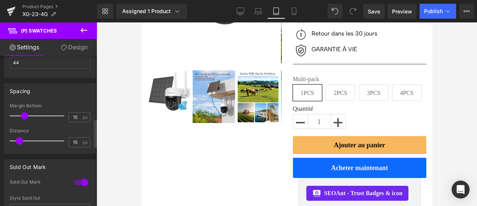
drag, startPoint x: 27, startPoint y: 140, endPoint x: 19, endPoint y: 139, distance: 8.3
click at [19, 139] on span at bounding box center [19, 140] width 7 height 7
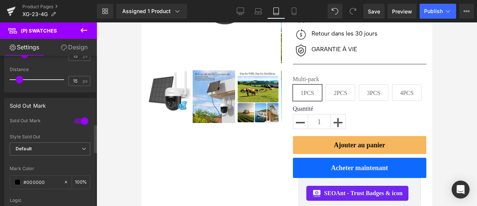
scroll to position [410, 0]
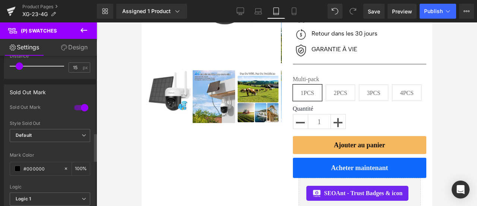
click at [78, 106] on div at bounding box center [81, 107] width 18 height 12
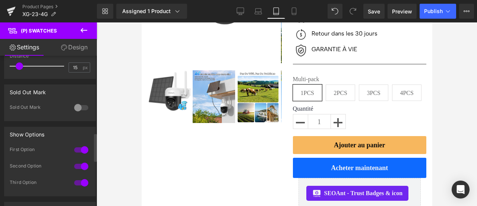
click at [78, 106] on div at bounding box center [81, 107] width 18 height 12
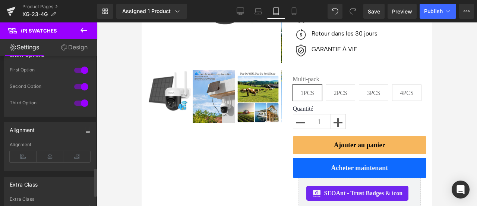
scroll to position [560, 0]
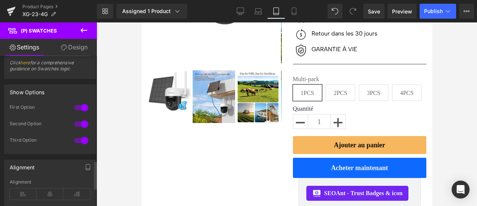
click at [78, 104] on div at bounding box center [81, 107] width 18 height 12
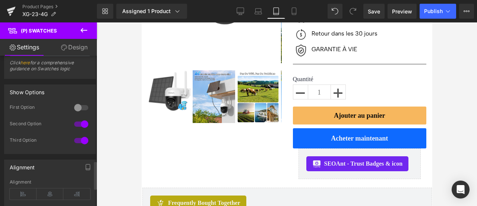
click at [78, 104] on div at bounding box center [81, 107] width 18 height 12
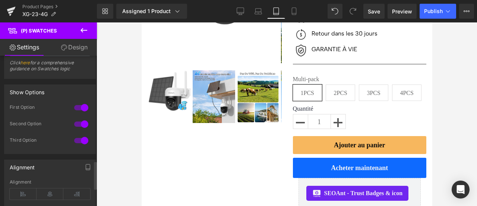
click at [78, 120] on div at bounding box center [81, 124] width 18 height 12
click at [60, 142] on div "Third Option" at bounding box center [50, 145] width 81 height 16
click at [77, 137] on div at bounding box center [81, 140] width 18 height 12
click at [77, 136] on div at bounding box center [81, 140] width 18 height 12
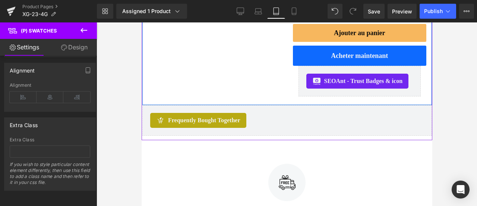
scroll to position [224, 0]
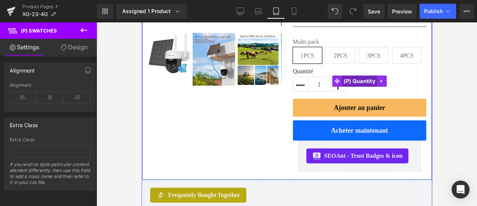
click at [347, 87] on span "(P) Quantity" at bounding box center [359, 80] width 35 height 11
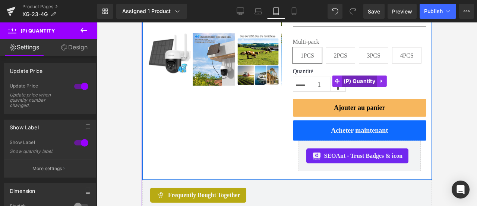
click at [351, 87] on span "(P) Quantity" at bounding box center [359, 80] width 35 height 11
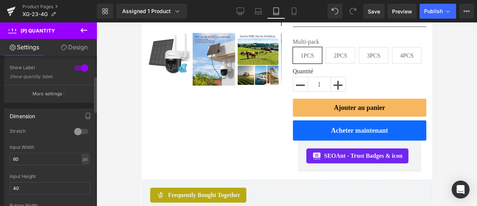
scroll to position [112, 0]
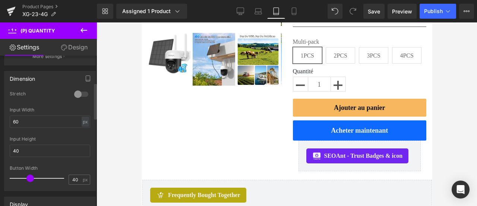
click at [81, 94] on div at bounding box center [81, 94] width 18 height 12
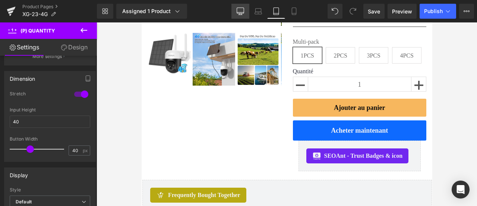
click at [239, 14] on icon at bounding box center [240, 10] width 7 height 7
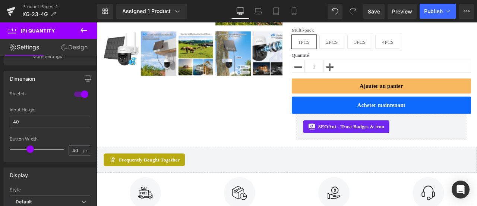
scroll to position [204, 0]
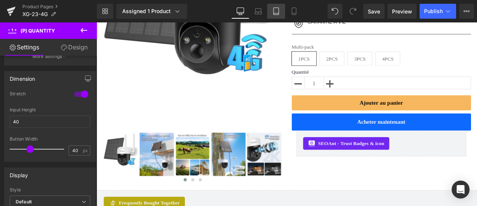
click at [279, 14] on icon at bounding box center [276, 11] width 5 height 7
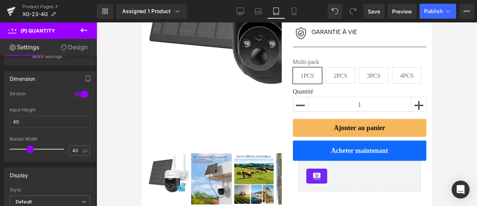
scroll to position [223, 0]
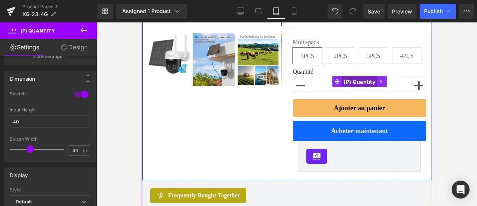
click at [356, 87] on span "(P) Quantity" at bounding box center [359, 81] width 35 height 11
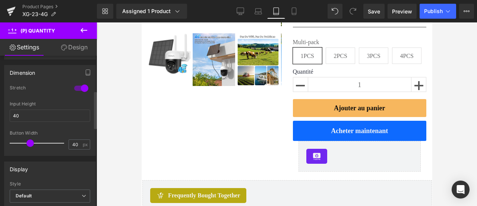
scroll to position [79, 0]
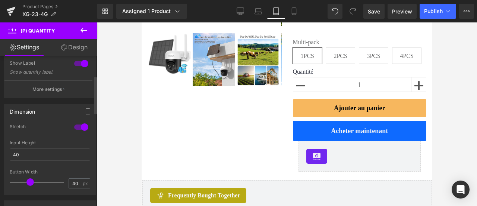
click at [73, 124] on div at bounding box center [81, 127] width 18 height 12
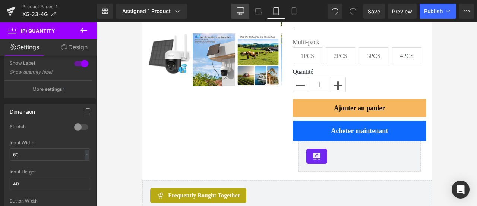
click at [239, 13] on icon at bounding box center [240, 10] width 7 height 7
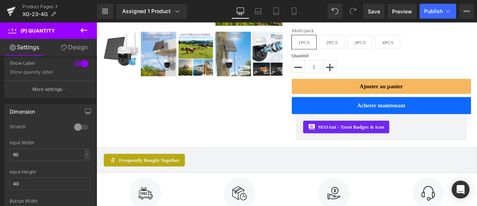
scroll to position [203, 0]
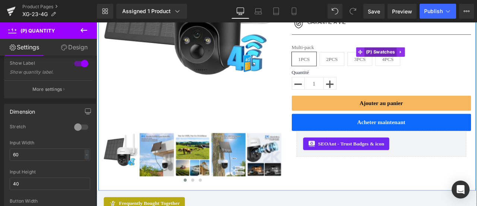
click at [428, 58] on span "(P) Swatches" at bounding box center [433, 57] width 38 height 11
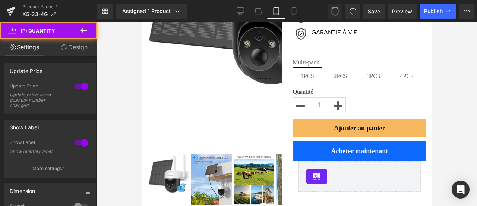
scroll to position [223, 0]
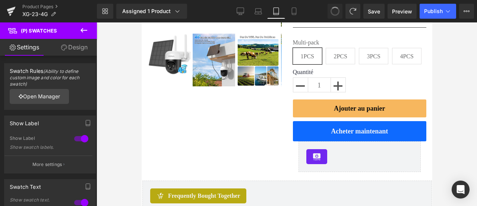
click at [338, 12] on span at bounding box center [335, 11] width 11 height 11
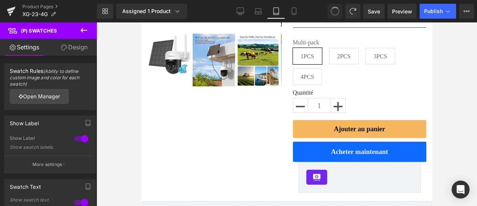
click at [338, 12] on span at bounding box center [335, 11] width 10 height 10
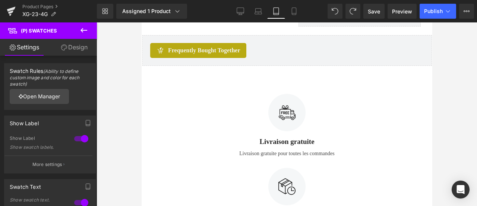
scroll to position [260, 0]
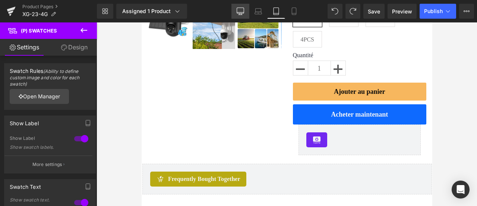
click at [241, 12] on icon at bounding box center [240, 10] width 7 height 7
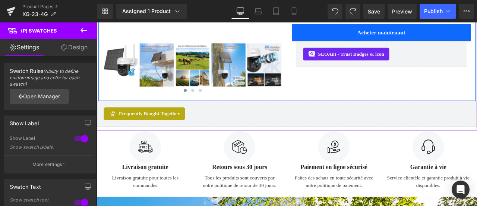
scroll to position [304, 0]
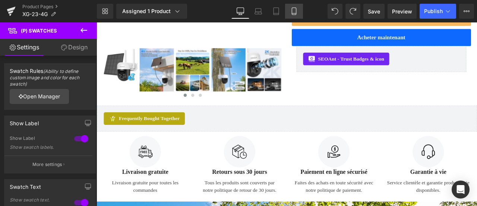
click at [292, 12] on icon at bounding box center [294, 10] width 7 height 7
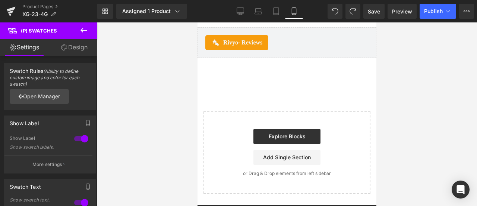
scroll to position [4178, 0]
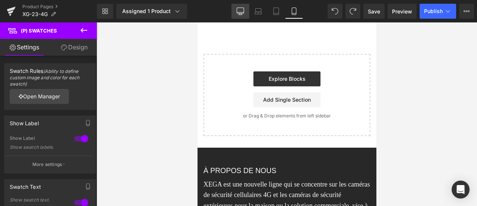
click at [241, 11] on icon at bounding box center [240, 10] width 7 height 7
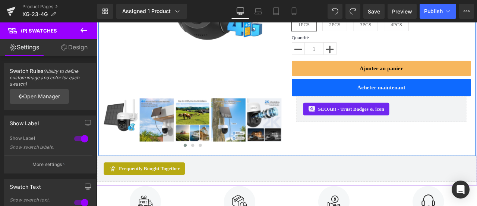
scroll to position [341, 0]
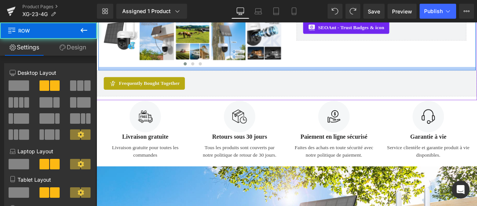
drag, startPoint x: 317, startPoint y: 79, endPoint x: 317, endPoint y: 75, distance: 4.2
click at [317, 75] on div at bounding box center [323, 77] width 448 height 4
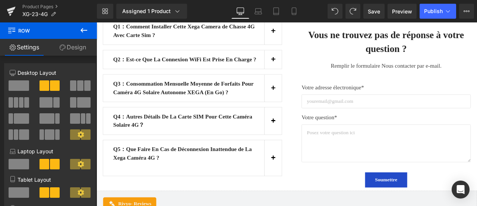
scroll to position [3208, 0]
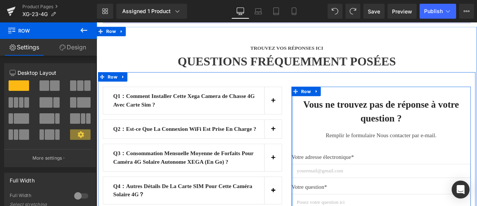
drag, startPoint x: 330, startPoint y: 153, endPoint x: 318, endPoint y: 153, distance: 12.3
click at [318, 153] on div "Q1：Comment Installer Cette Xega Camera de Chasse 4G Avec Carte Sim ? Text Block…" at bounding box center [322, 192] width 448 height 222
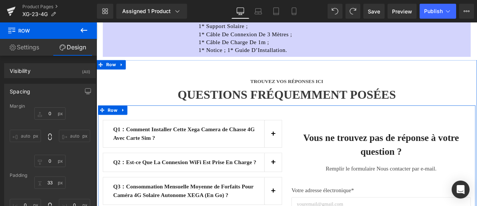
scroll to position [3133, 0]
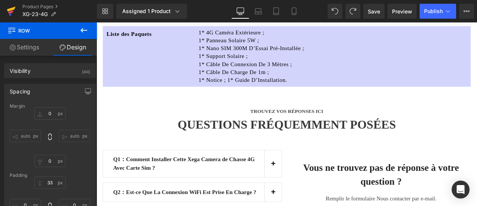
click at [10, 12] on icon at bounding box center [10, 11] width 5 height 3
